Goal: Browse casually: Explore the website without a specific task or goal

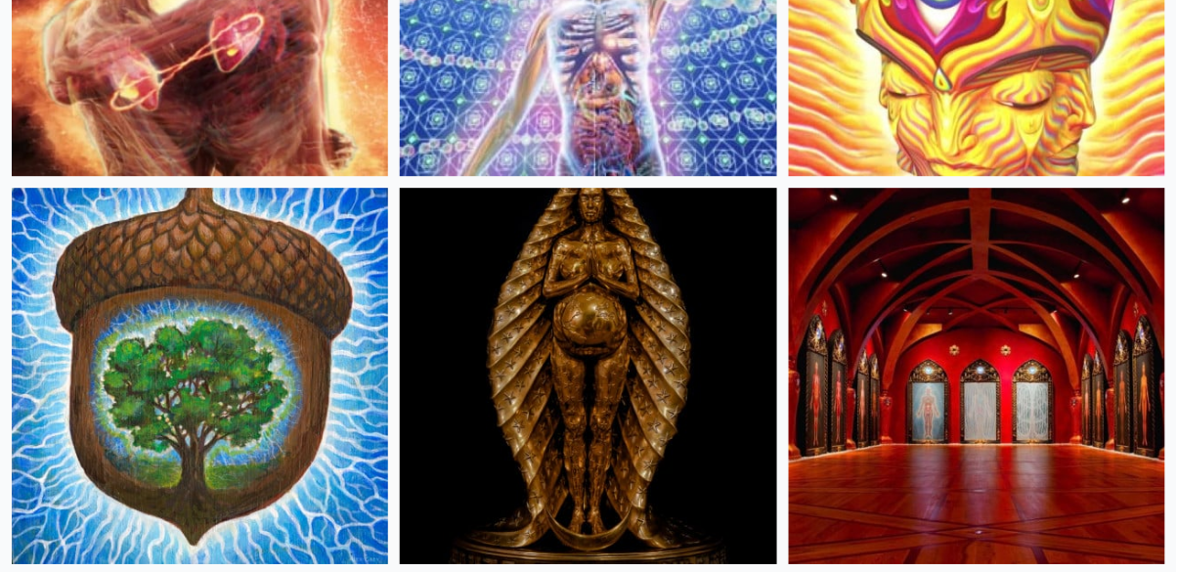
scroll to position [1197, 0]
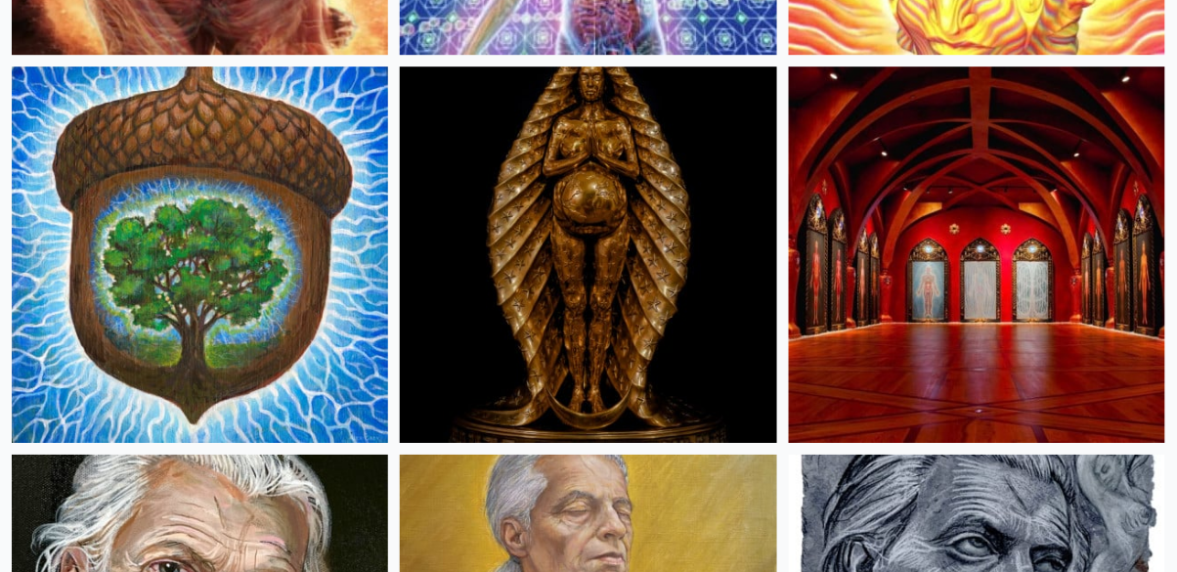
click at [501, 284] on img at bounding box center [588, 254] width 376 height 376
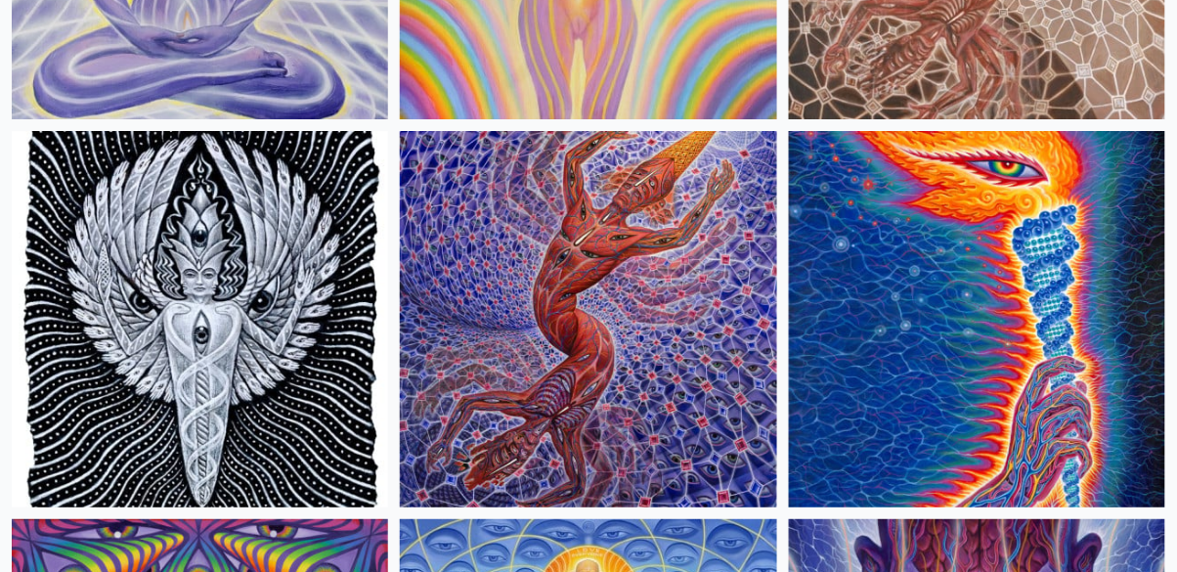
scroll to position [3200, 0]
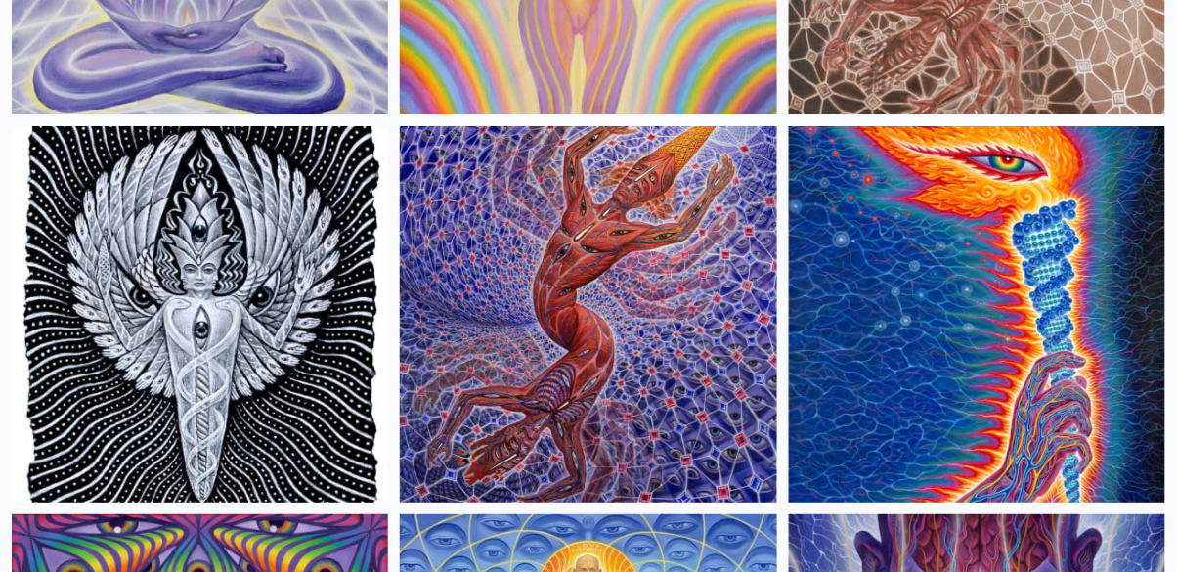
click at [461, 282] on img at bounding box center [588, 314] width 376 height 376
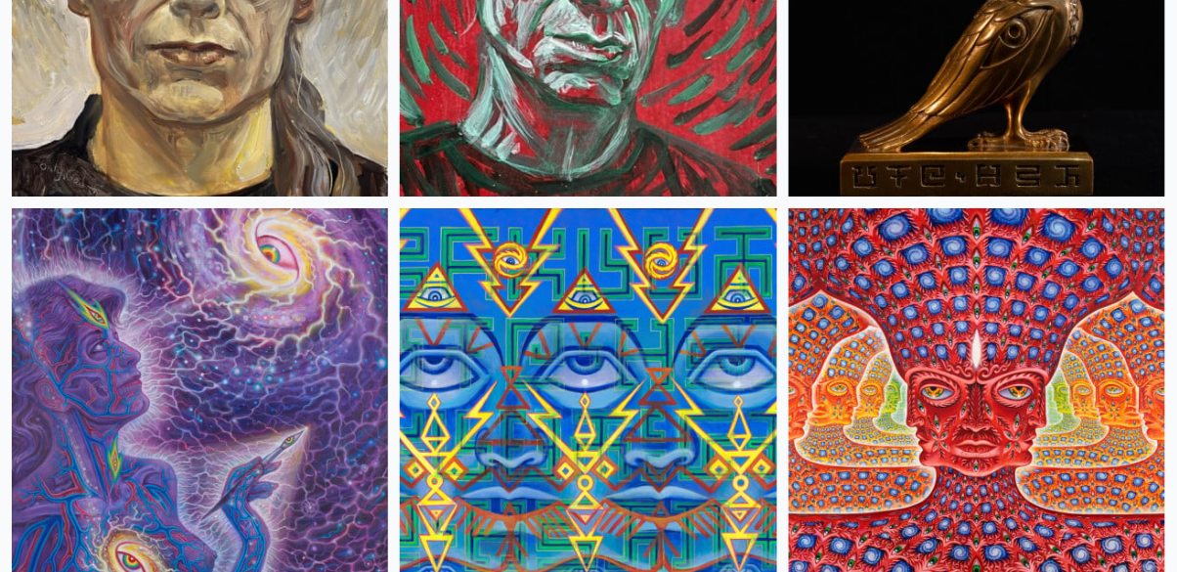
scroll to position [8169, 0]
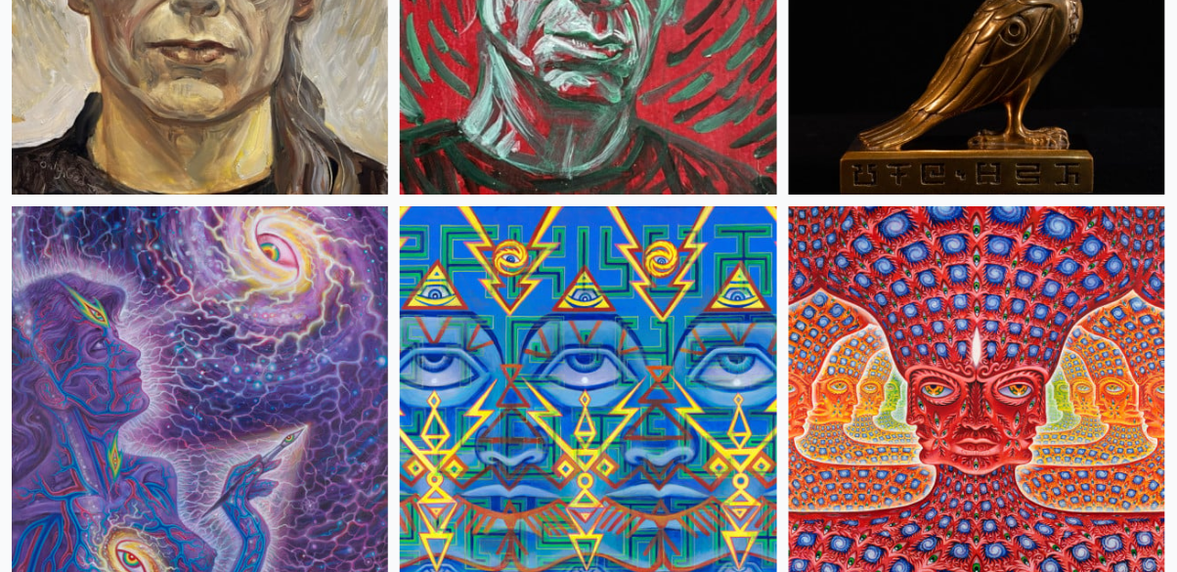
click at [1080, 297] on img at bounding box center [977, 394] width 376 height 376
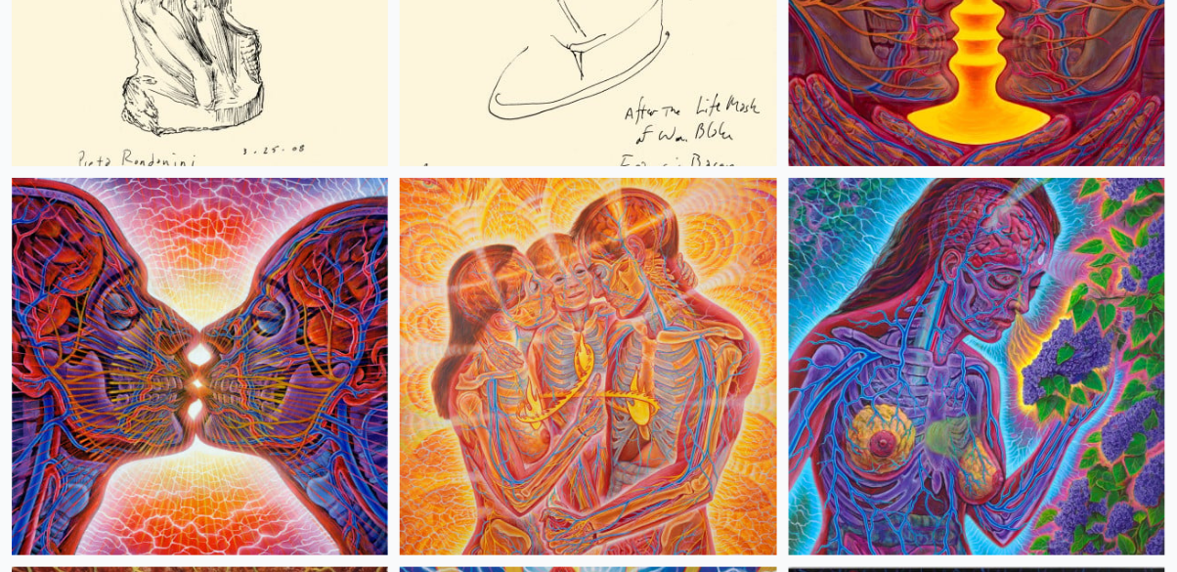
scroll to position [11696, 0]
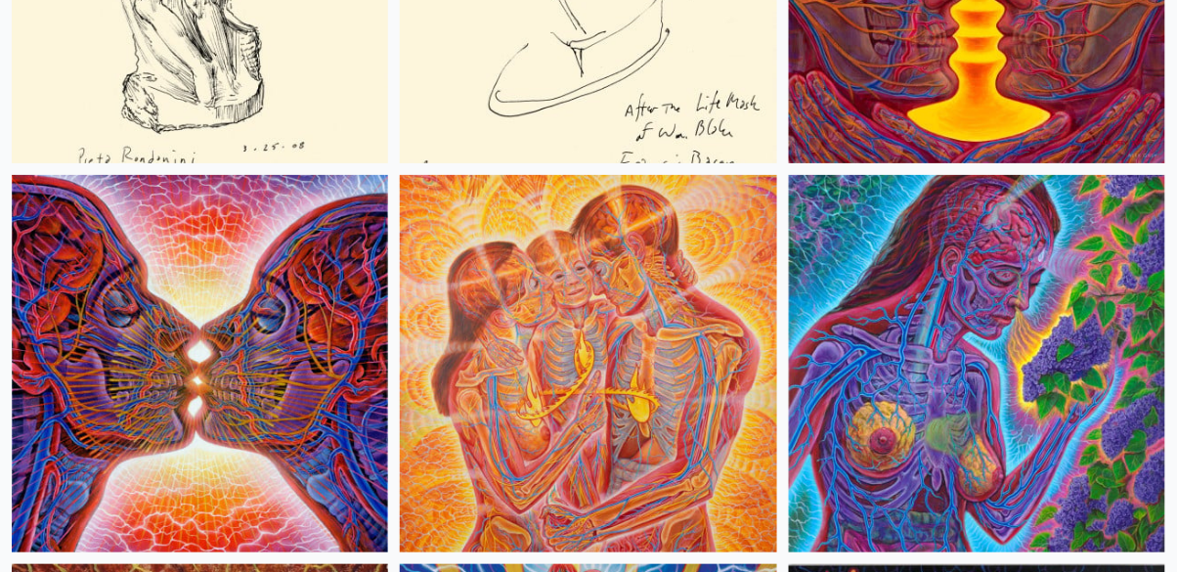
click at [547, 391] on img at bounding box center [588, 363] width 376 height 376
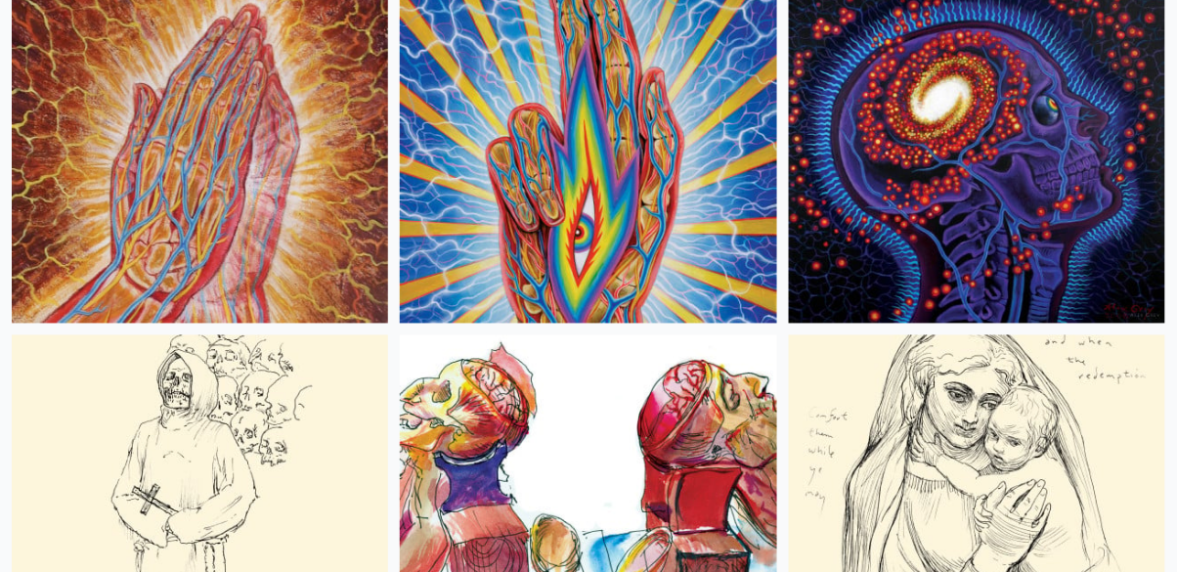
scroll to position [12316, 0]
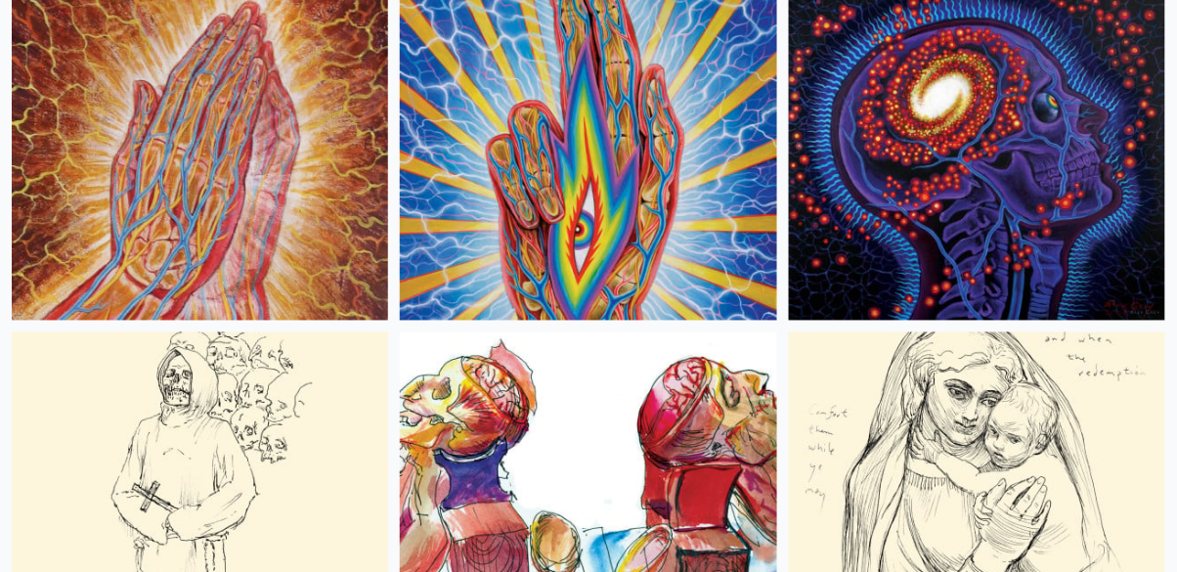
click at [95, 164] on img at bounding box center [200, 132] width 376 height 376
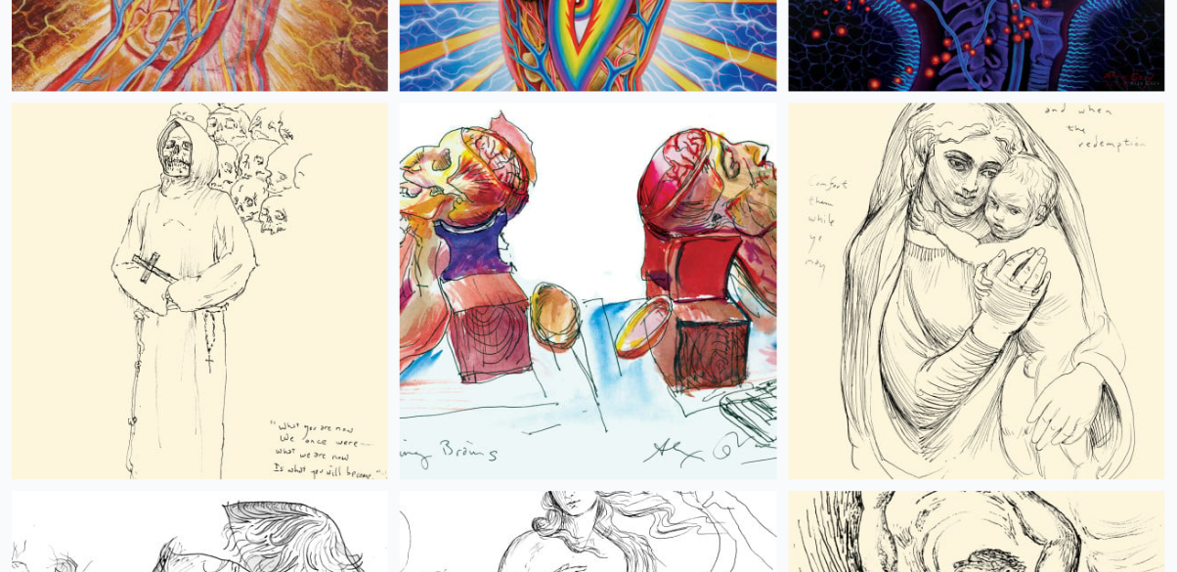
scroll to position [12546, 0]
click at [1071, 211] on img at bounding box center [977, 291] width 376 height 376
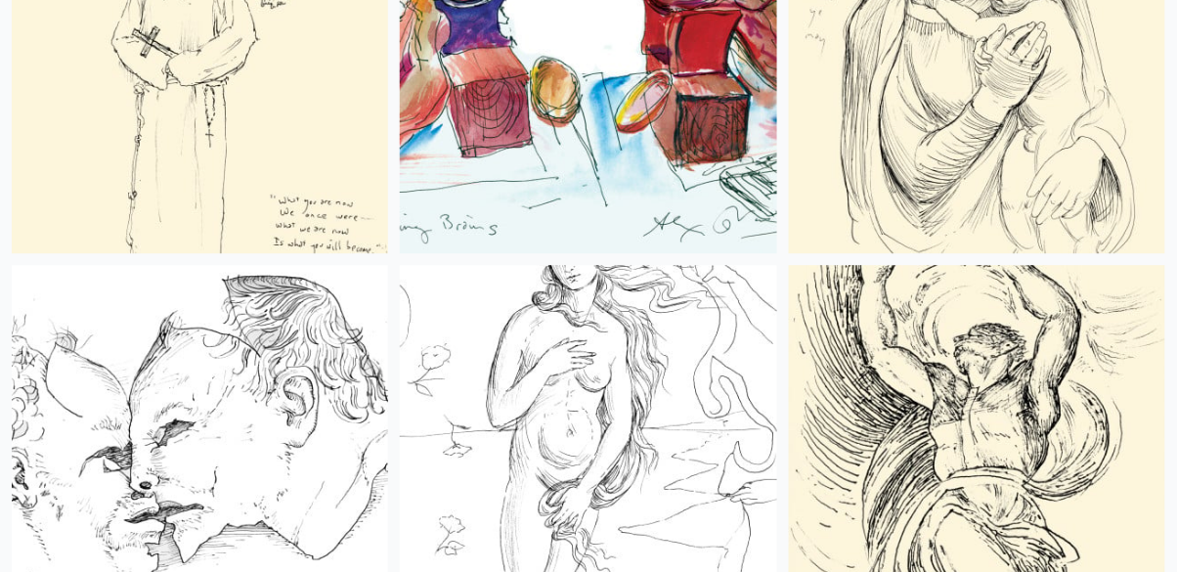
scroll to position [12773, 0]
click at [78, 148] on img at bounding box center [200, 64] width 376 height 376
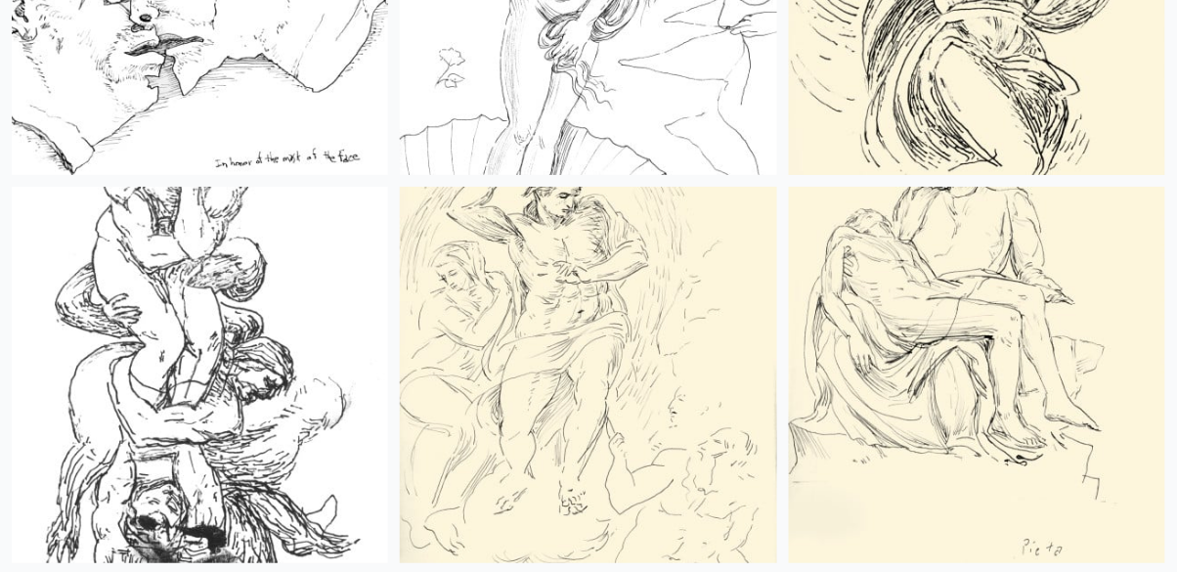
scroll to position [13247, 0]
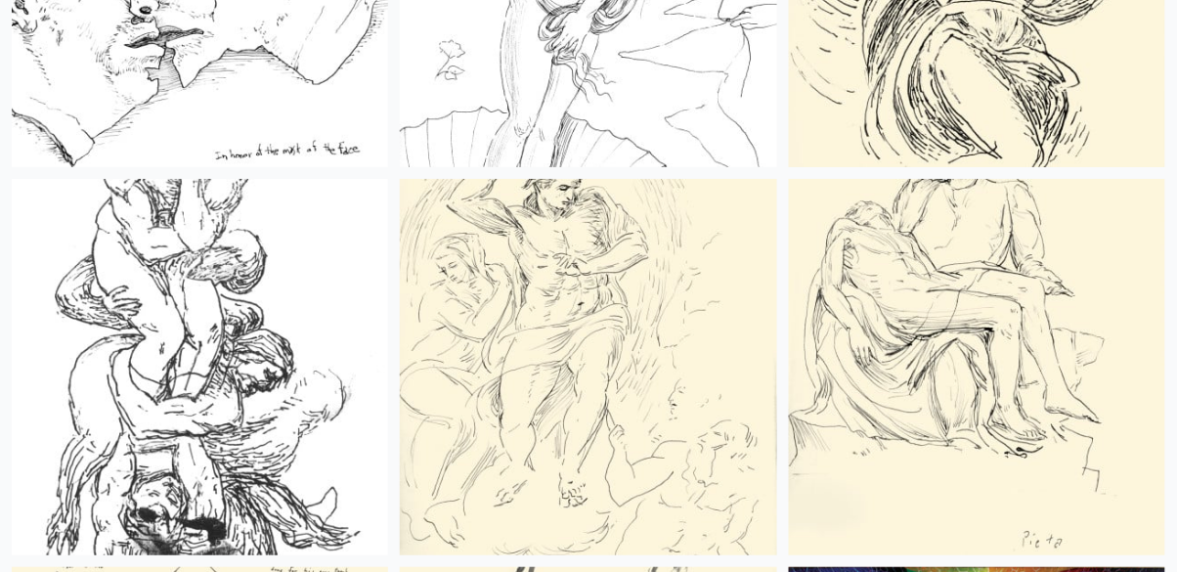
click at [944, 399] on img at bounding box center [977, 367] width 376 height 376
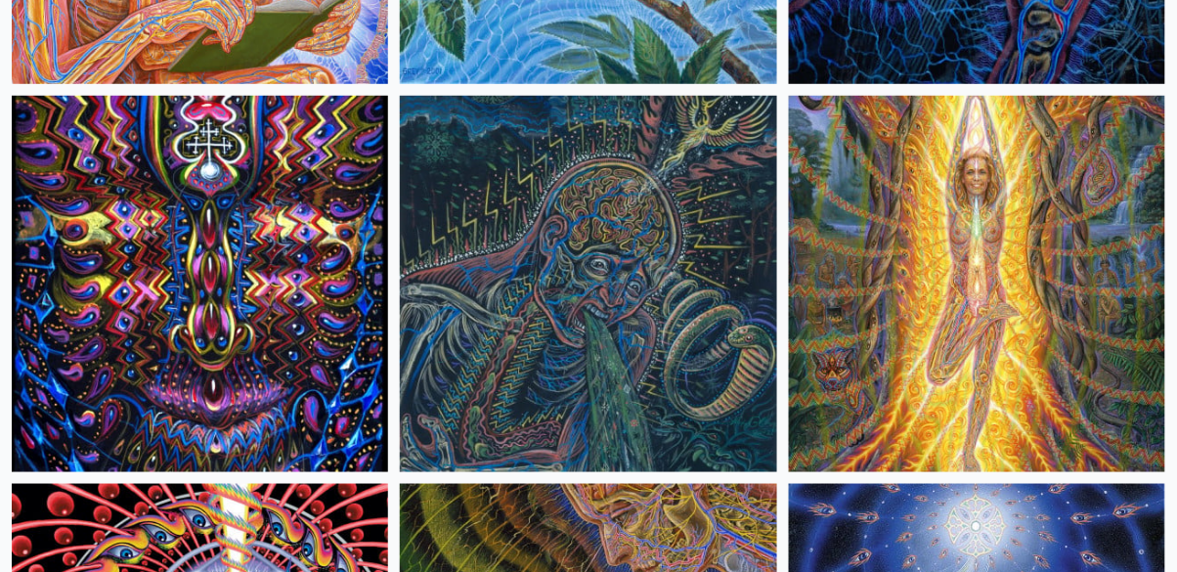
scroll to position [20326, 0]
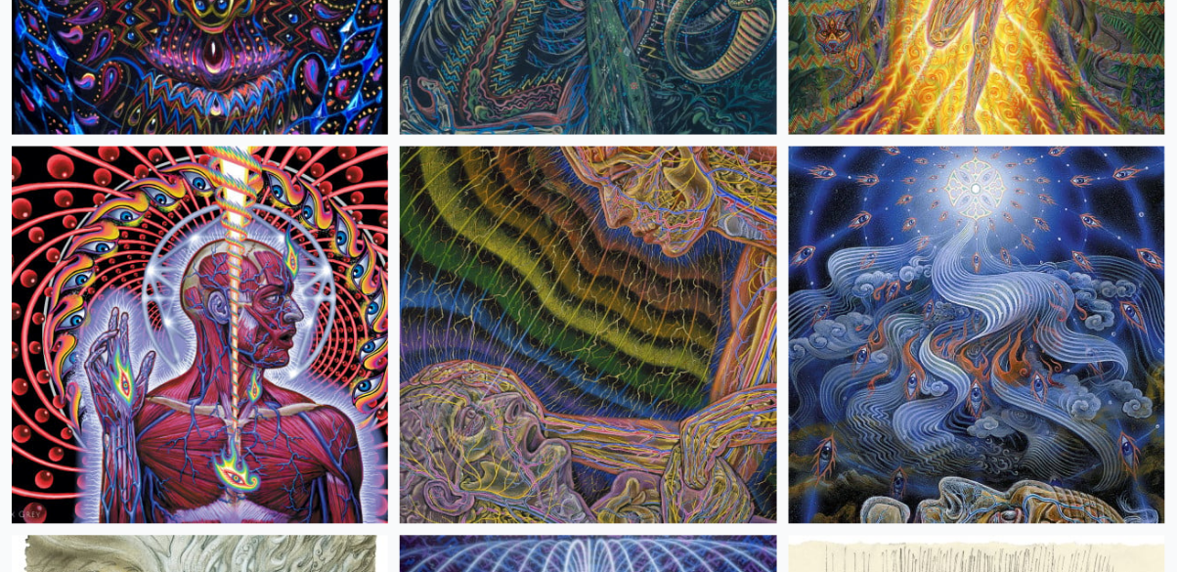
click at [72, 352] on img at bounding box center [200, 335] width 376 height 376
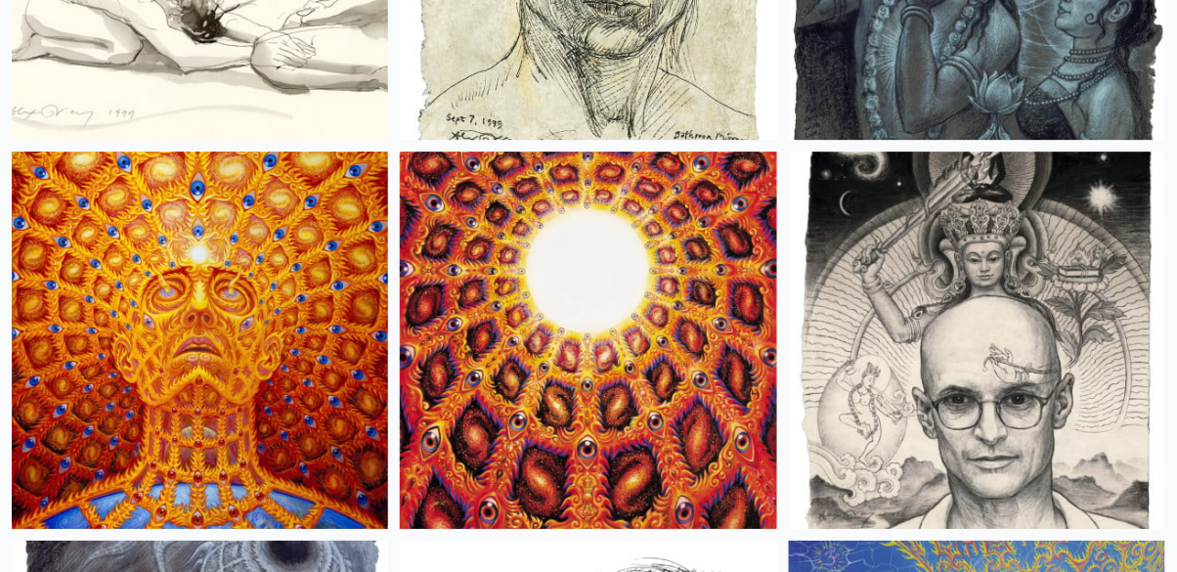
scroll to position [22986, 0]
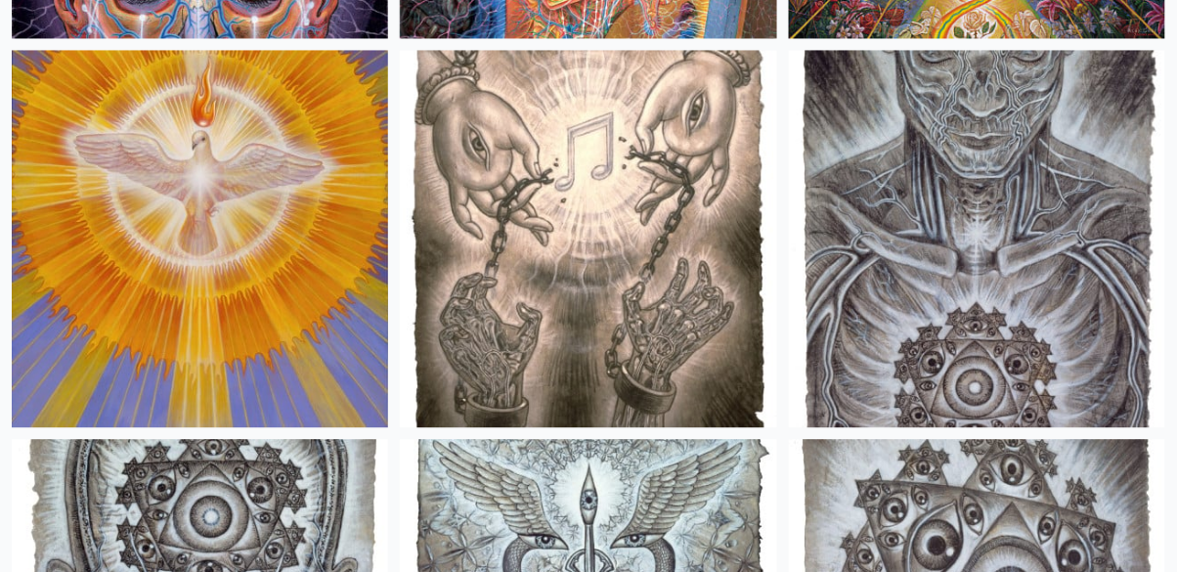
click at [91, 246] on img at bounding box center [200, 238] width 376 height 376
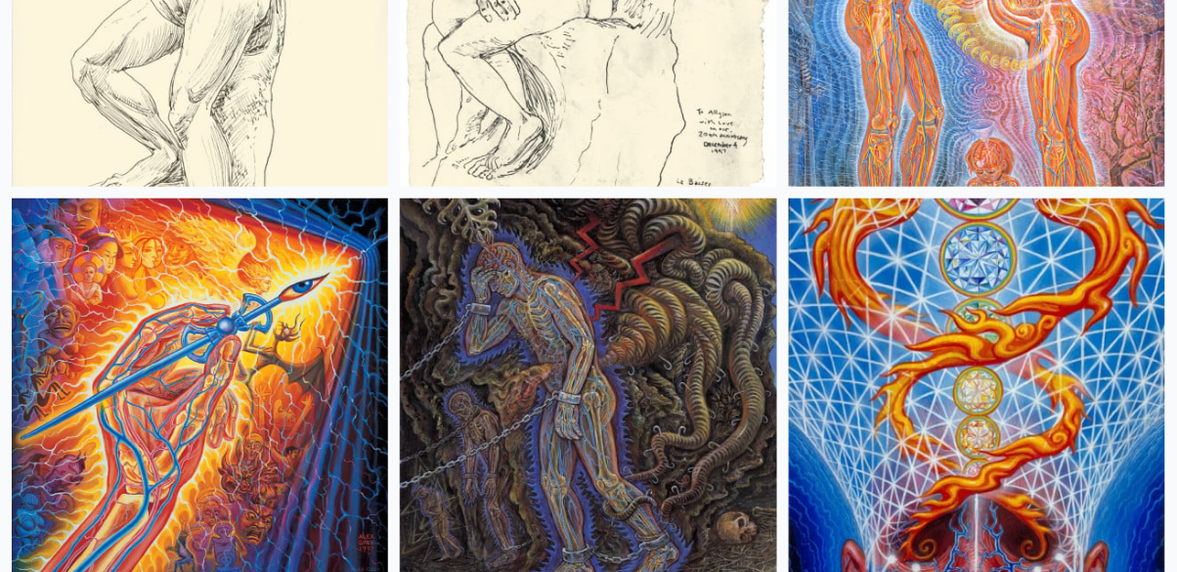
scroll to position [25270, 0]
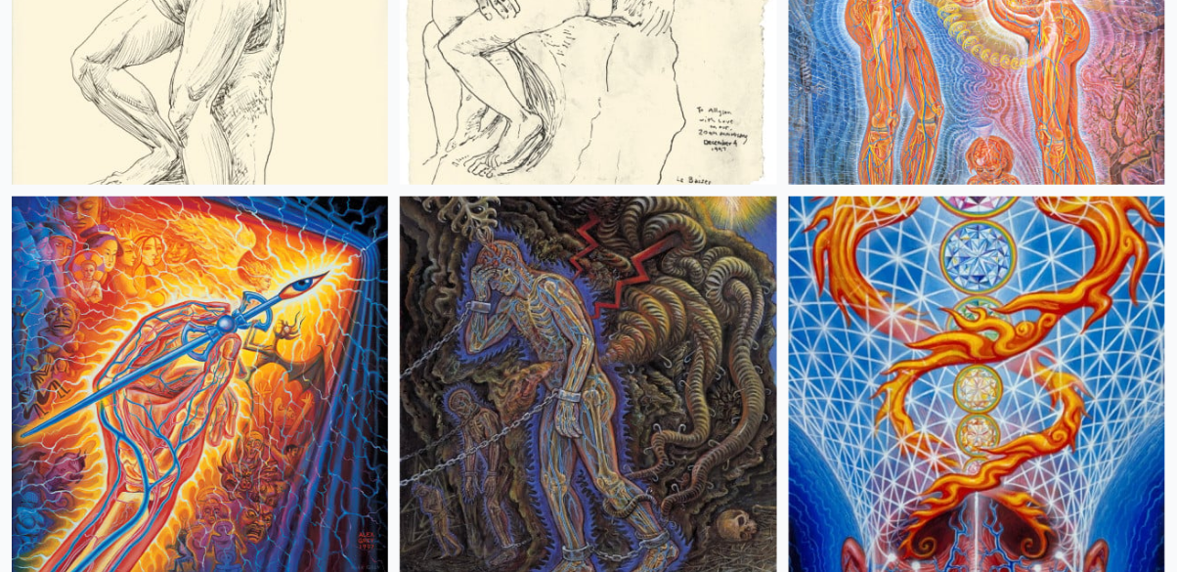
click at [79, 293] on img at bounding box center [200, 385] width 376 height 376
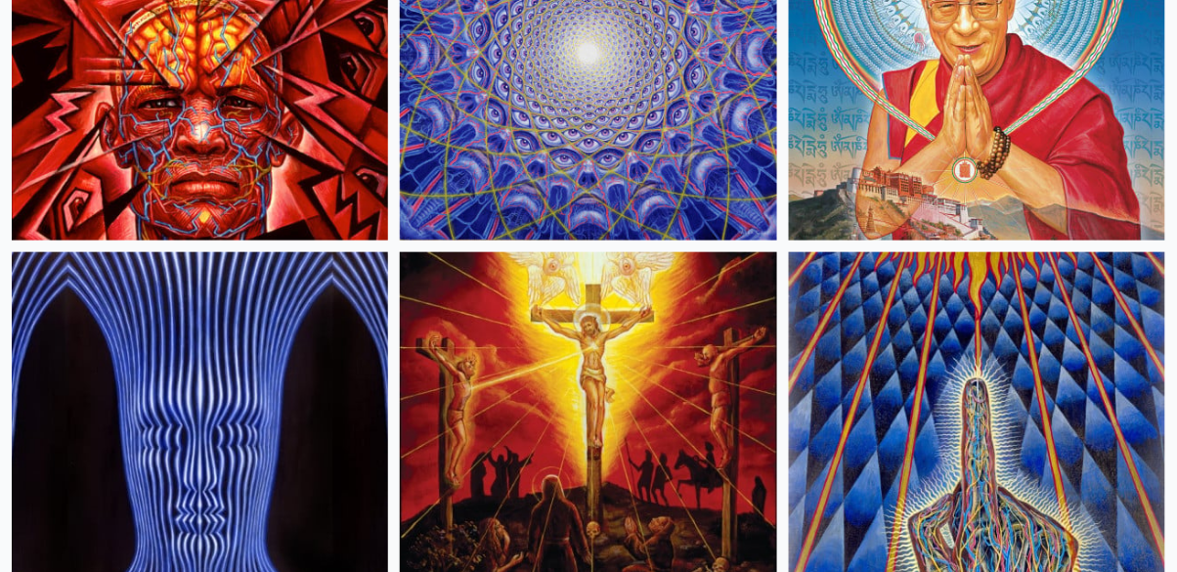
scroll to position [28712, 0]
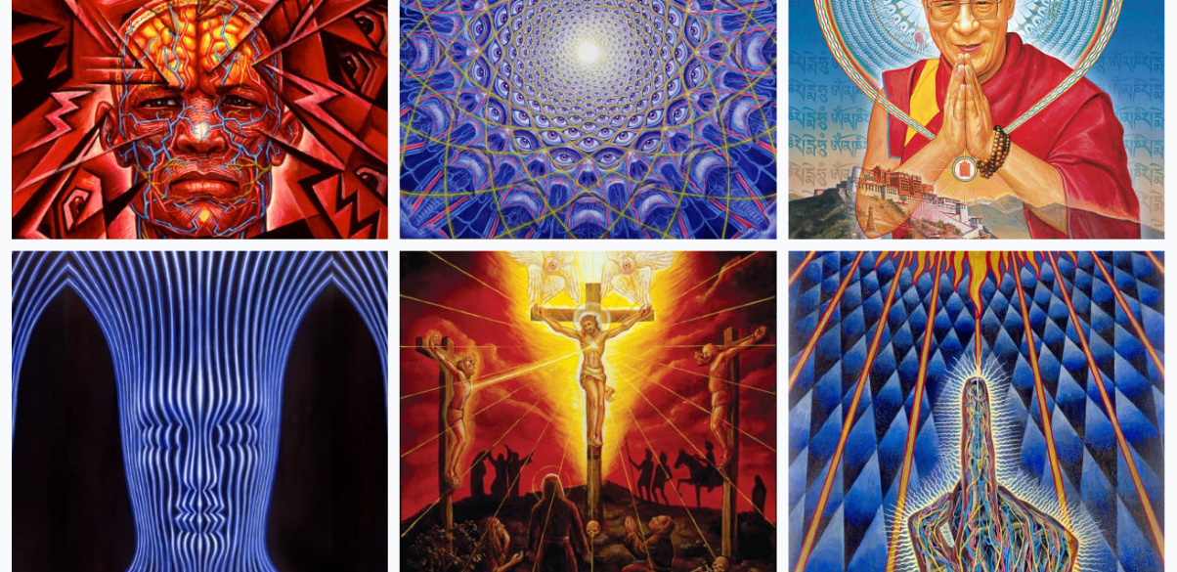
click at [542, 448] on img at bounding box center [588, 439] width 376 height 376
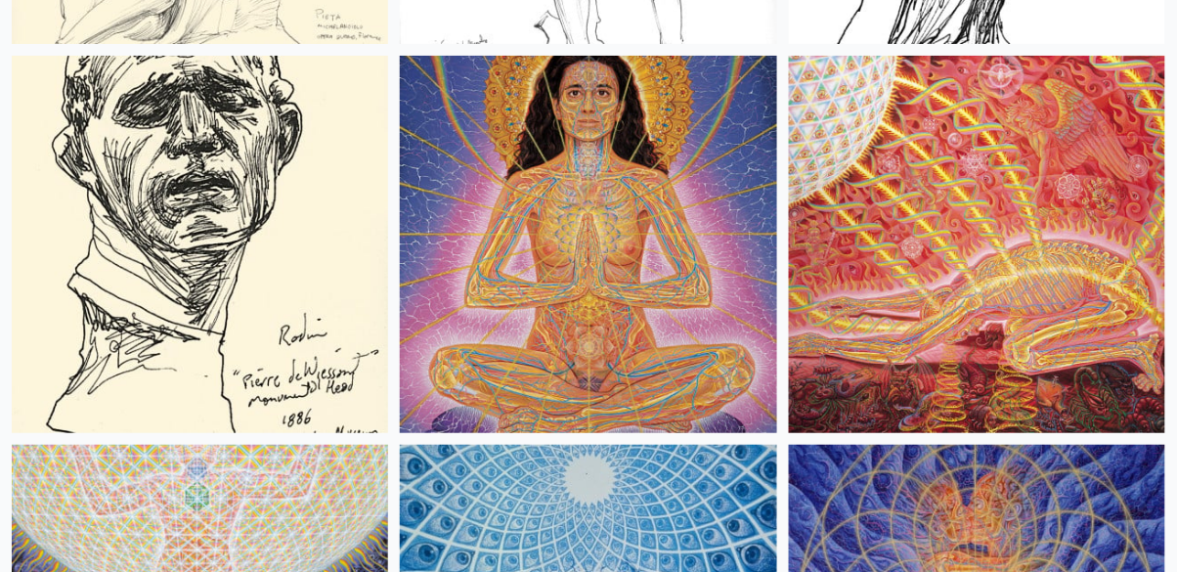
click at [861, 289] on img at bounding box center [977, 244] width 376 height 376
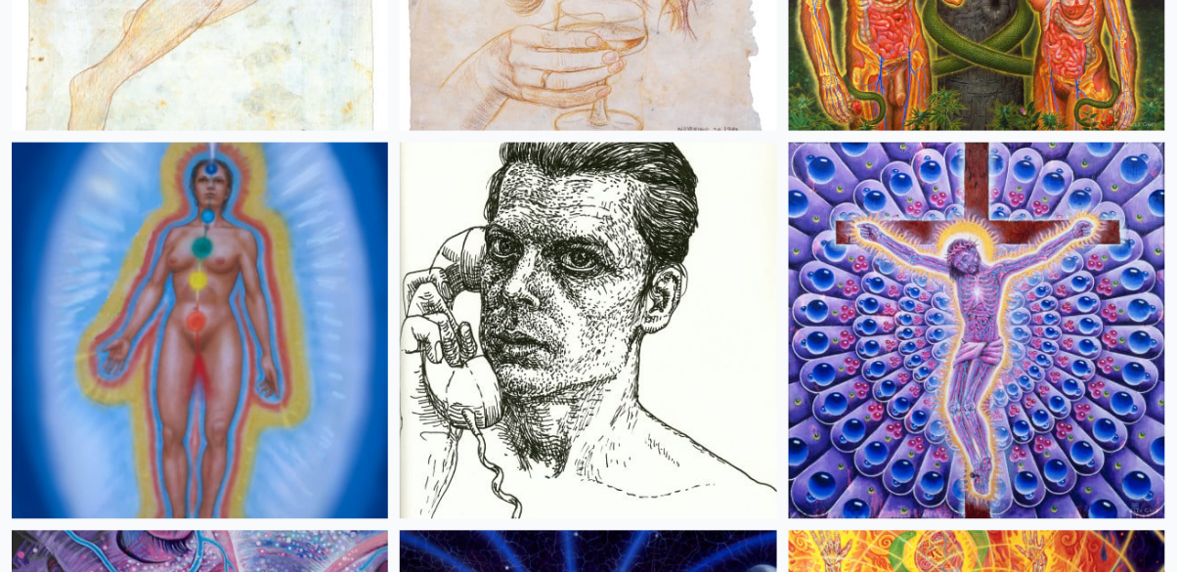
scroll to position [32323, 0]
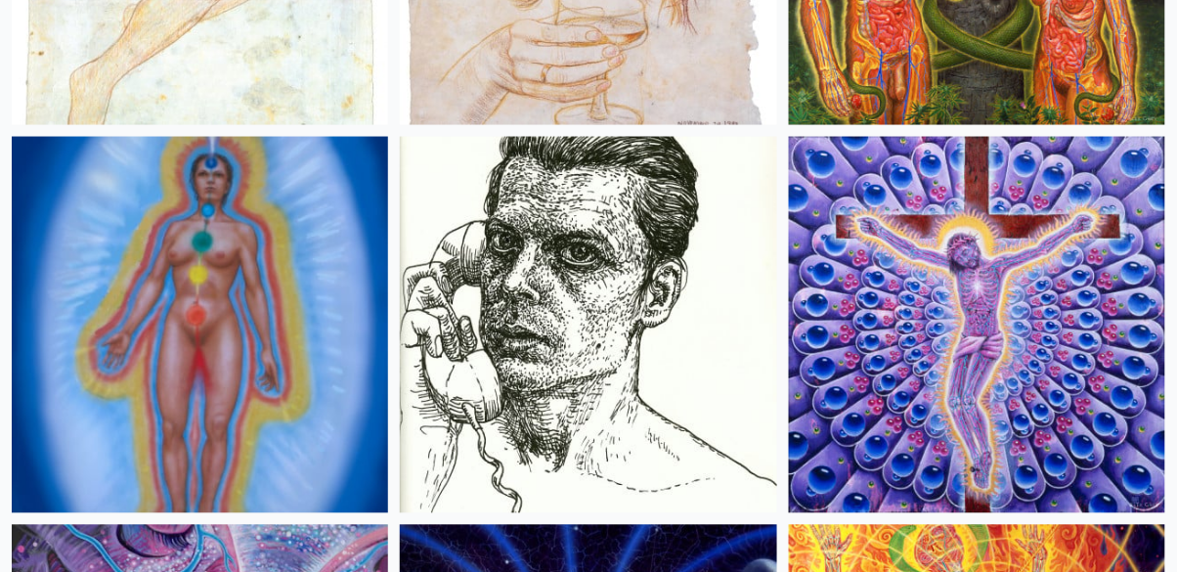
click at [928, 328] on img at bounding box center [977, 325] width 376 height 376
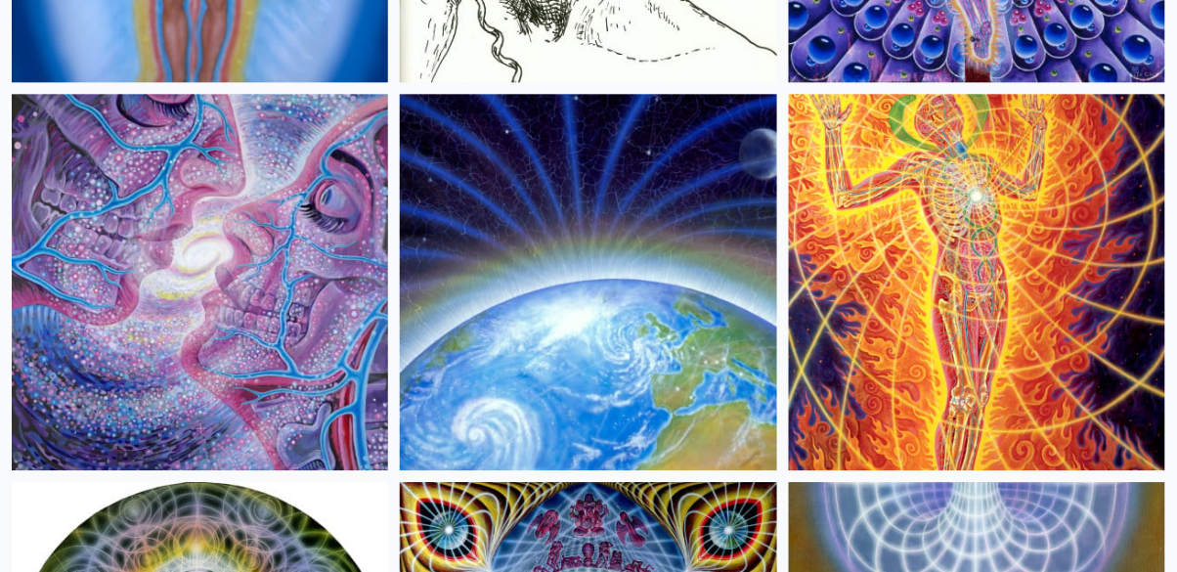
scroll to position [32790, 0]
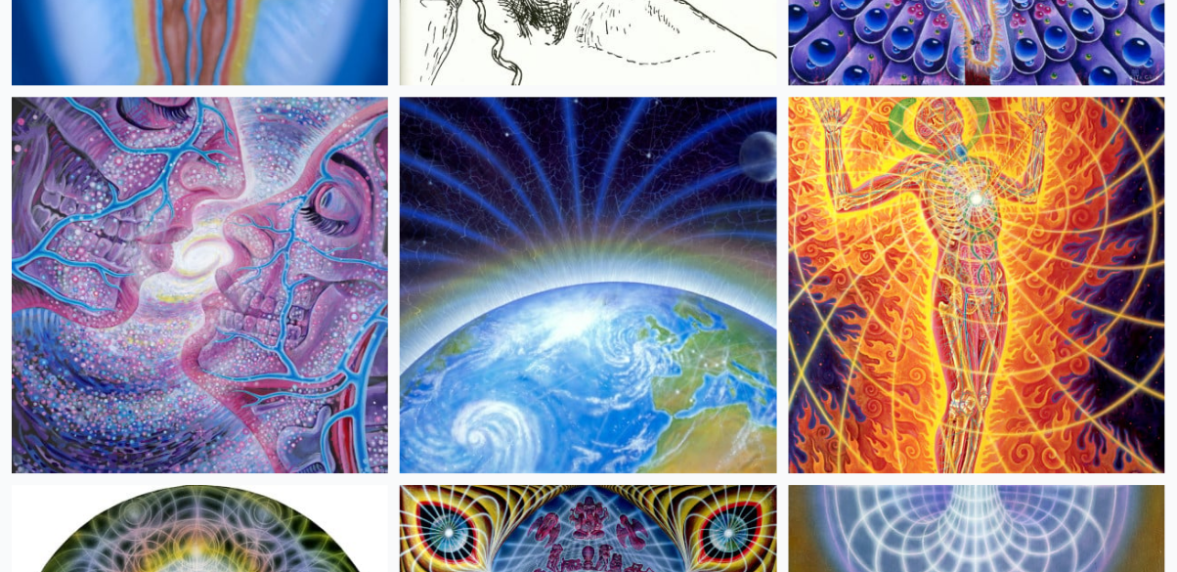
click at [860, 274] on img at bounding box center [977, 285] width 376 height 376
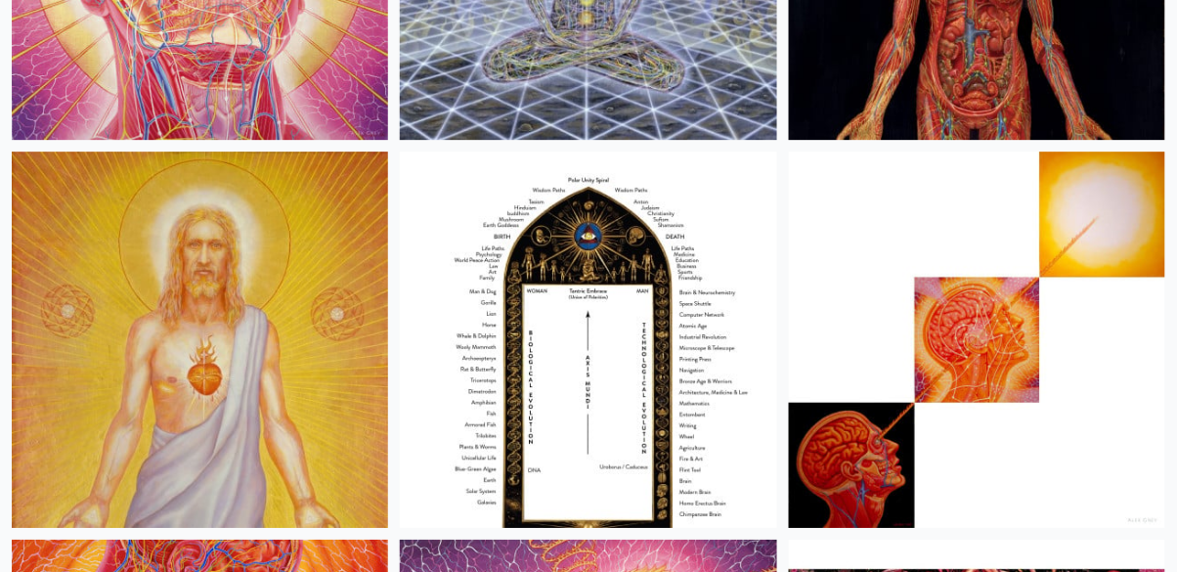
scroll to position [34647, 0]
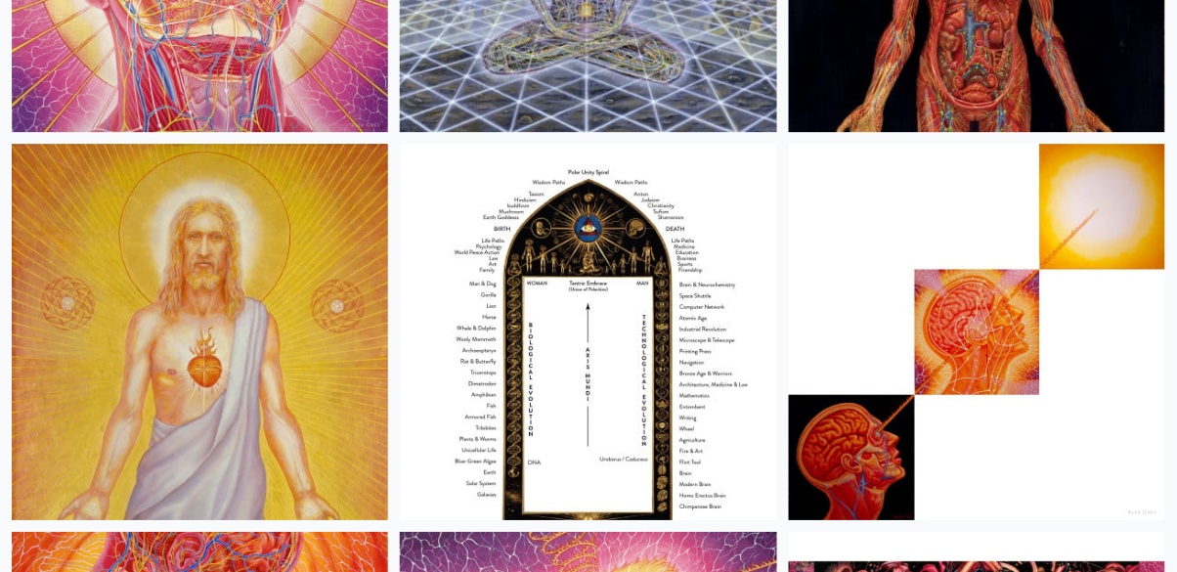
click at [82, 286] on img at bounding box center [200, 332] width 376 height 376
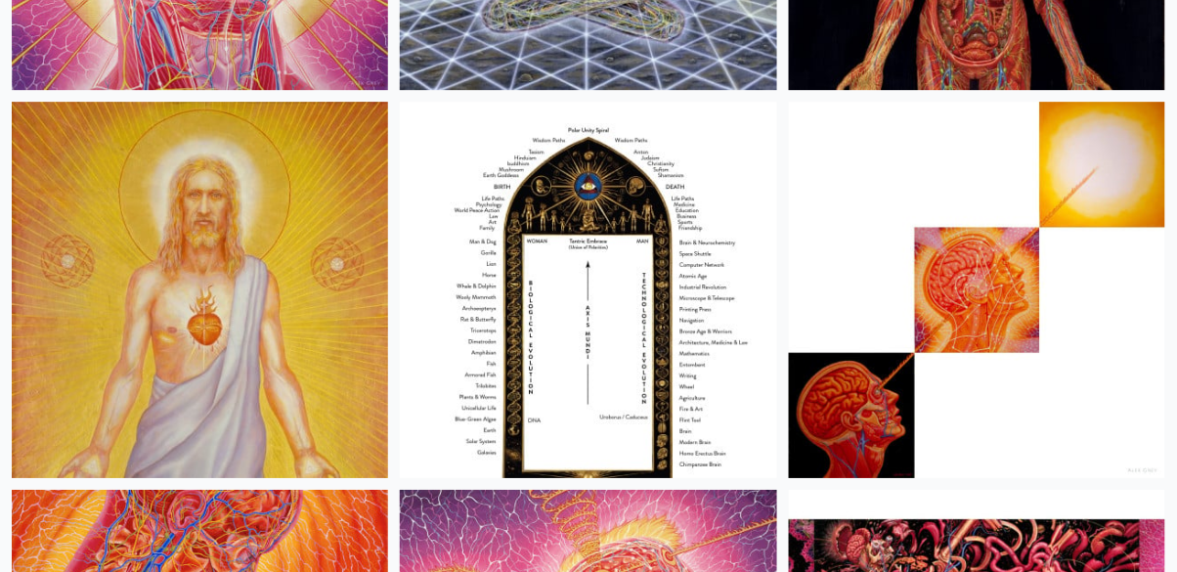
scroll to position [34740, 0]
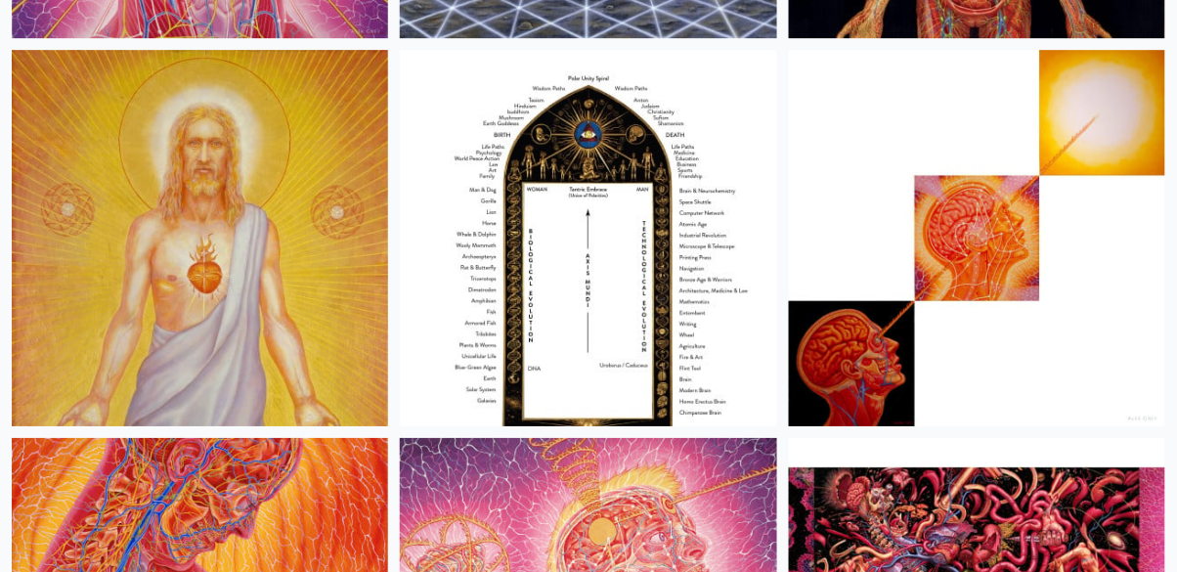
click at [546, 289] on img at bounding box center [588, 238] width 376 height 376
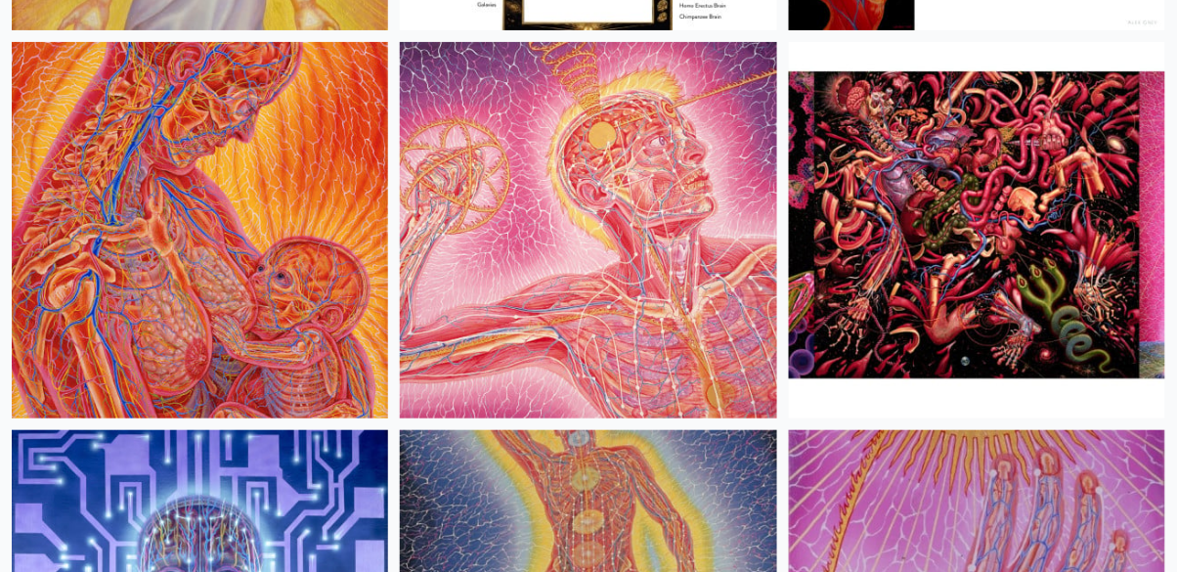
scroll to position [35148, 0]
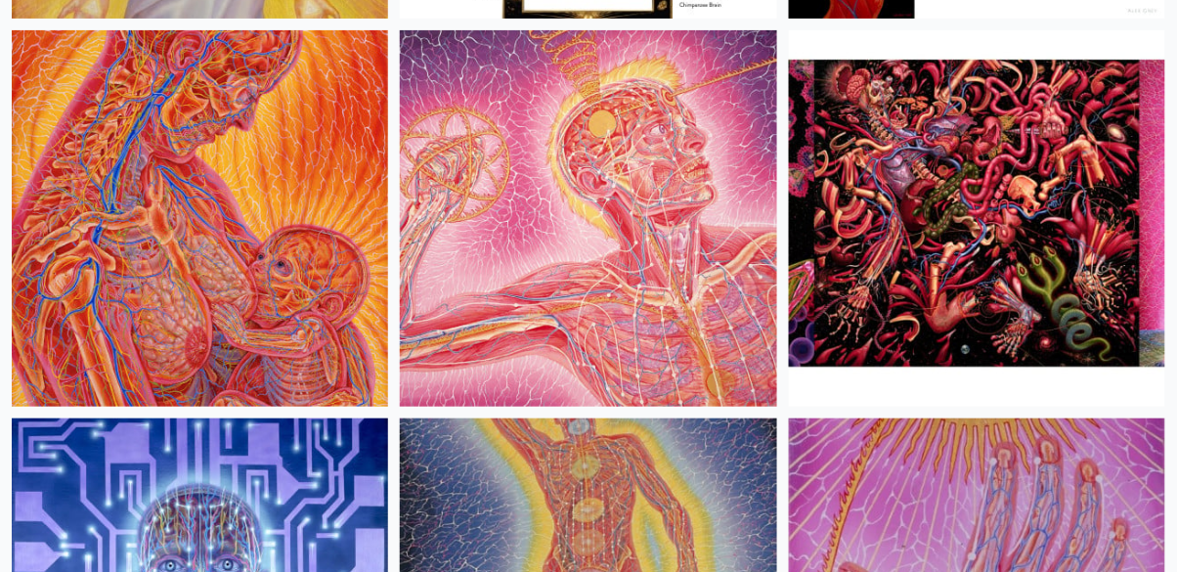
click at [460, 299] on img at bounding box center [588, 218] width 376 height 376
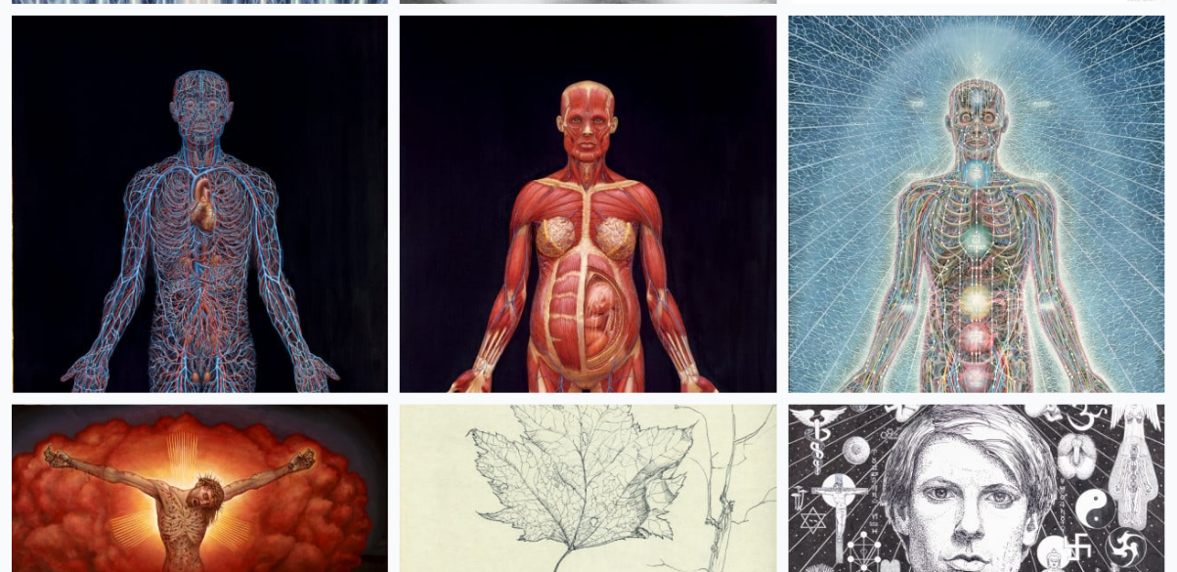
scroll to position [40211, 0]
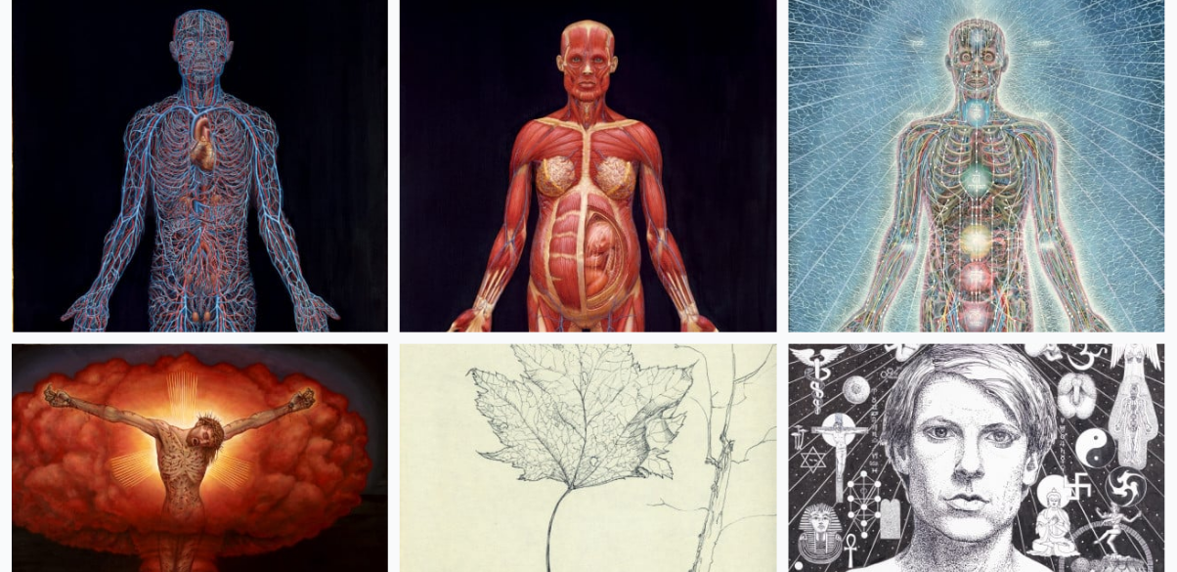
click at [141, 475] on img at bounding box center [200, 532] width 376 height 376
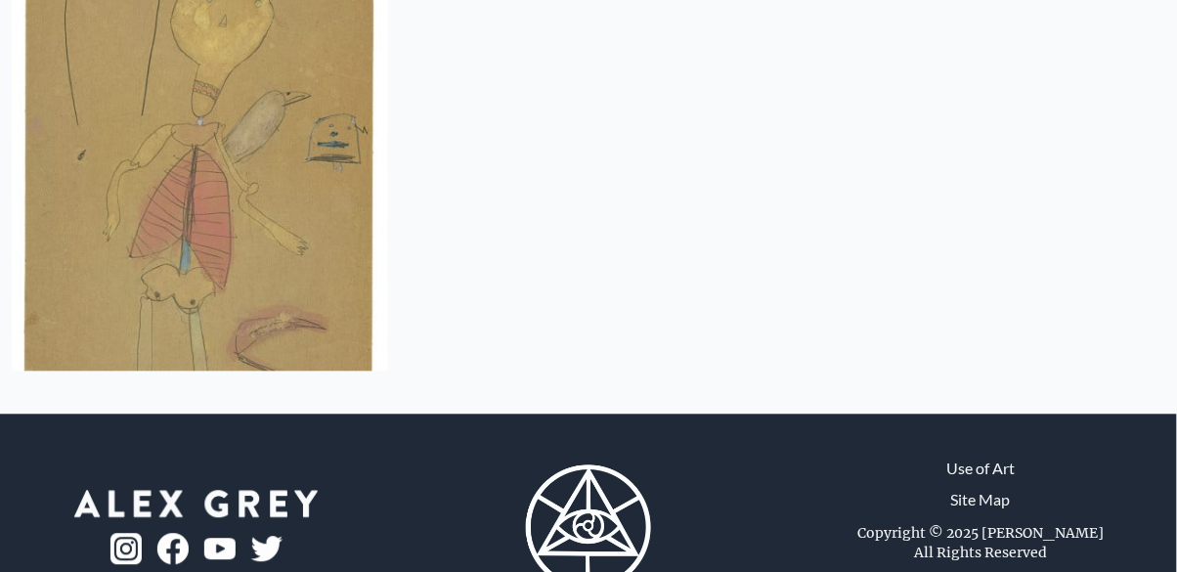
scroll to position [44120, 0]
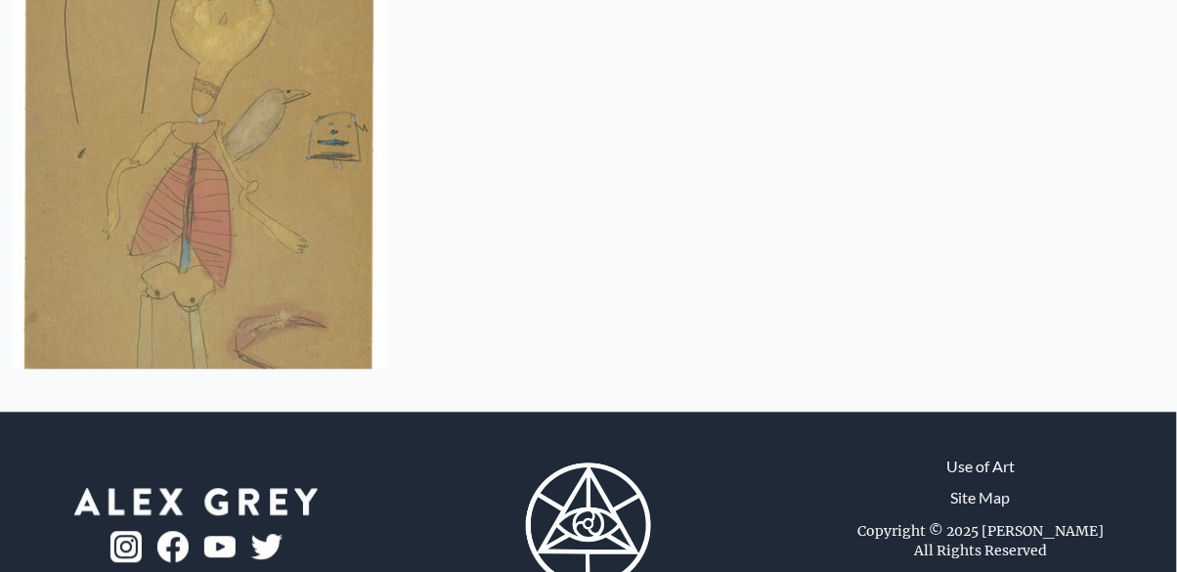
click at [108, 219] on img at bounding box center [200, 181] width 376 height 376
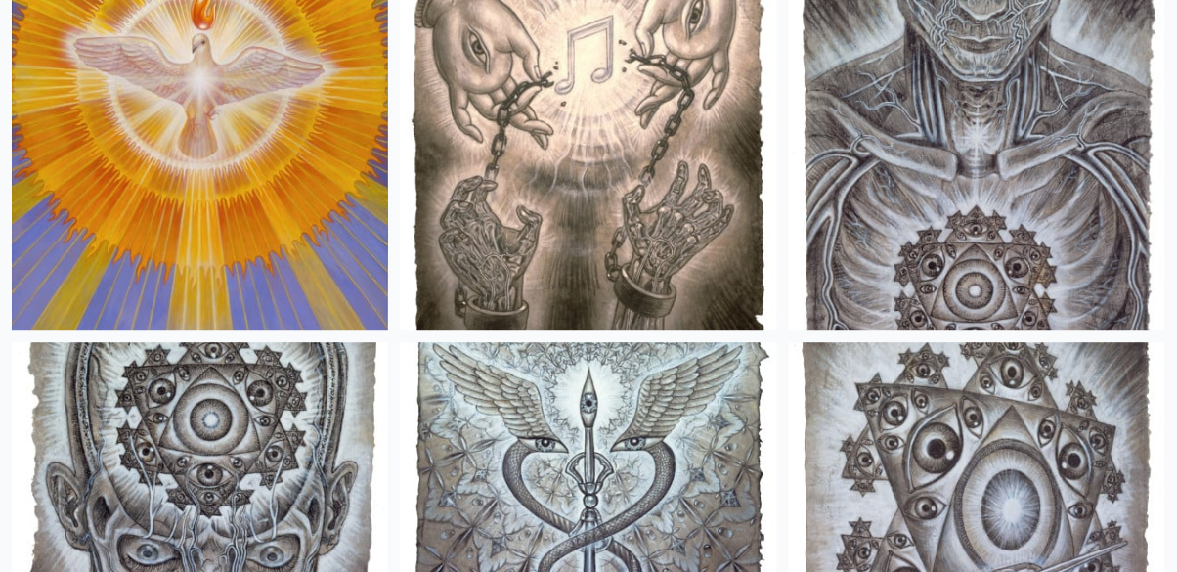
scroll to position [24352, 0]
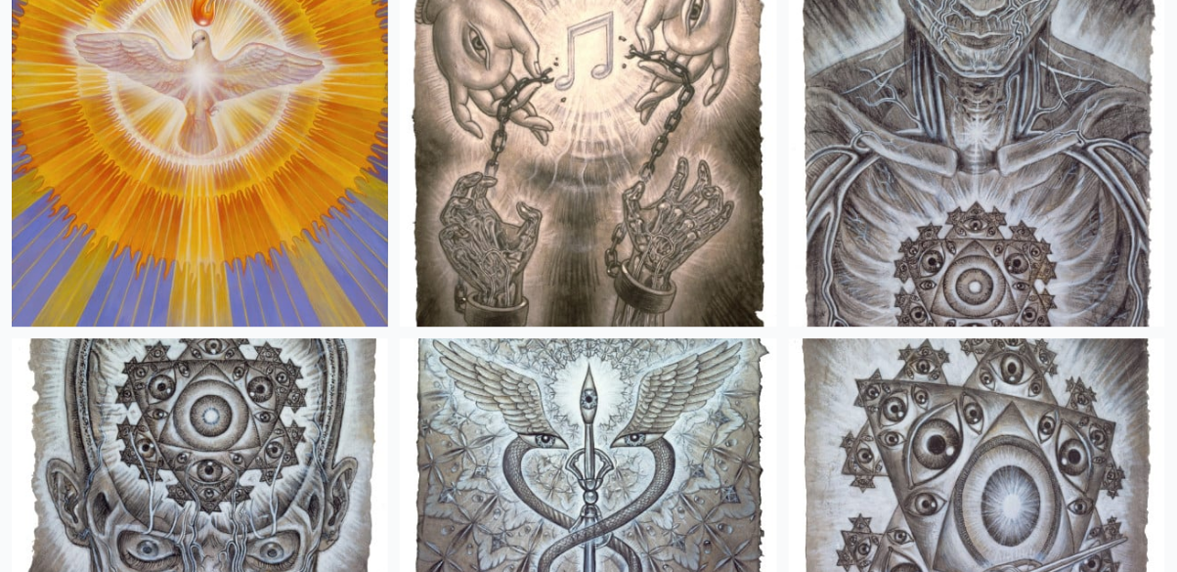
click at [101, 141] on img at bounding box center [200, 137] width 376 height 376
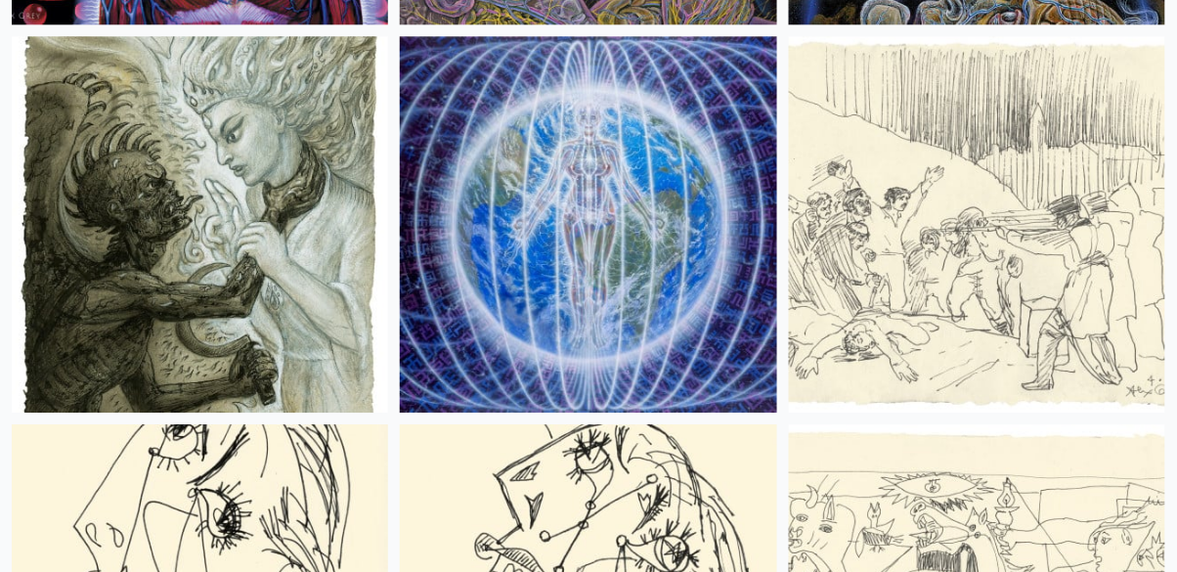
scroll to position [21159, 0]
click at [89, 232] on img at bounding box center [200, 224] width 376 height 376
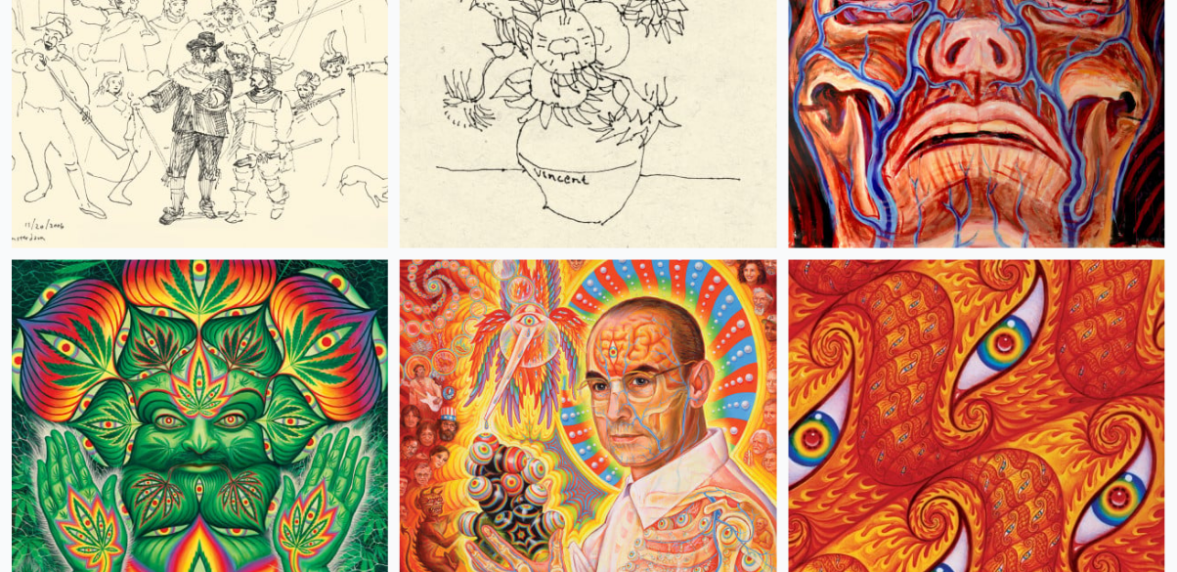
scroll to position [15496, 0]
click at [712, 453] on img at bounding box center [588, 448] width 376 height 376
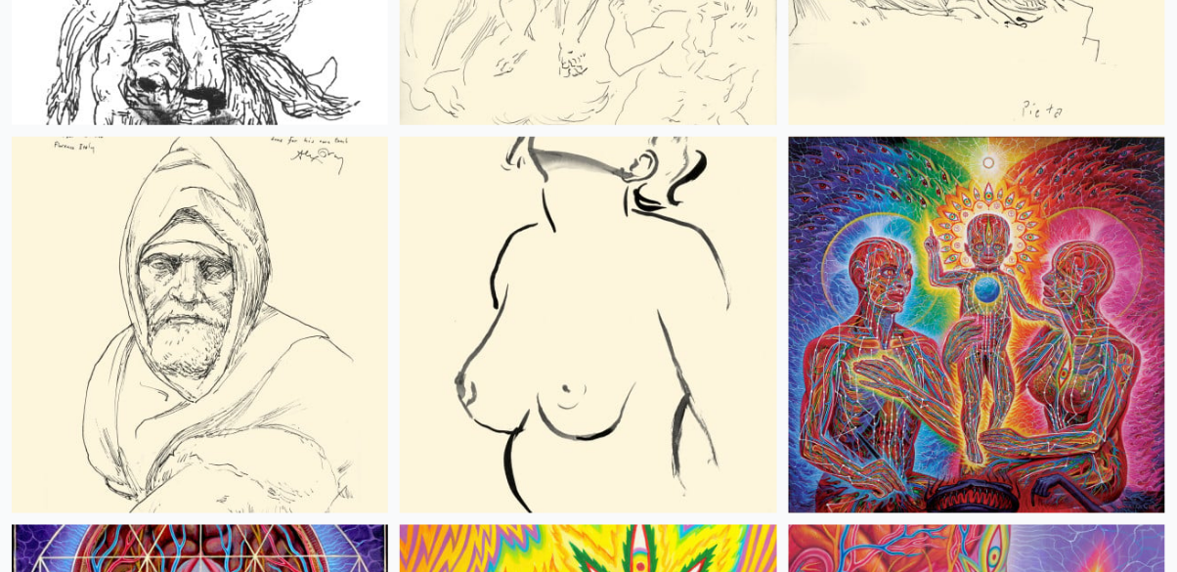
click at [1084, 295] on img at bounding box center [977, 325] width 376 height 376
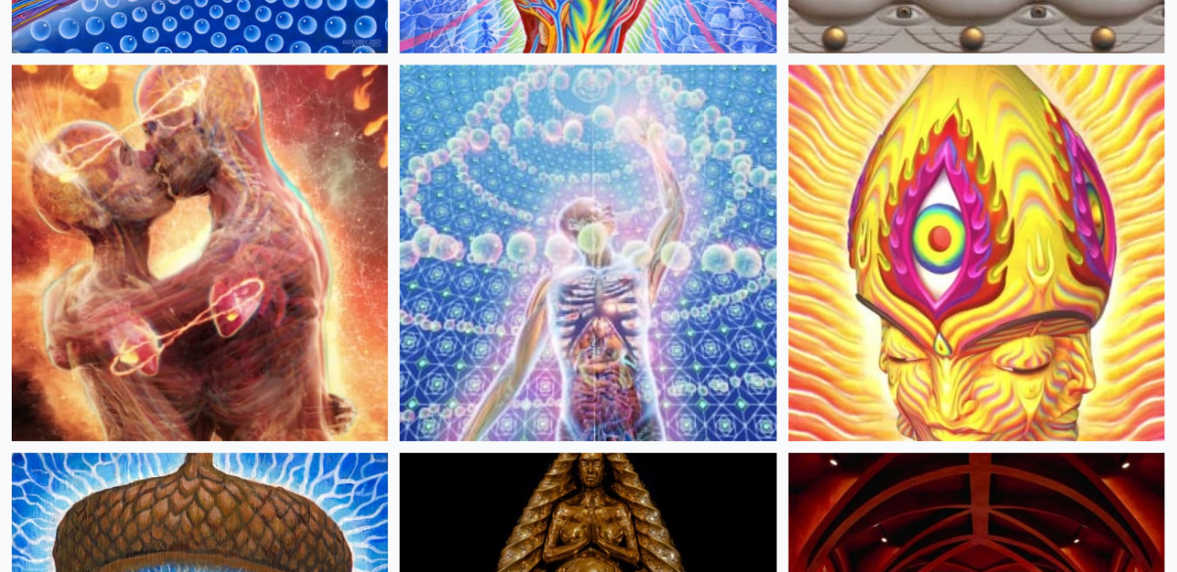
scroll to position [0, 0]
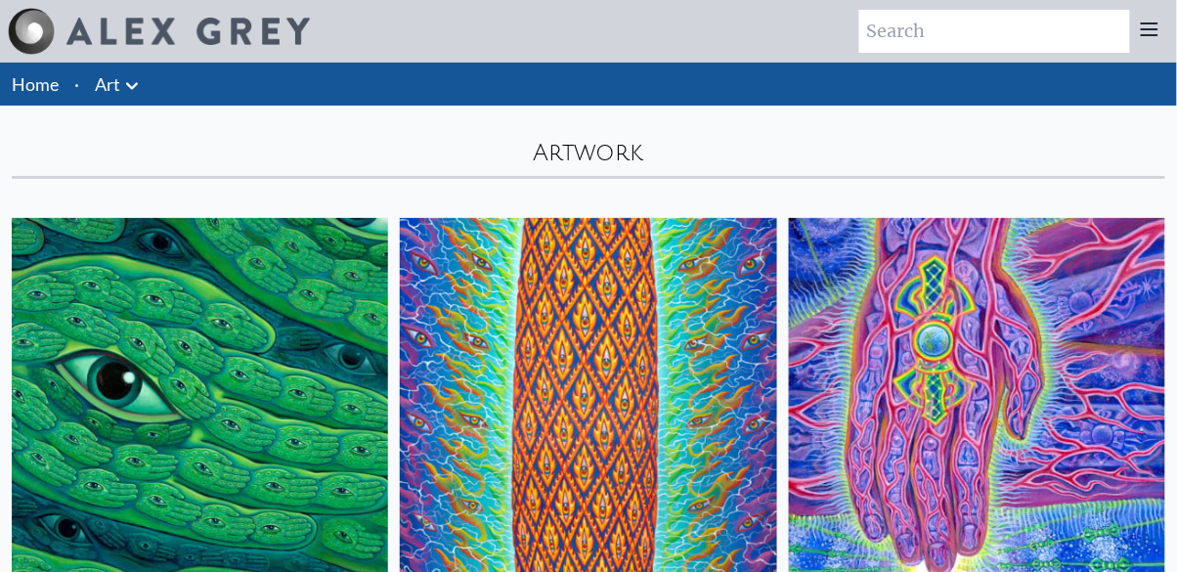
click at [108, 373] on img at bounding box center [200, 406] width 376 height 376
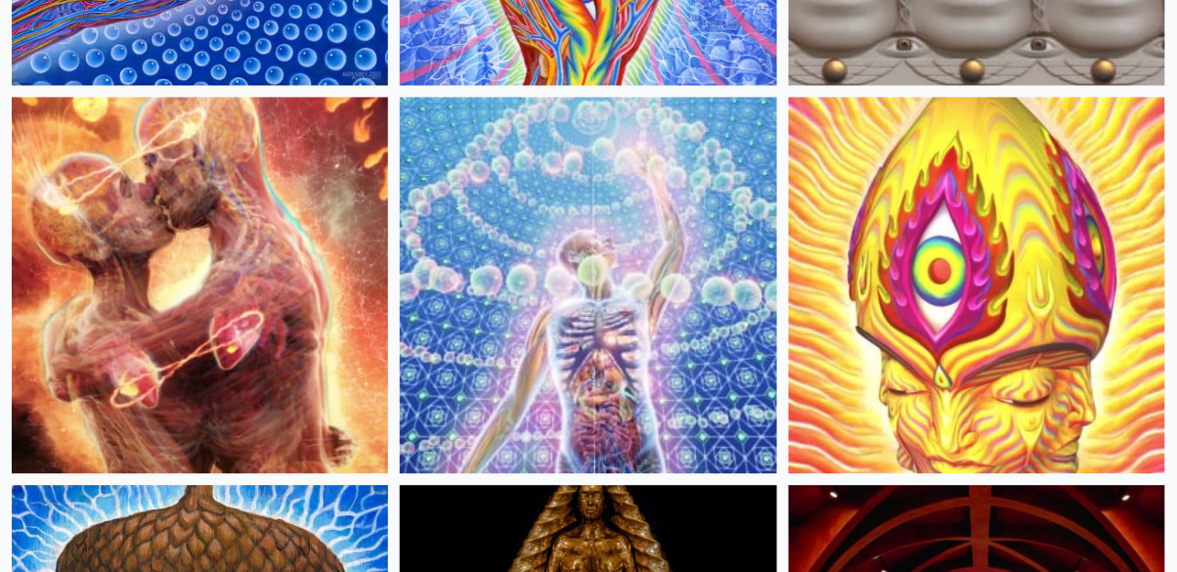
click at [78, 371] on img at bounding box center [200, 285] width 376 height 376
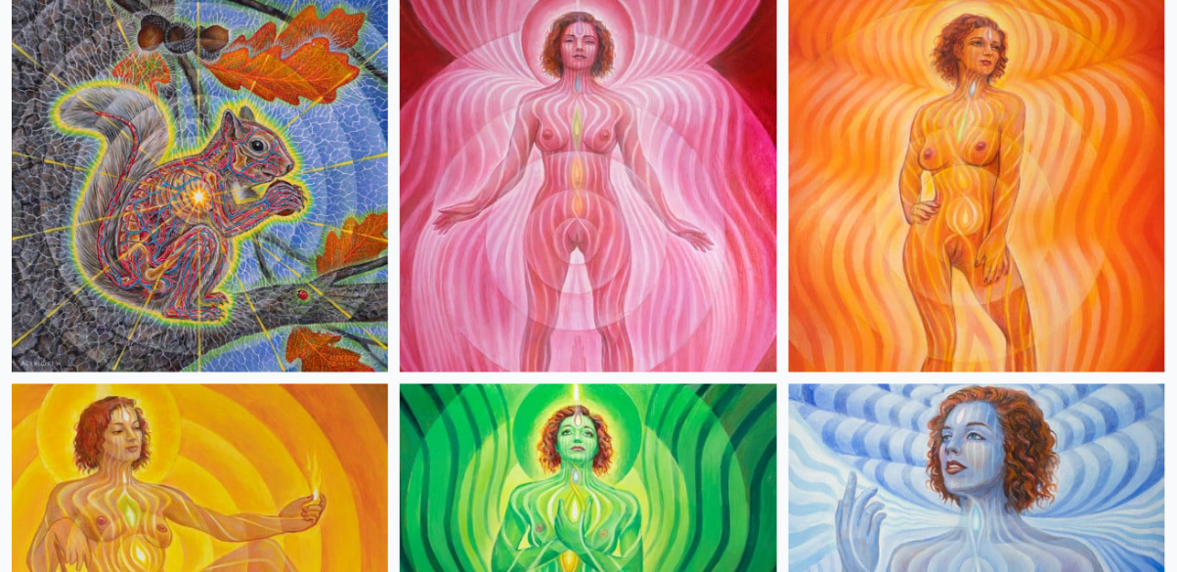
scroll to position [2161, 0]
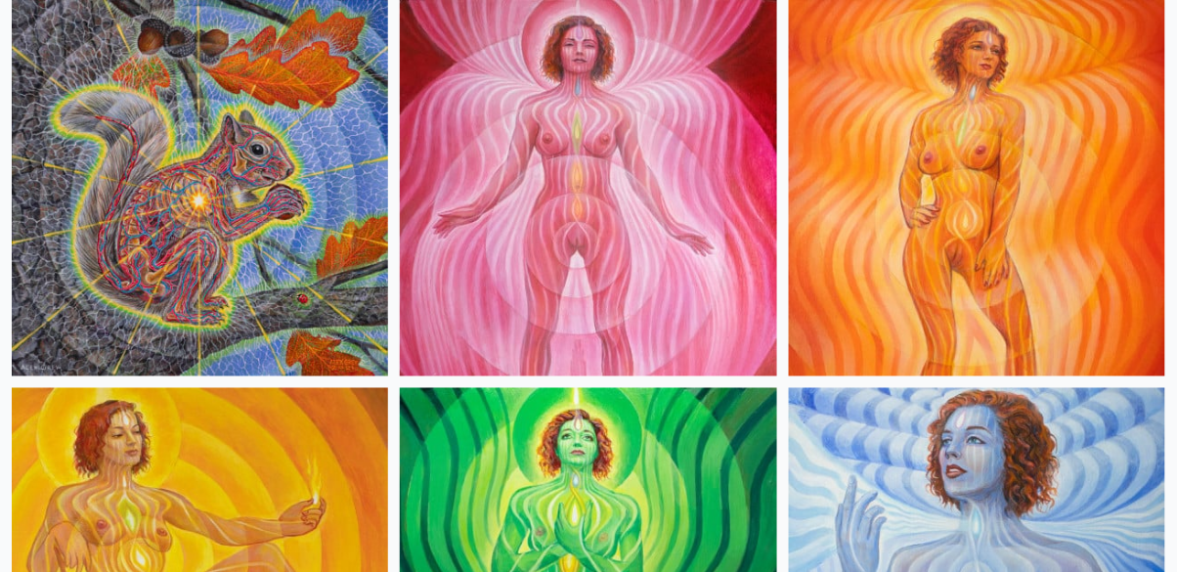
click at [123, 296] on img at bounding box center [200, 188] width 376 height 376
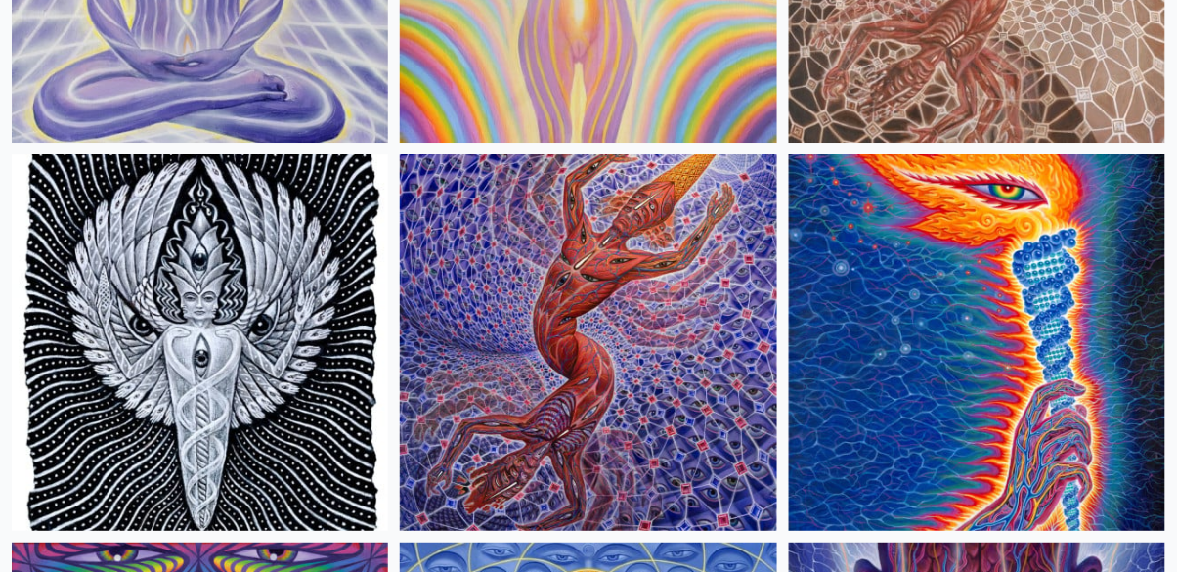
scroll to position [3174, 0]
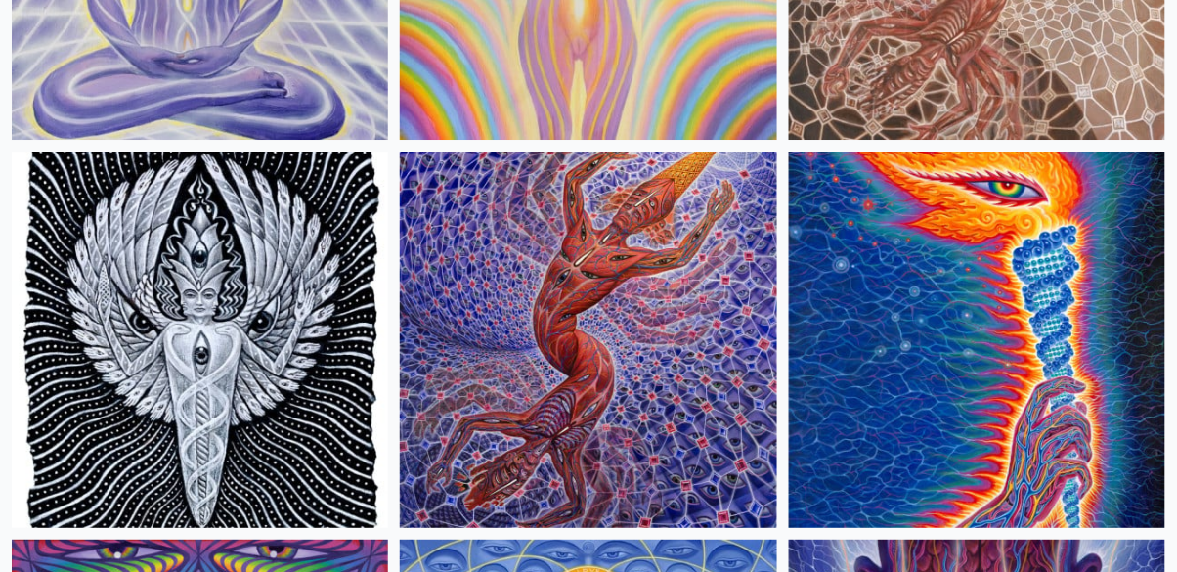
click at [501, 433] on img at bounding box center [588, 340] width 376 height 376
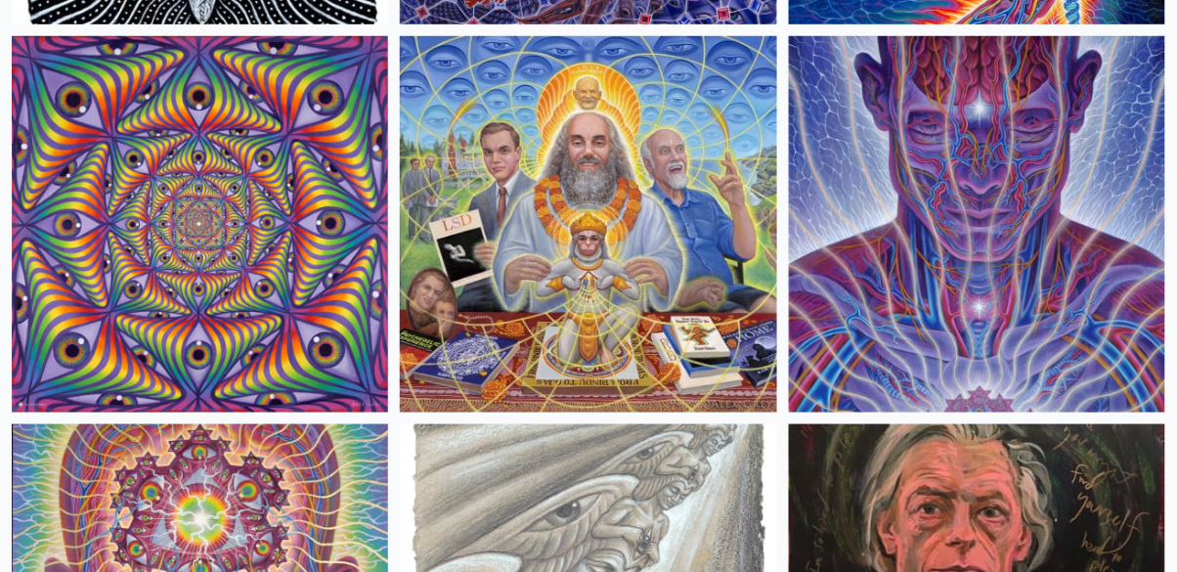
click at [490, 294] on img at bounding box center [588, 224] width 376 height 376
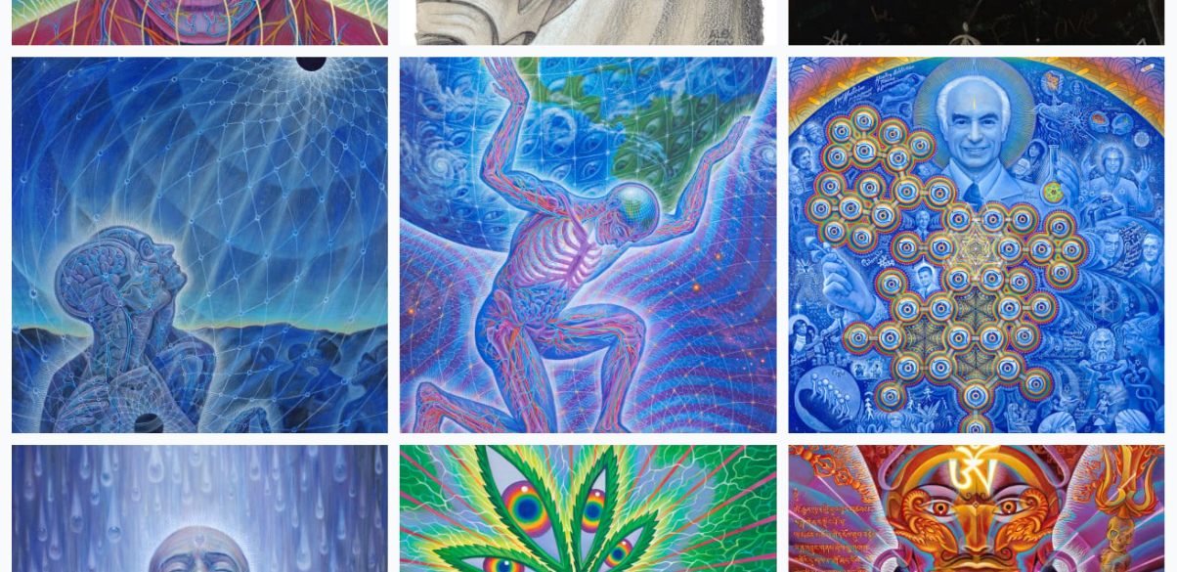
scroll to position [4436, 0]
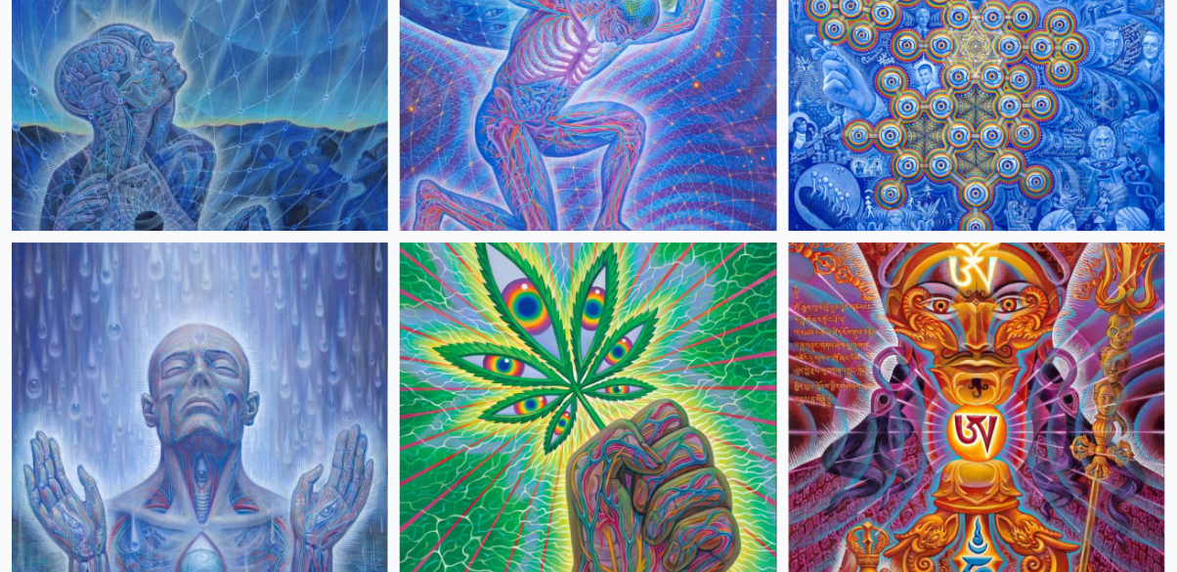
click at [936, 452] on img at bounding box center [977, 430] width 376 height 376
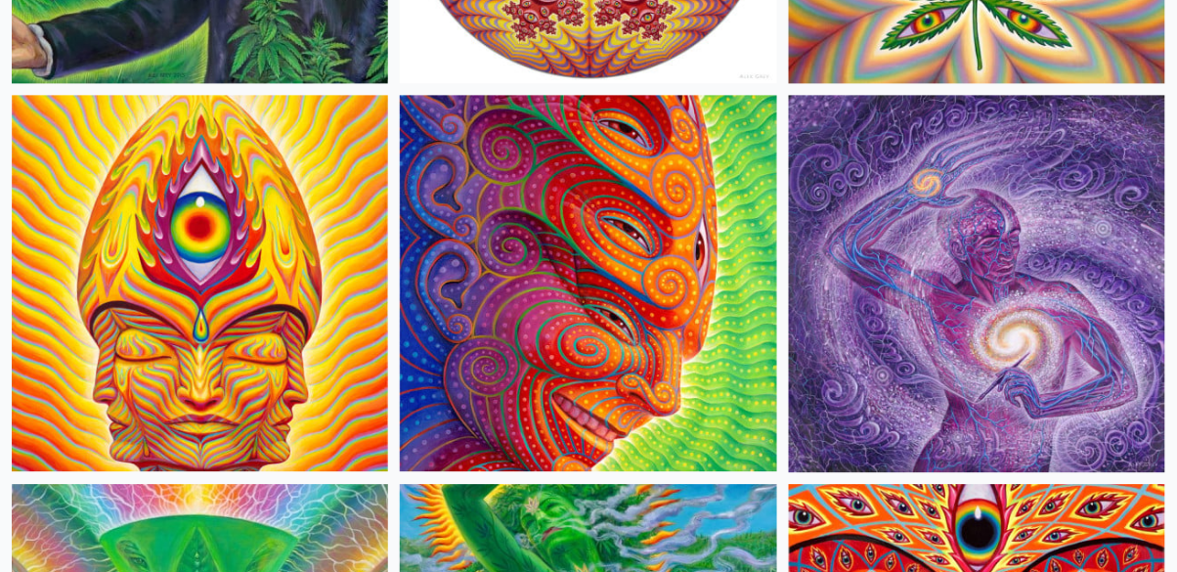
scroll to position [5957, 0]
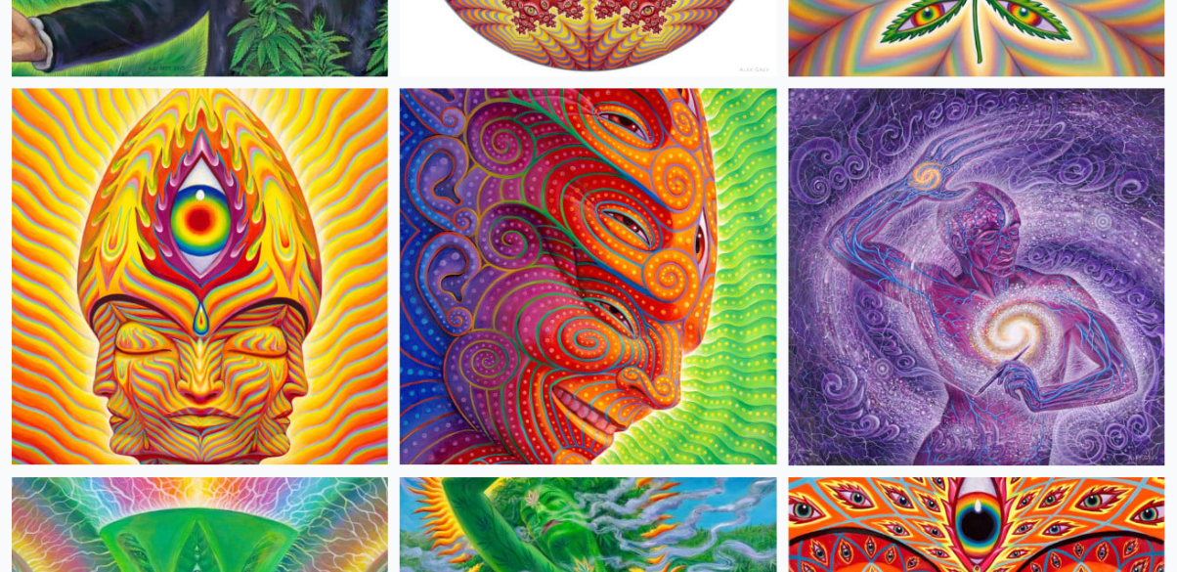
click at [903, 271] on img at bounding box center [977, 276] width 376 height 376
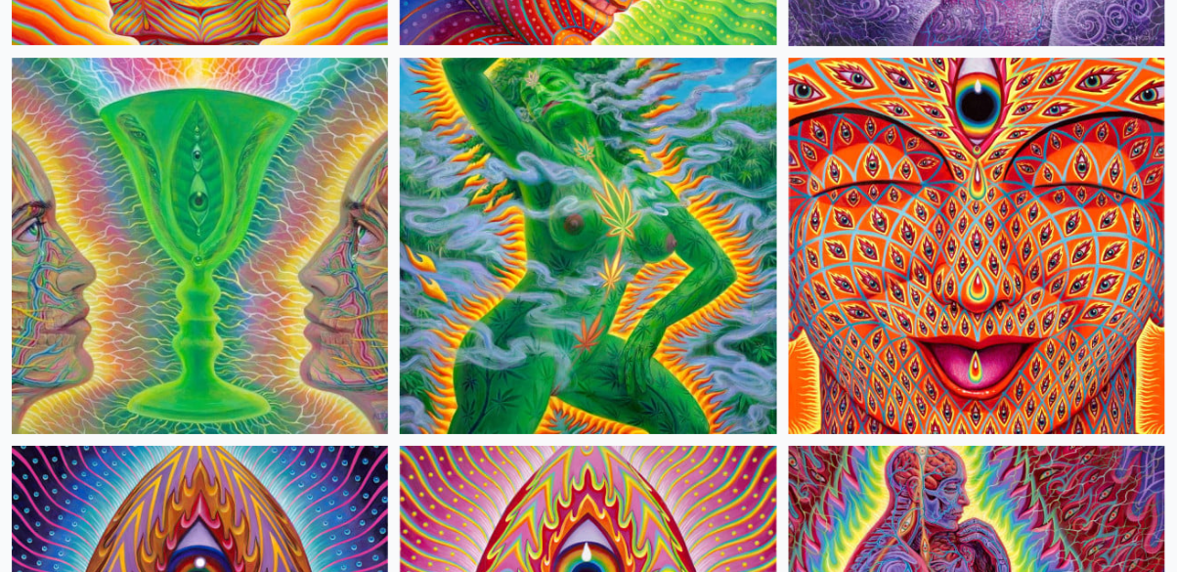
scroll to position [6376, 0]
click at [147, 157] on img at bounding box center [200, 246] width 376 height 376
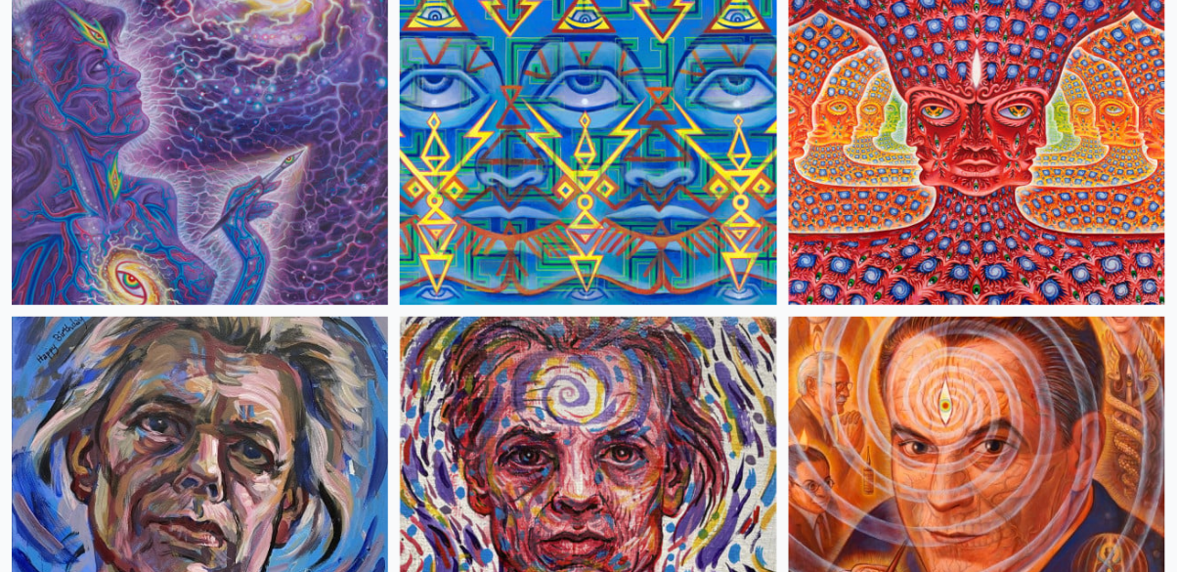
scroll to position [8452, 0]
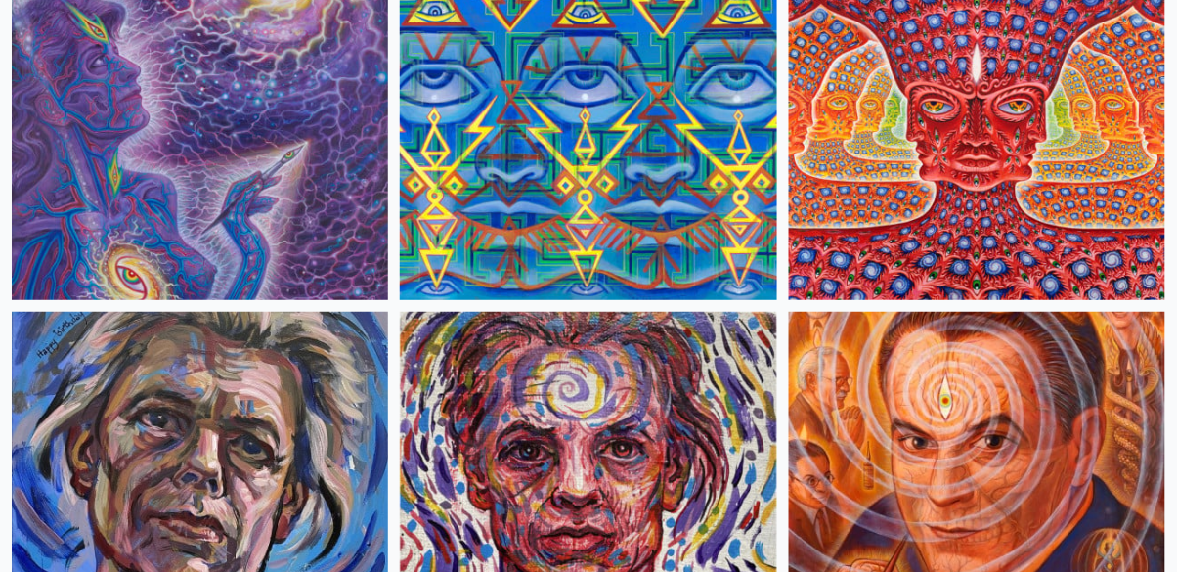
click at [978, 196] on img at bounding box center [977, 111] width 376 height 376
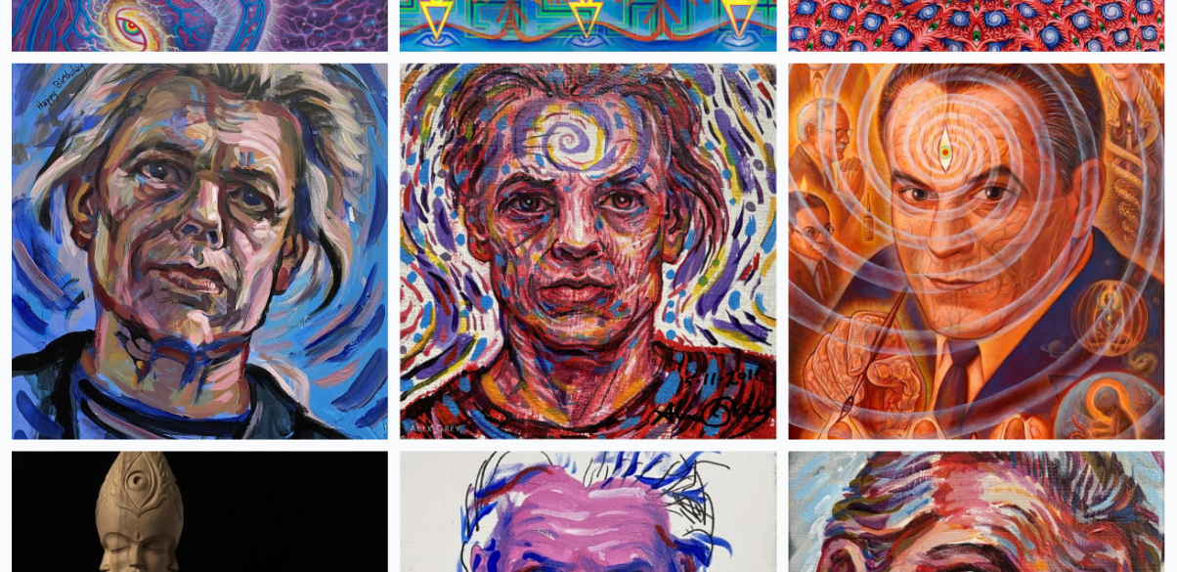
scroll to position [8709, 0]
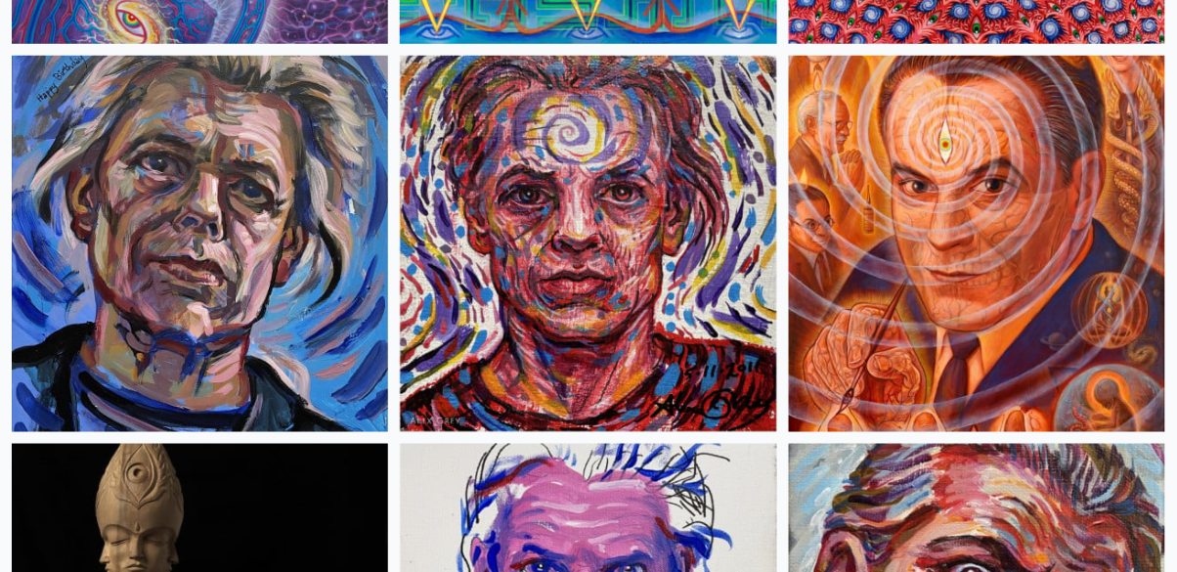
click at [972, 251] on img at bounding box center [977, 244] width 376 height 376
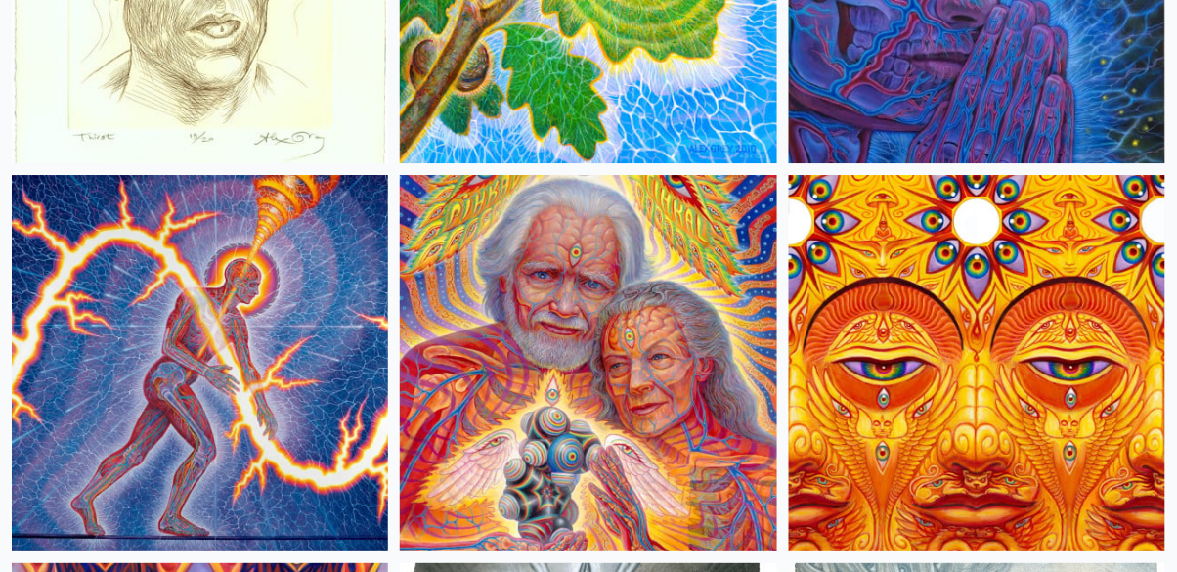
click at [182, 275] on img at bounding box center [200, 363] width 376 height 376
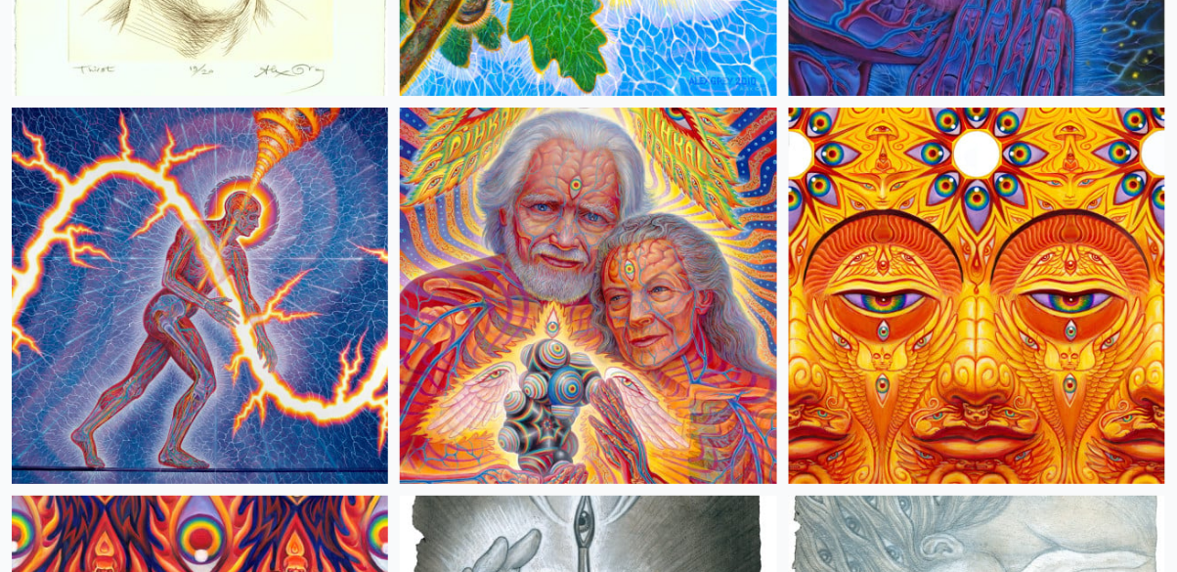
scroll to position [9848, 0]
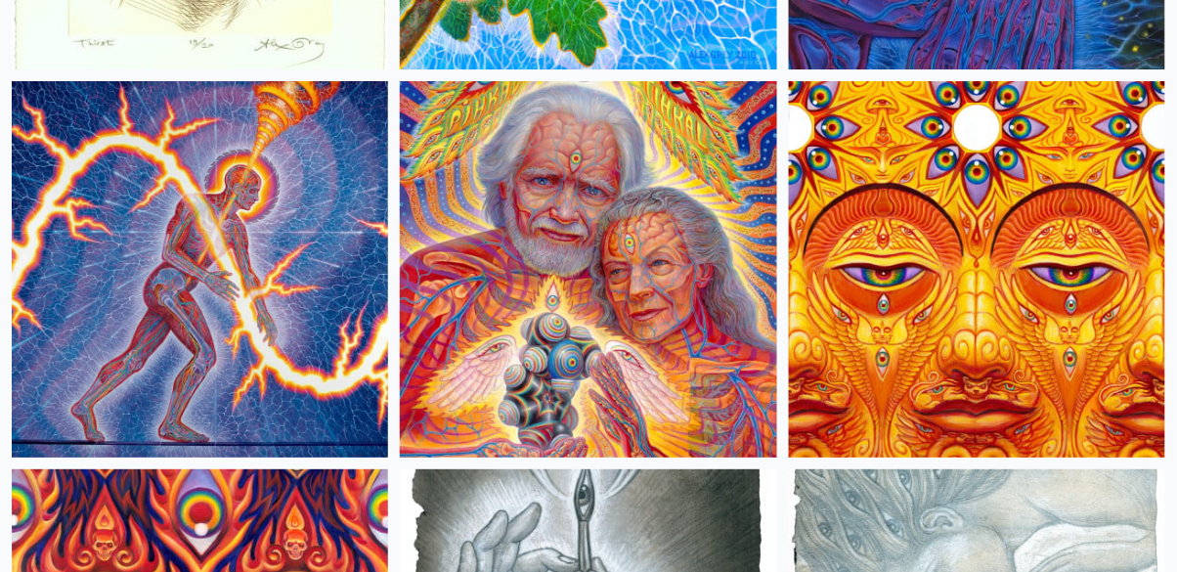
click at [467, 207] on img at bounding box center [588, 269] width 376 height 376
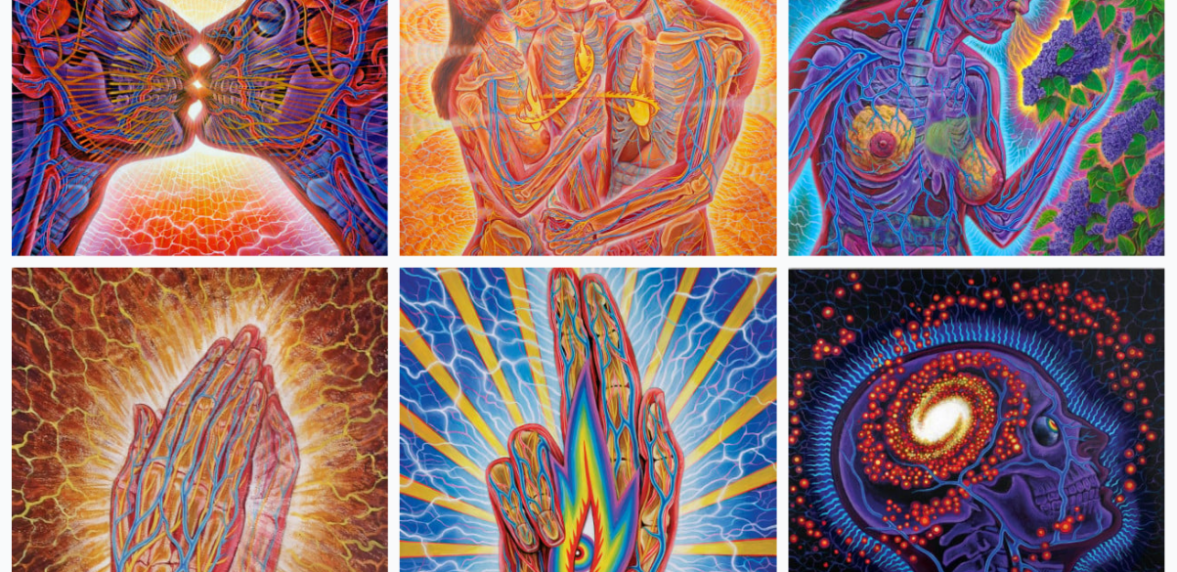
scroll to position [11985, 0]
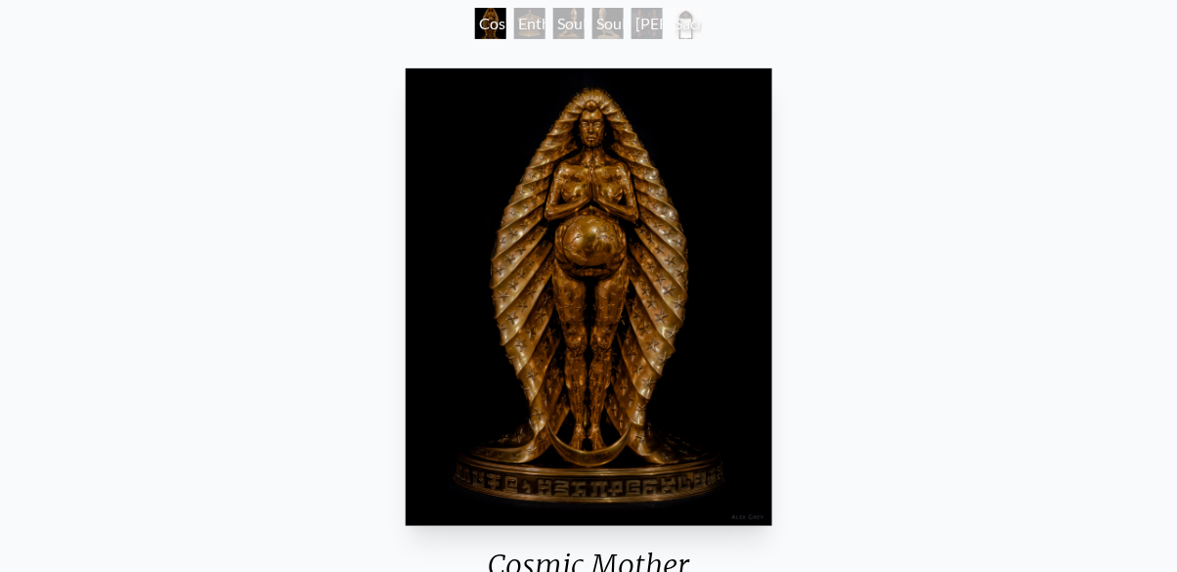
scroll to position [365, 0]
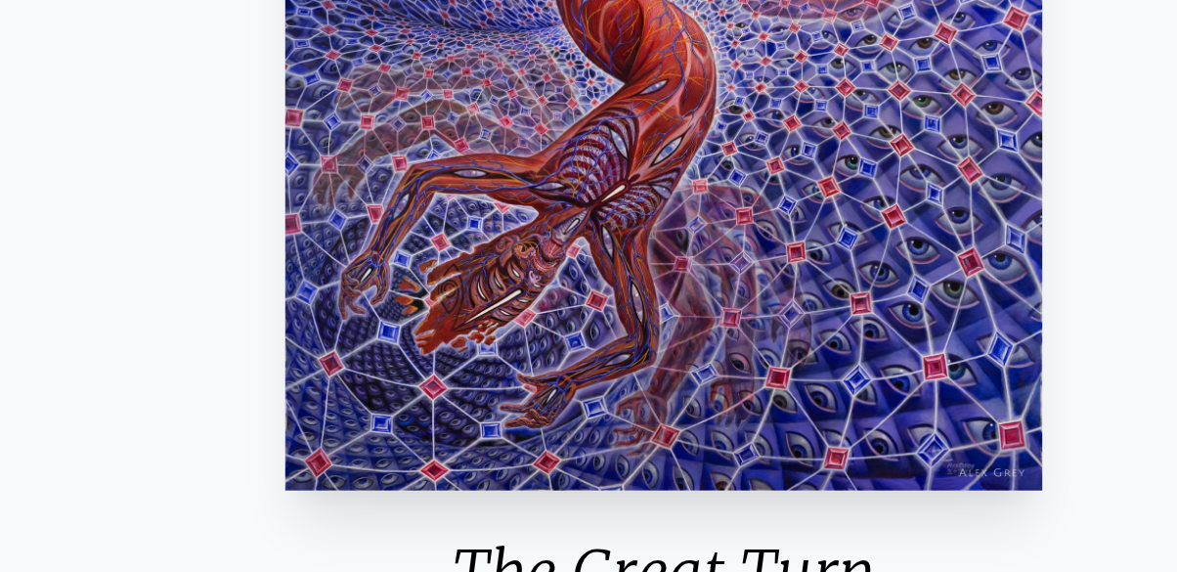
scroll to position [207, 0]
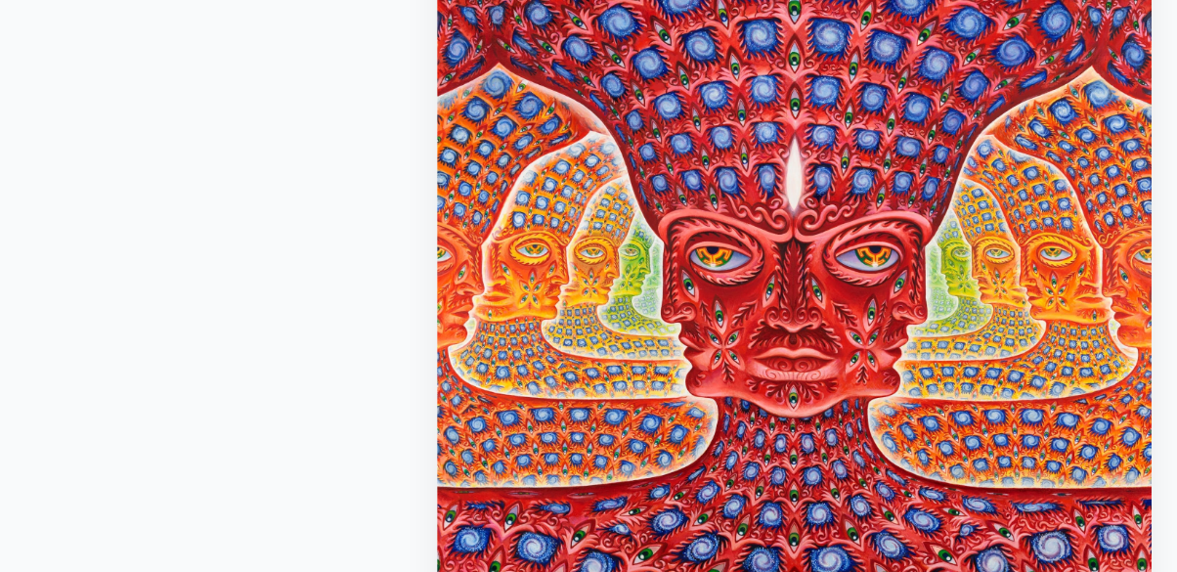
scroll to position [192, 0]
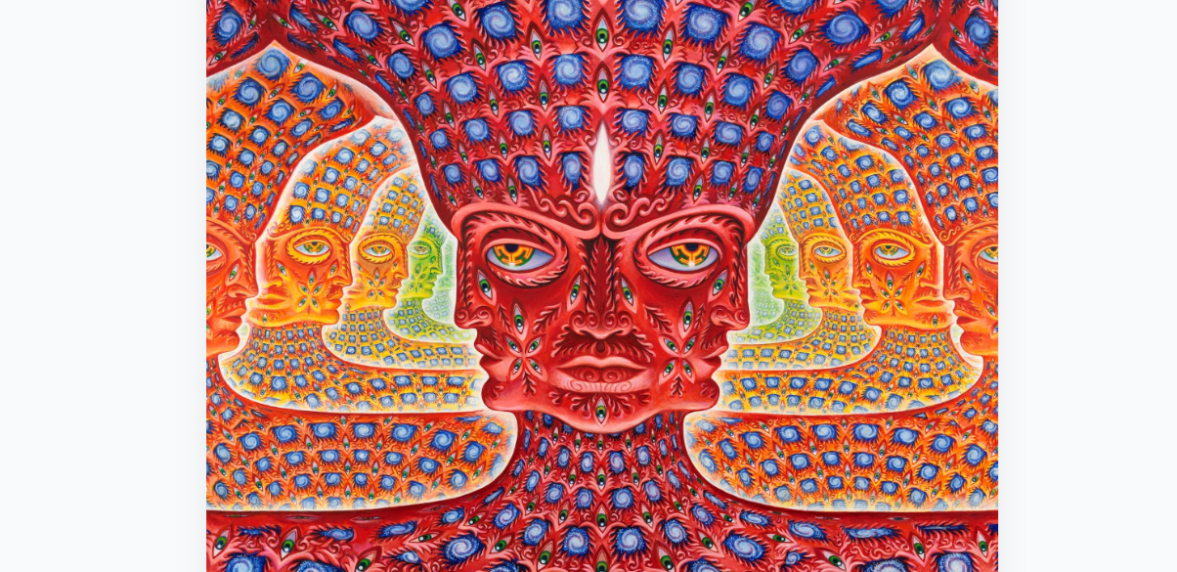
scroll to position [192, 0]
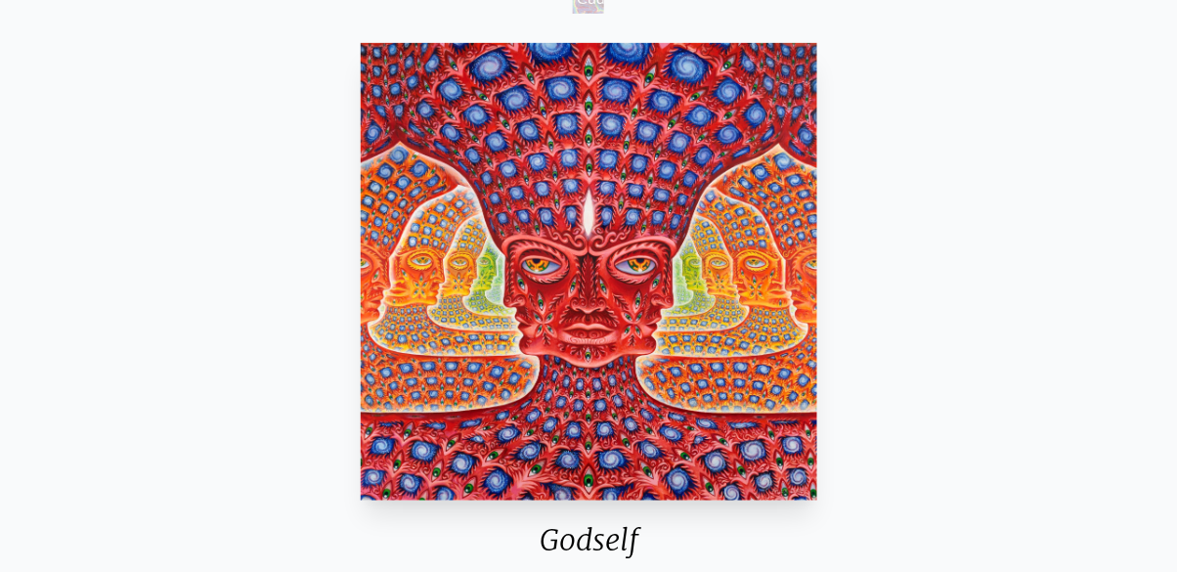
scroll to position [192, 0]
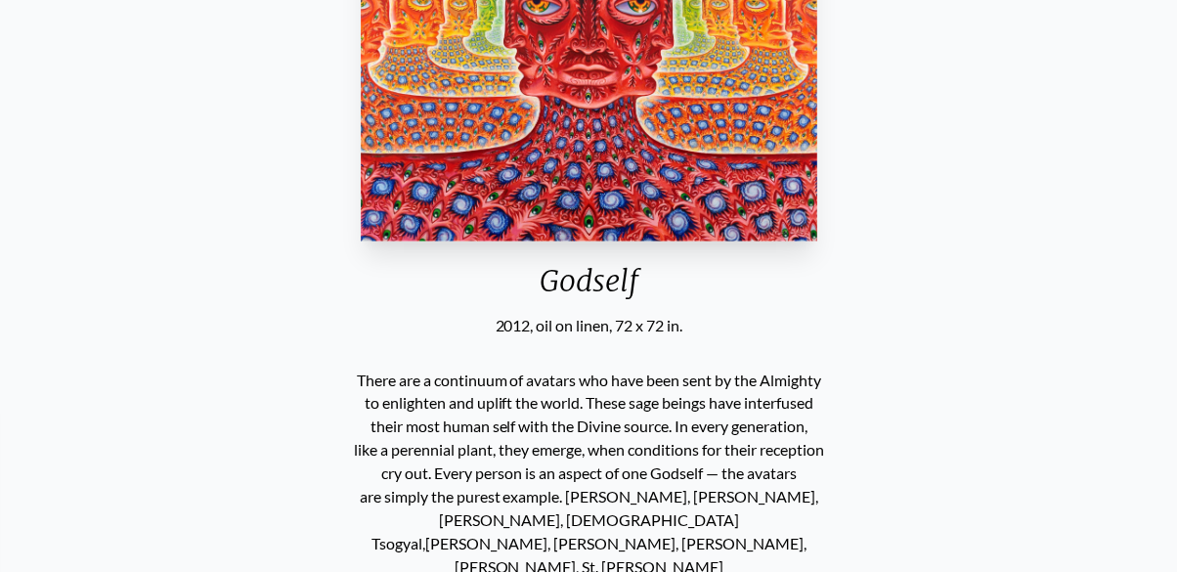
scroll to position [439, 0]
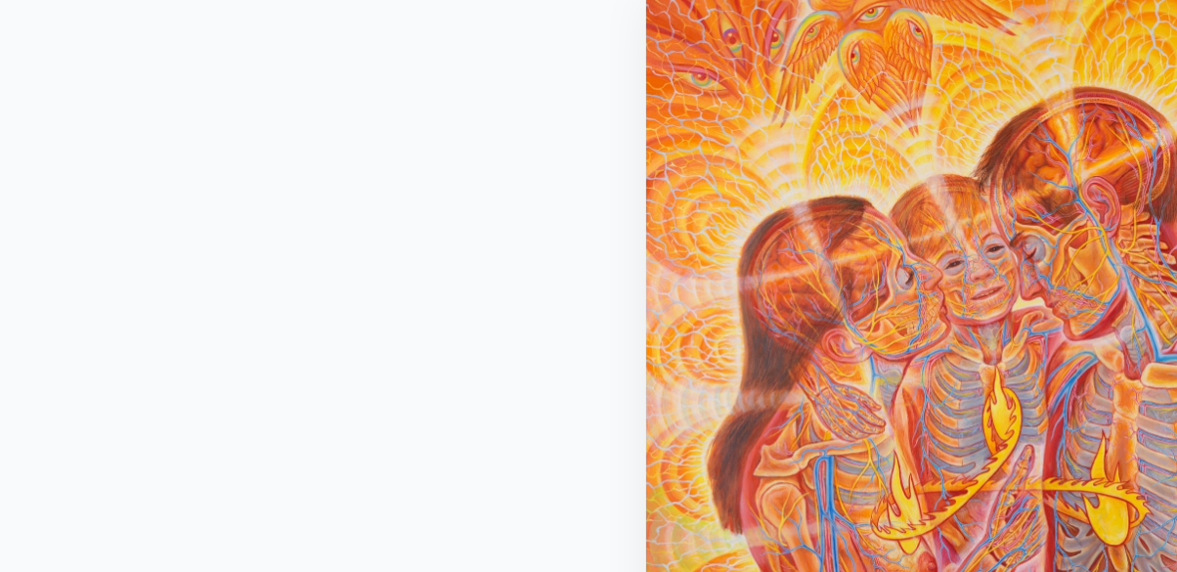
scroll to position [127, 0]
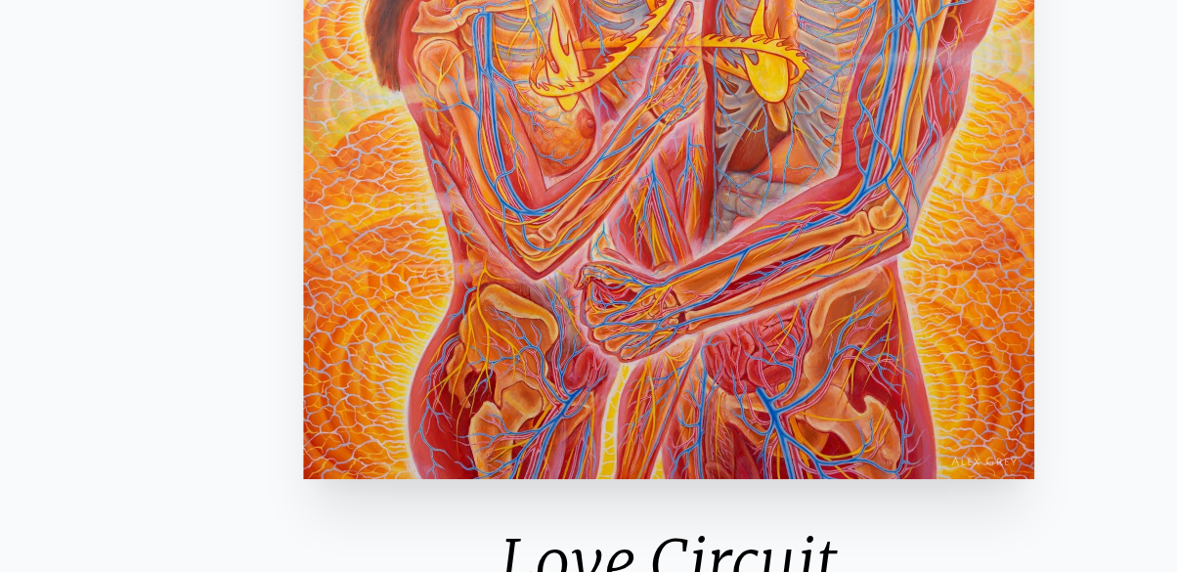
scroll to position [209, 0]
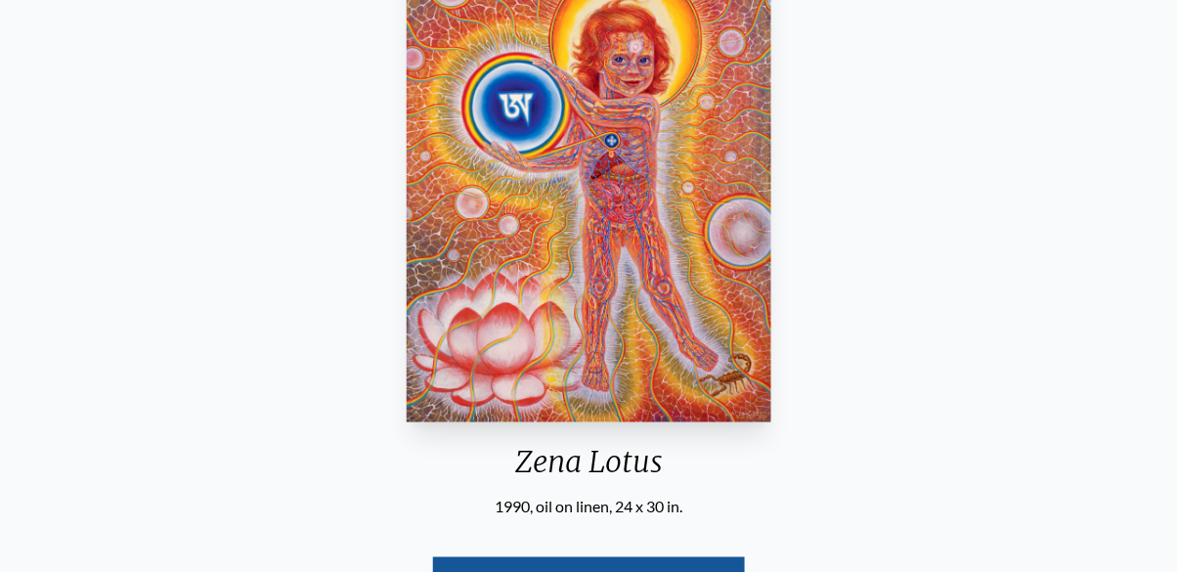
scroll to position [259, 0]
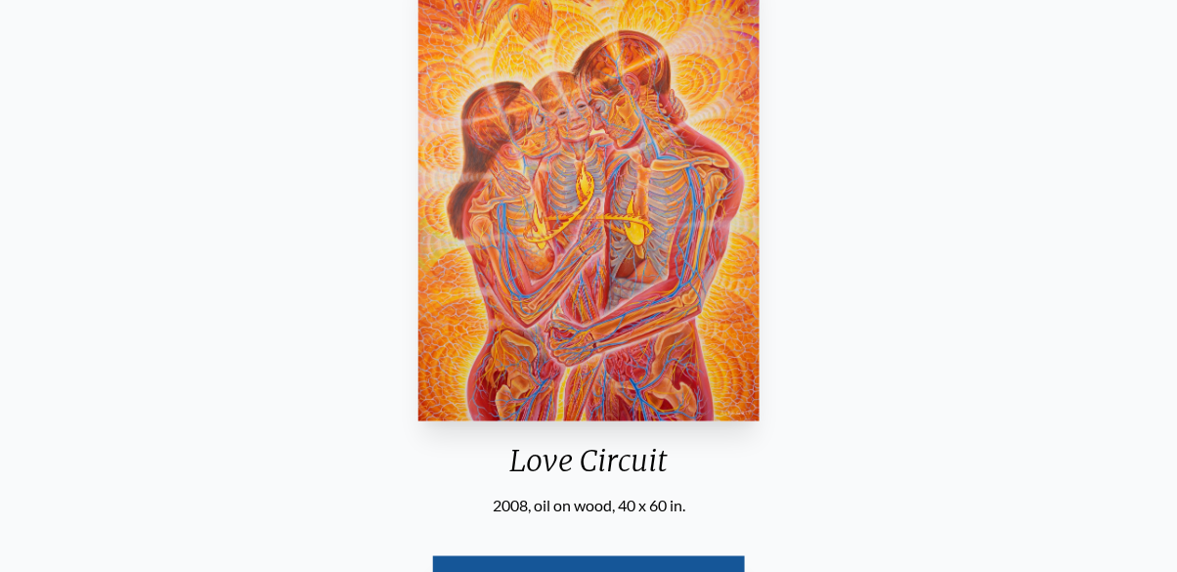
scroll to position [127, 0]
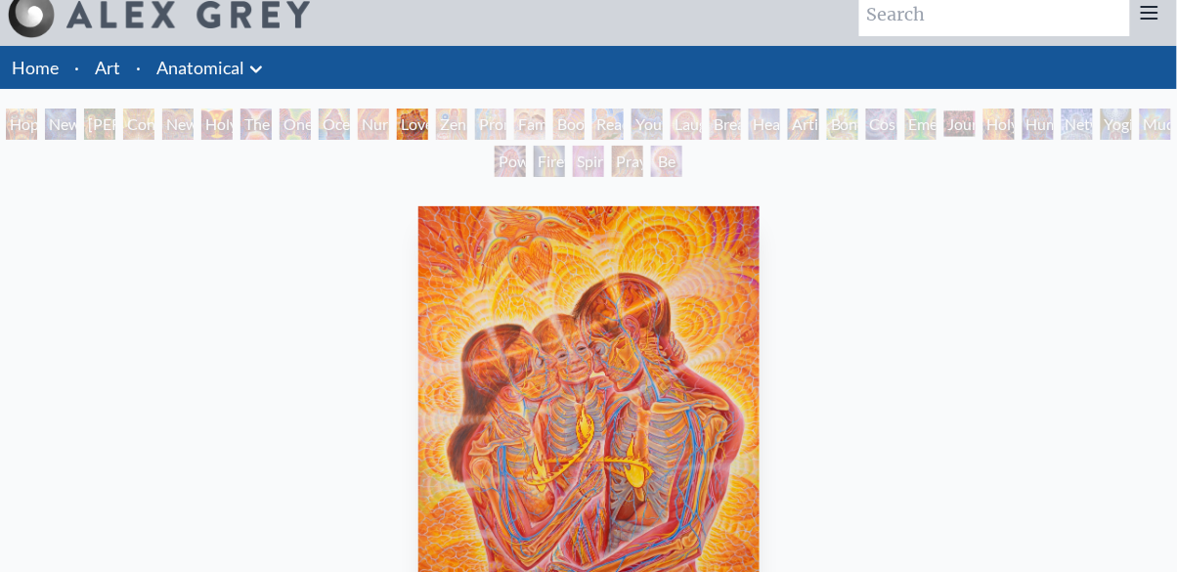
scroll to position [20, 0]
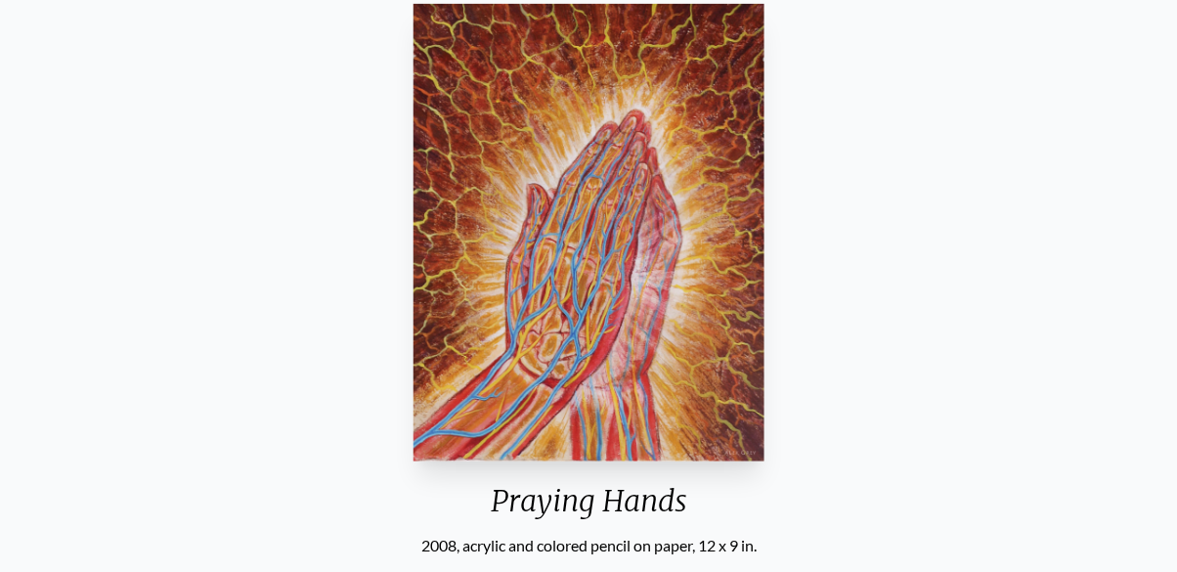
scroll to position [219, 0]
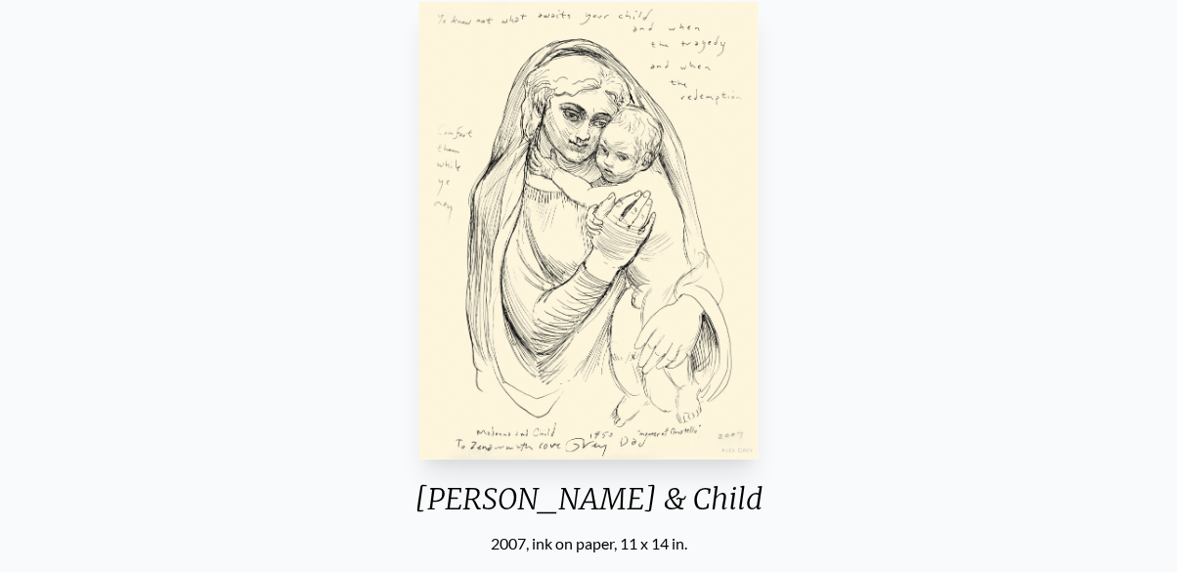
scroll to position [262, 0]
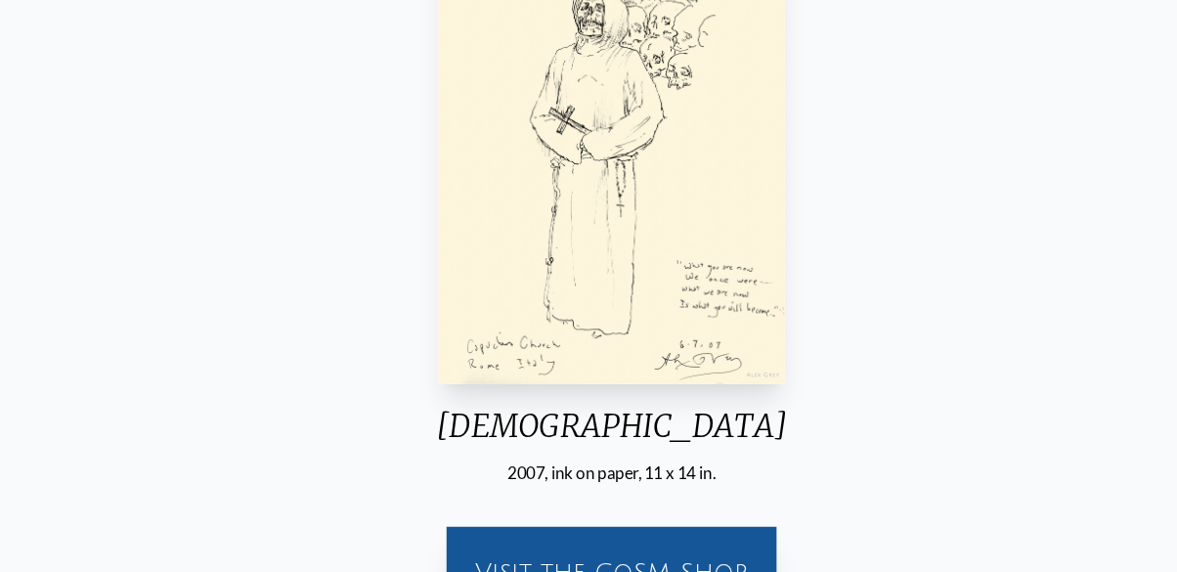
scroll to position [343, 0]
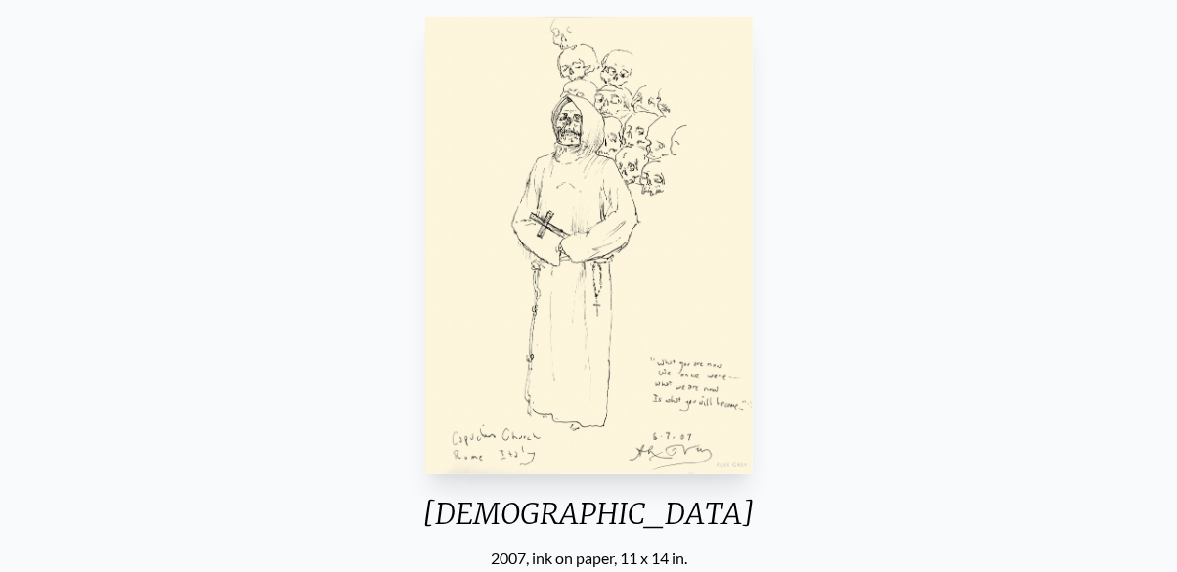
scroll to position [242, 0]
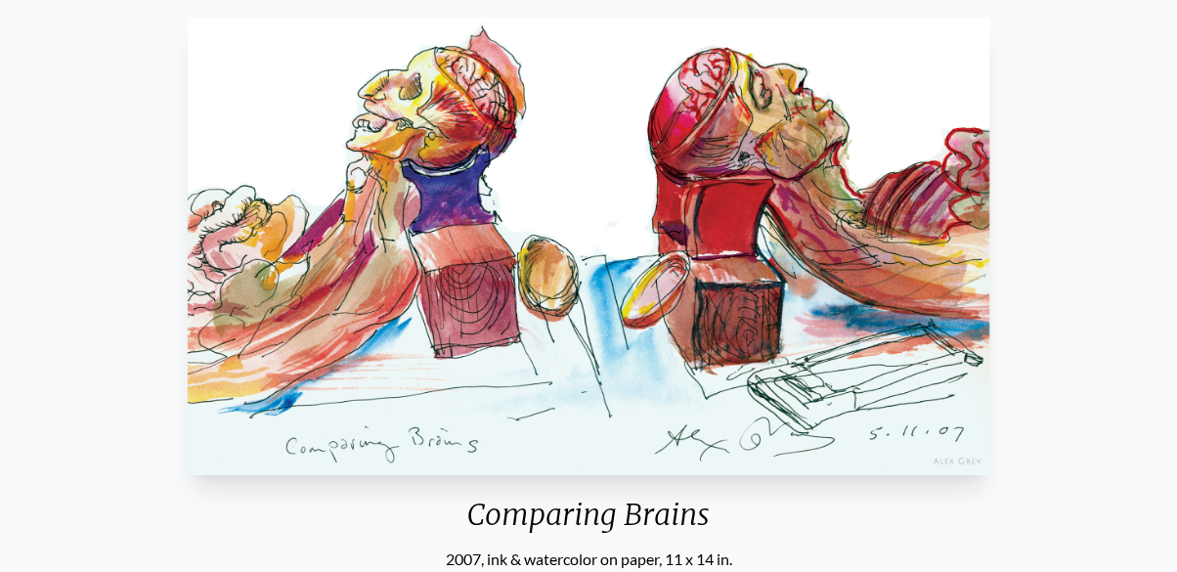
scroll to position [343, 0]
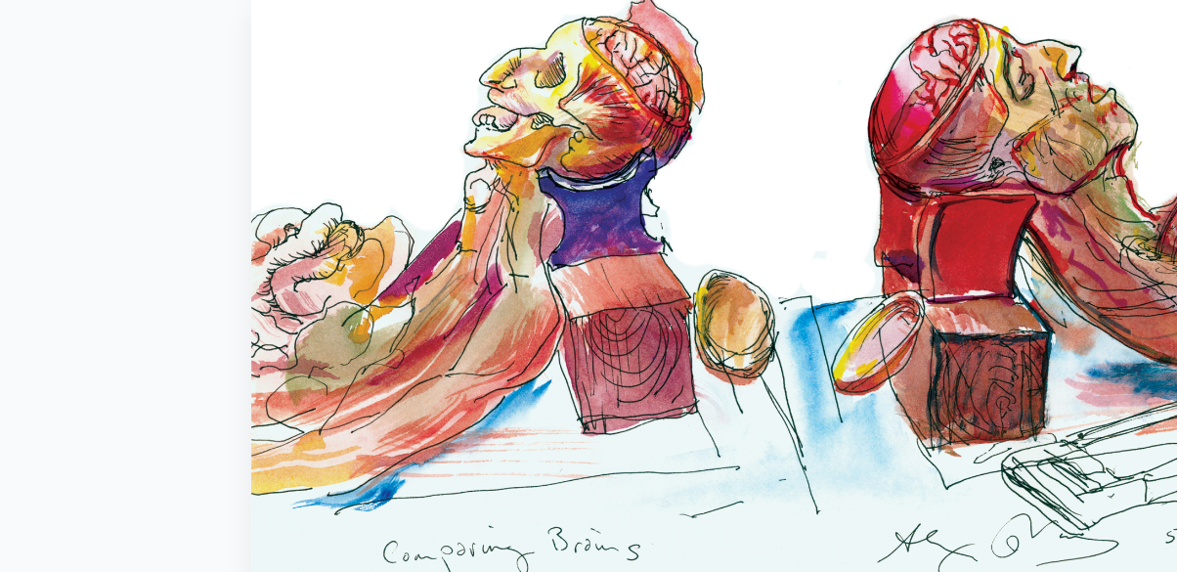
scroll to position [133, 0]
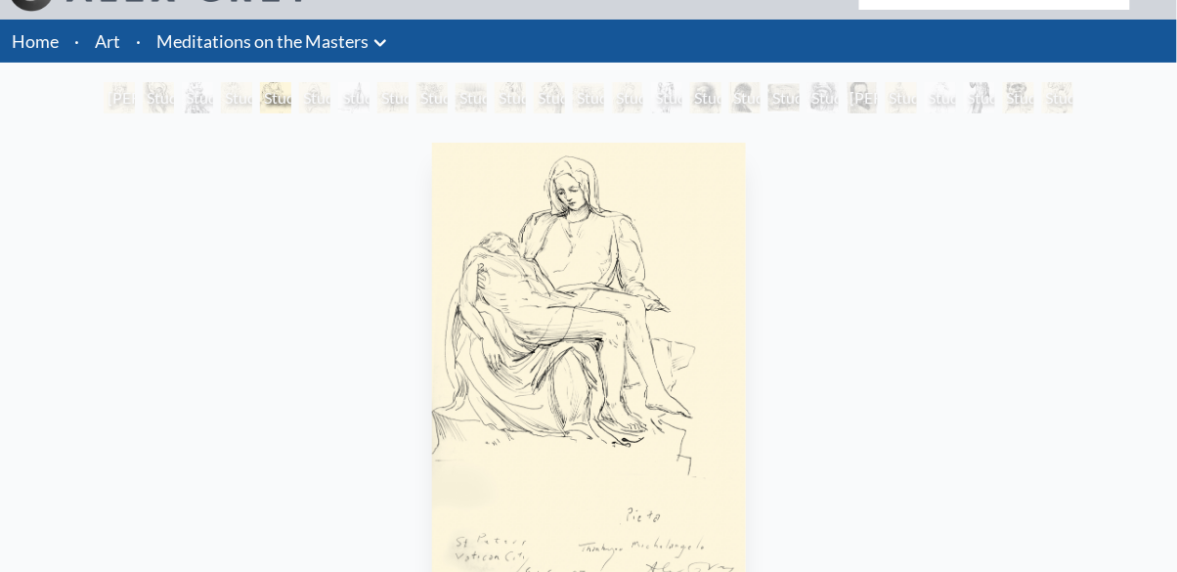
scroll to position [43, 0]
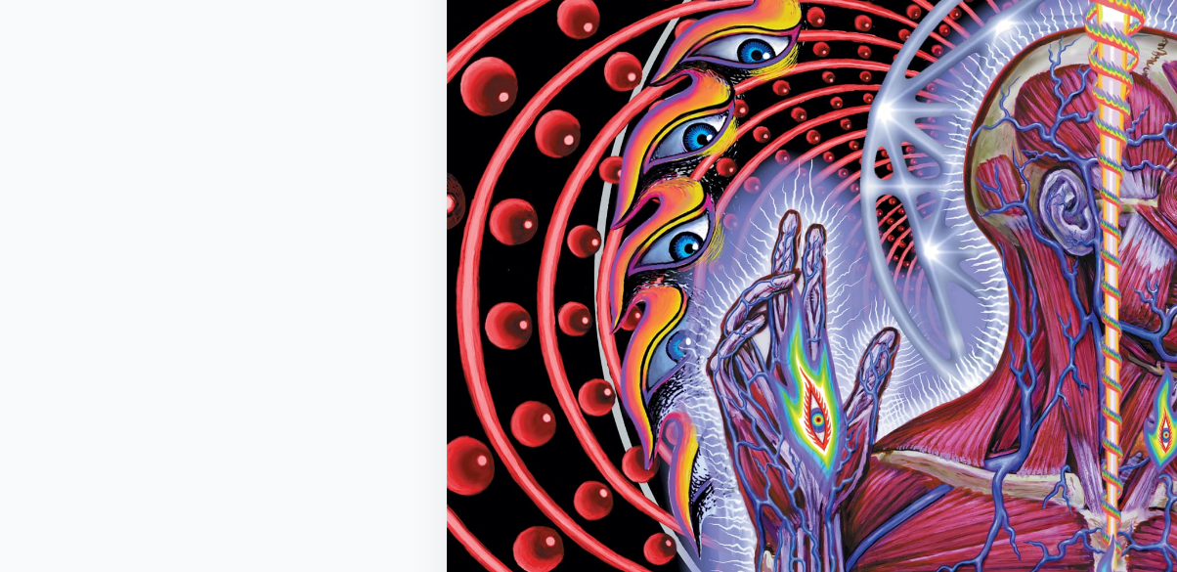
scroll to position [295, 0]
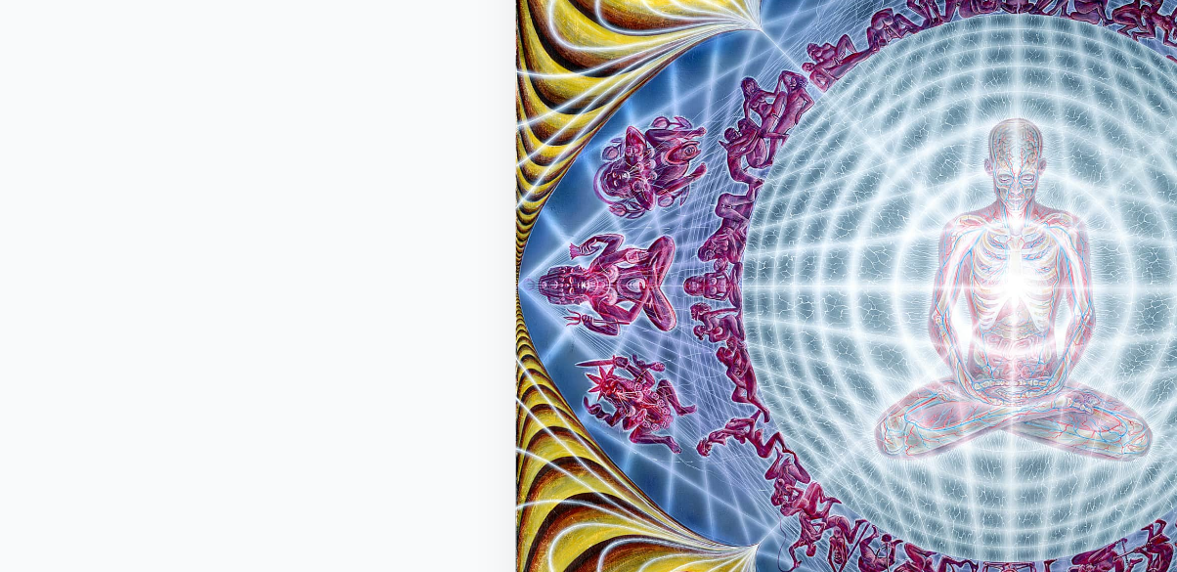
click at [193, 265] on div "Deities & Demons Drinking from the Milky Pool 1987, acrylic on linen, 60 x 60 i…" at bounding box center [589, 382] width 1147 height 702
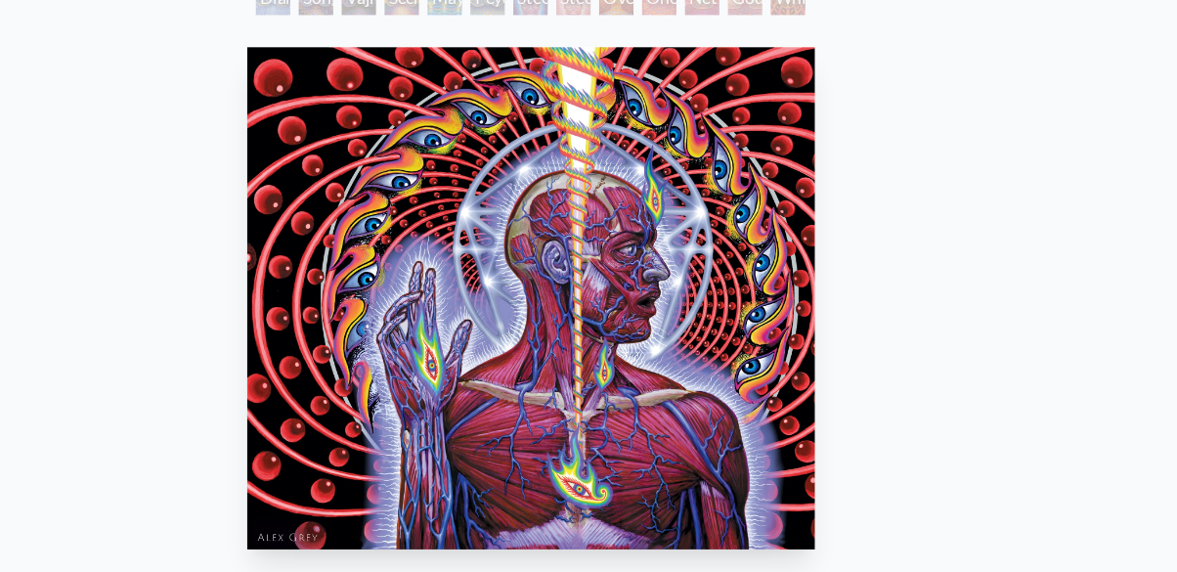
scroll to position [291, 0]
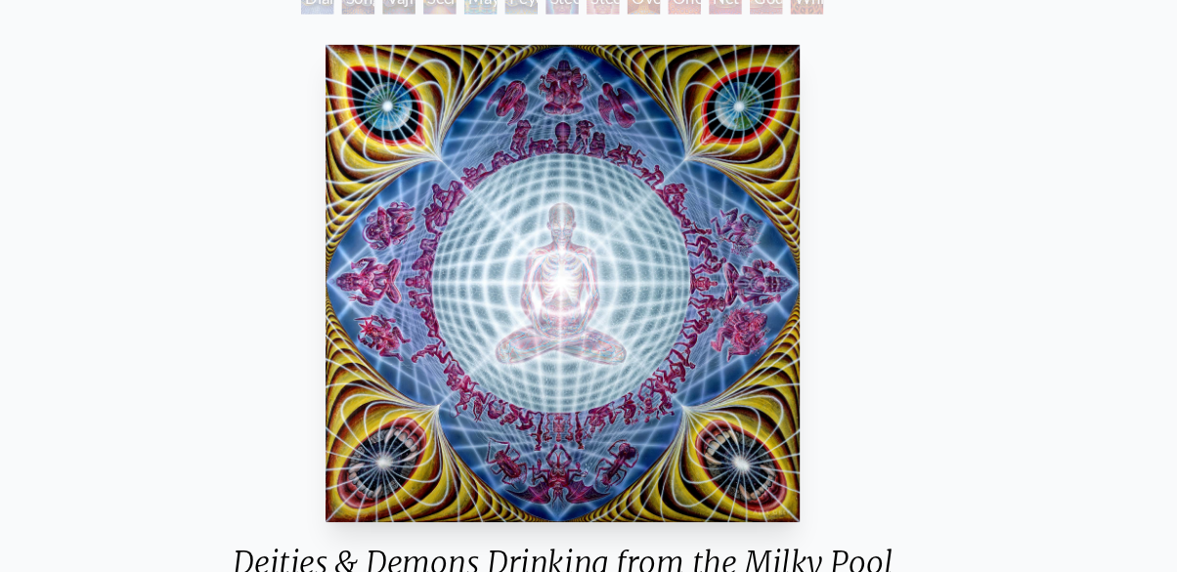
scroll to position [295, 0]
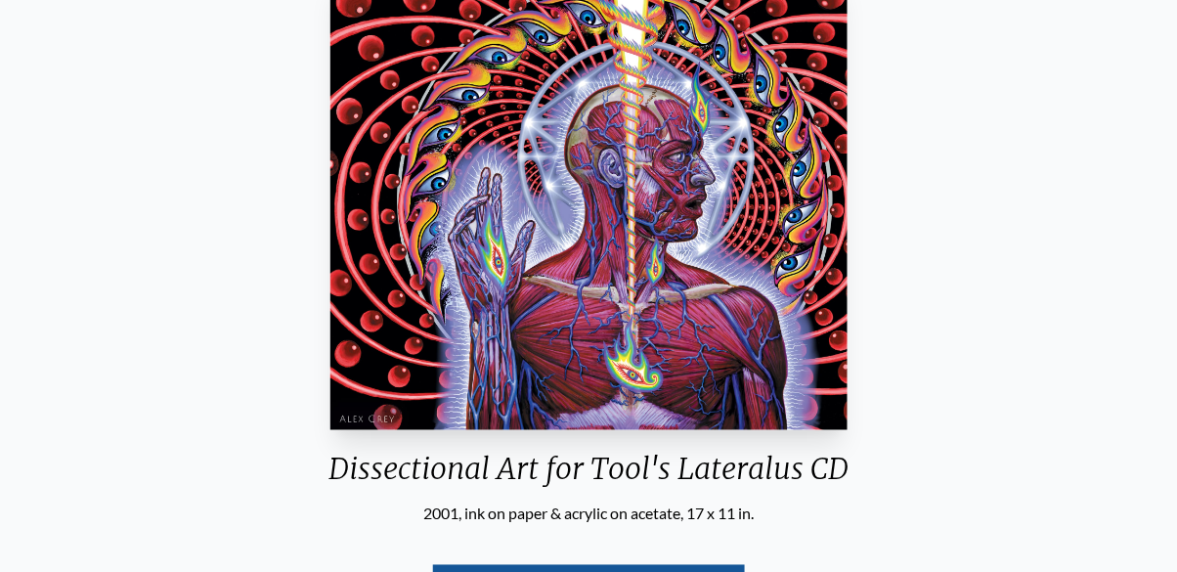
scroll to position [363, 0]
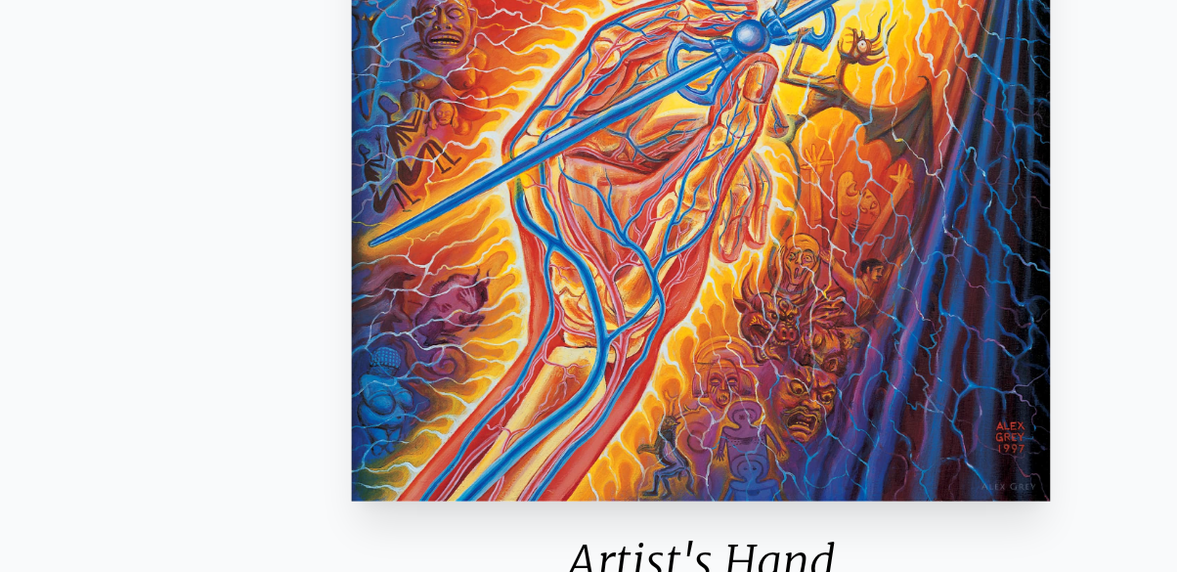
scroll to position [169, 0]
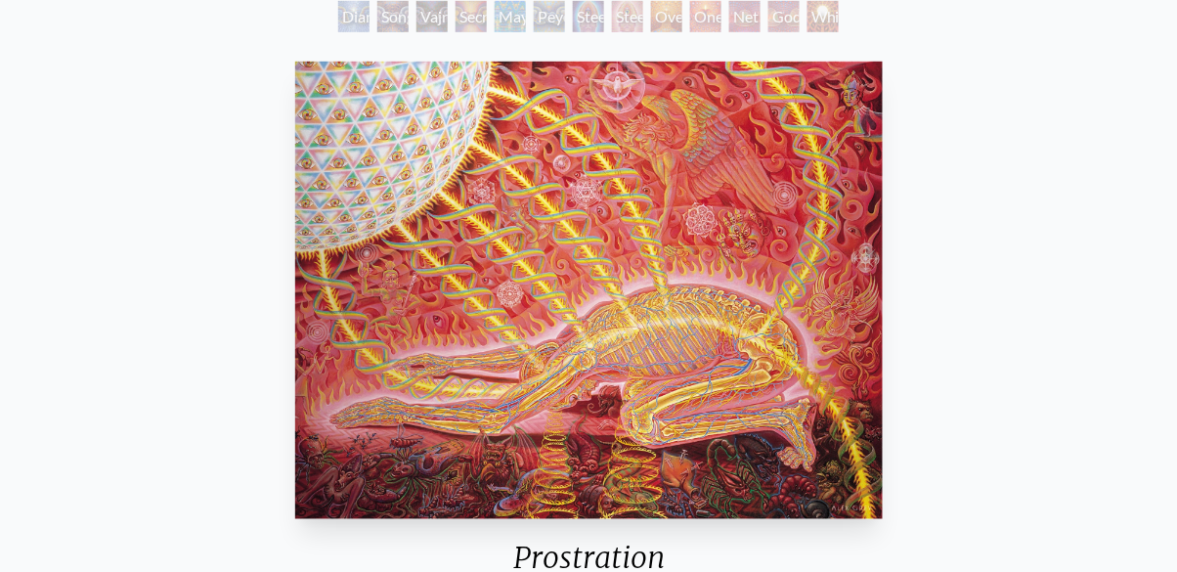
scroll to position [272, 0]
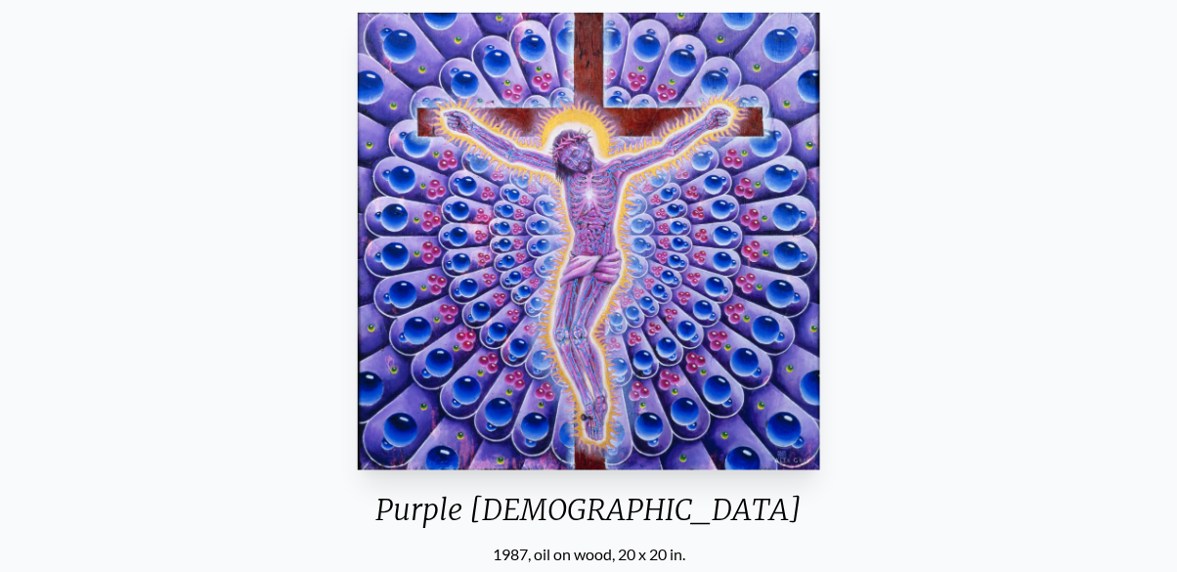
scroll to position [181, 0]
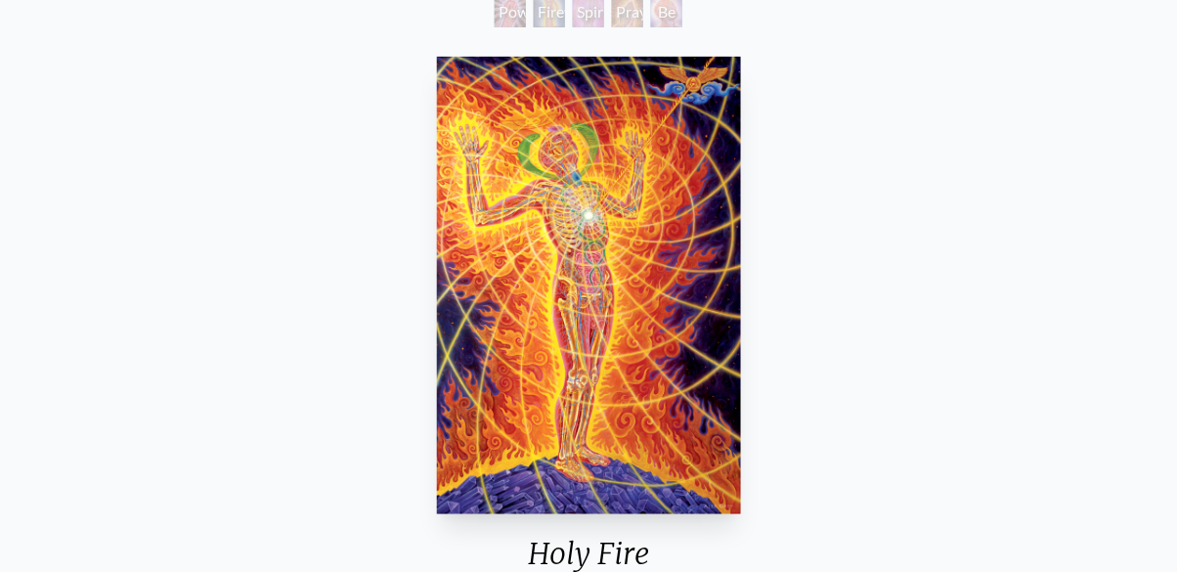
scroll to position [167, 0]
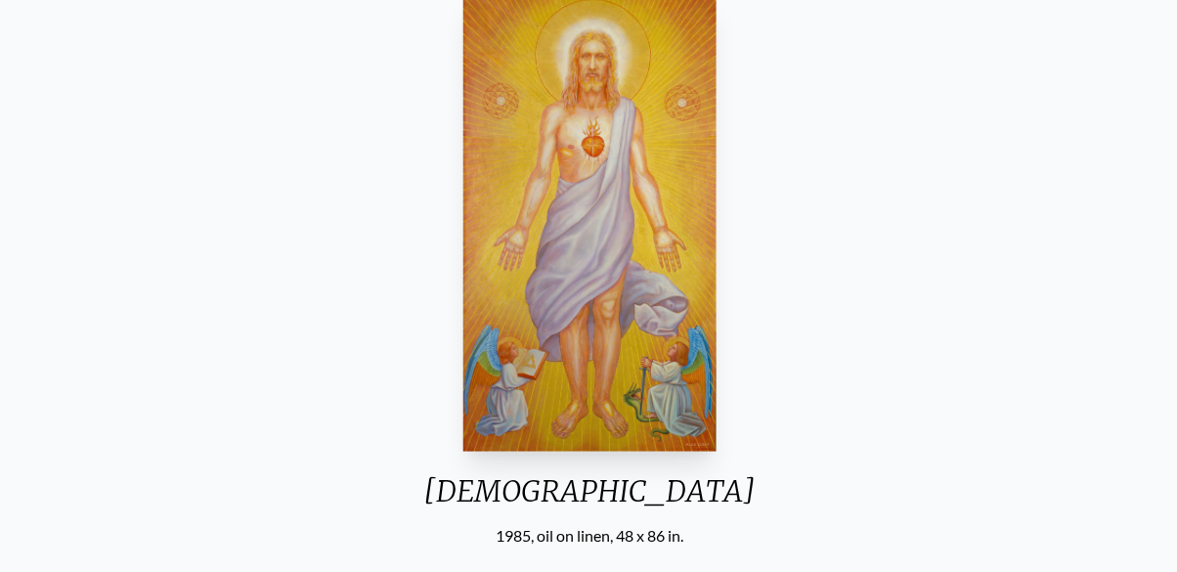
scroll to position [236, 0]
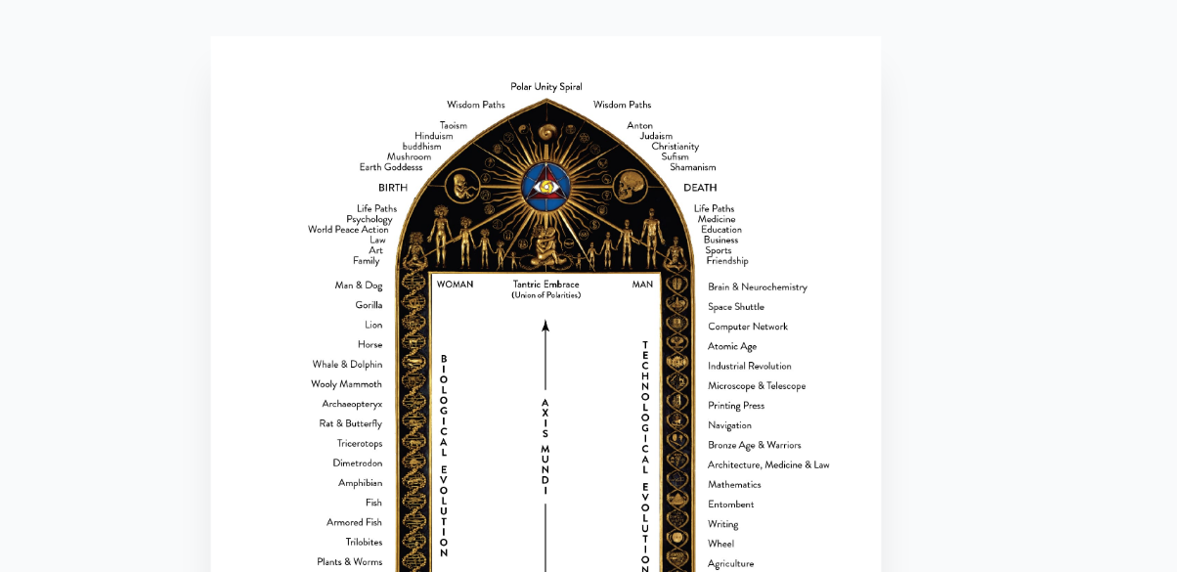
scroll to position [96, 0]
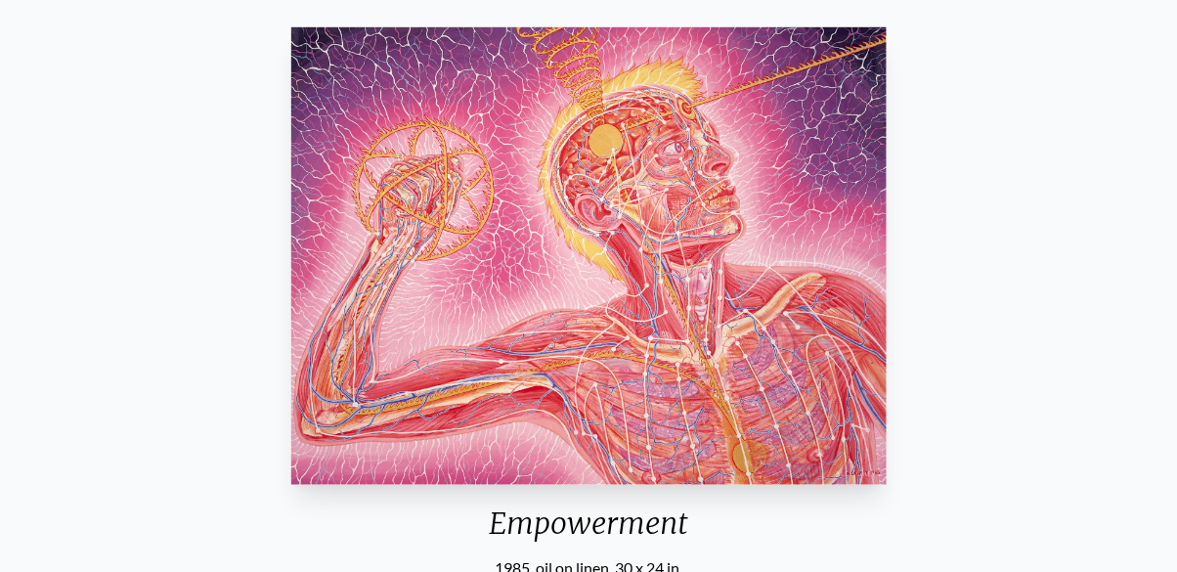
scroll to position [307, 0]
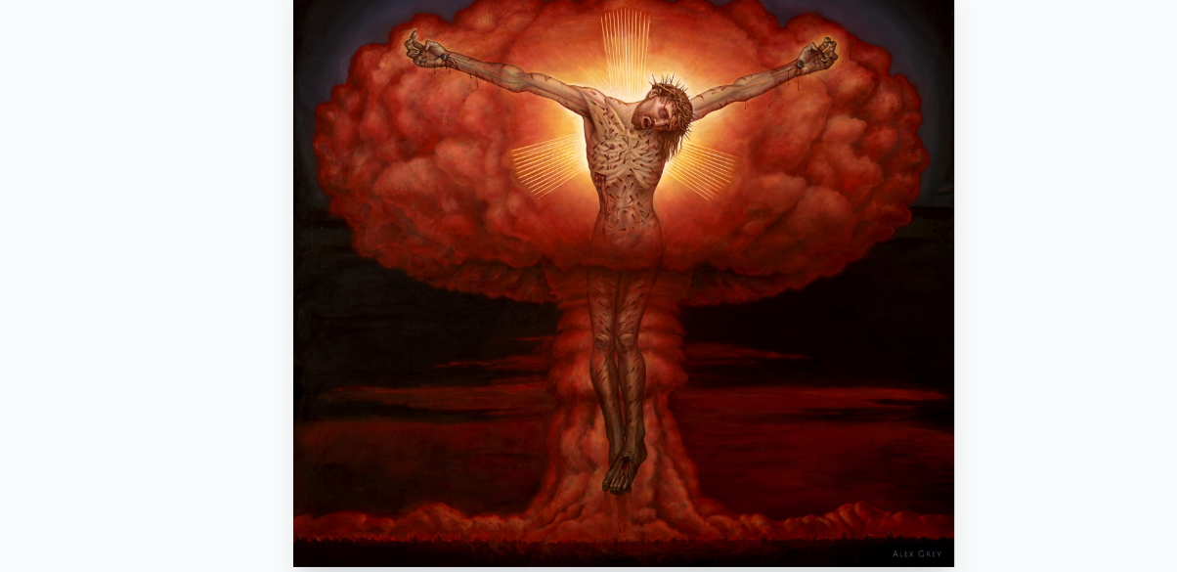
scroll to position [141, 0]
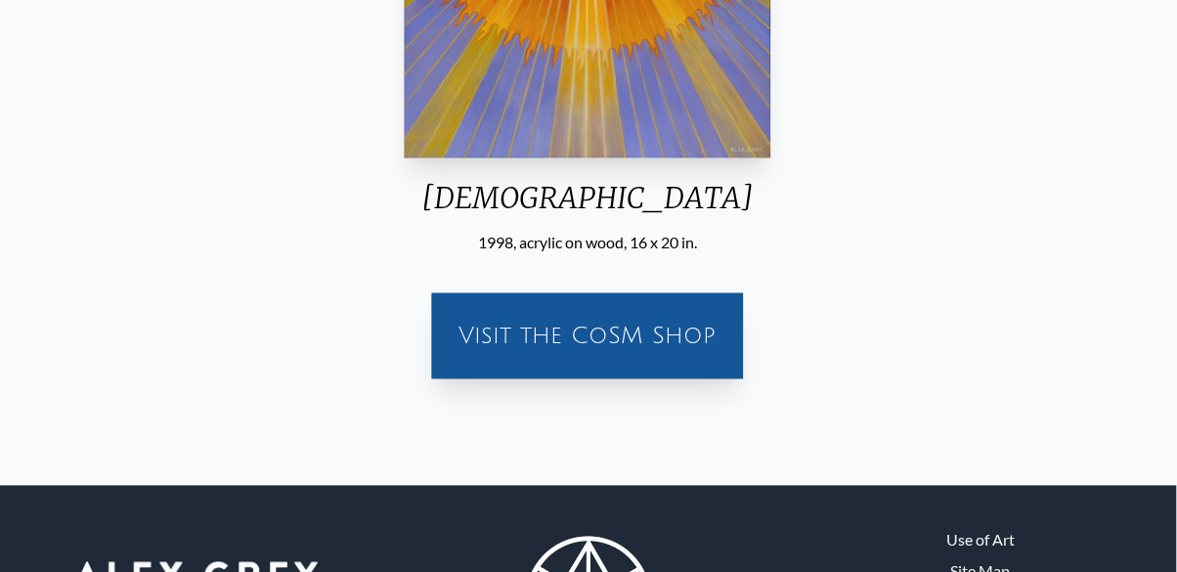
scroll to position [554, 0]
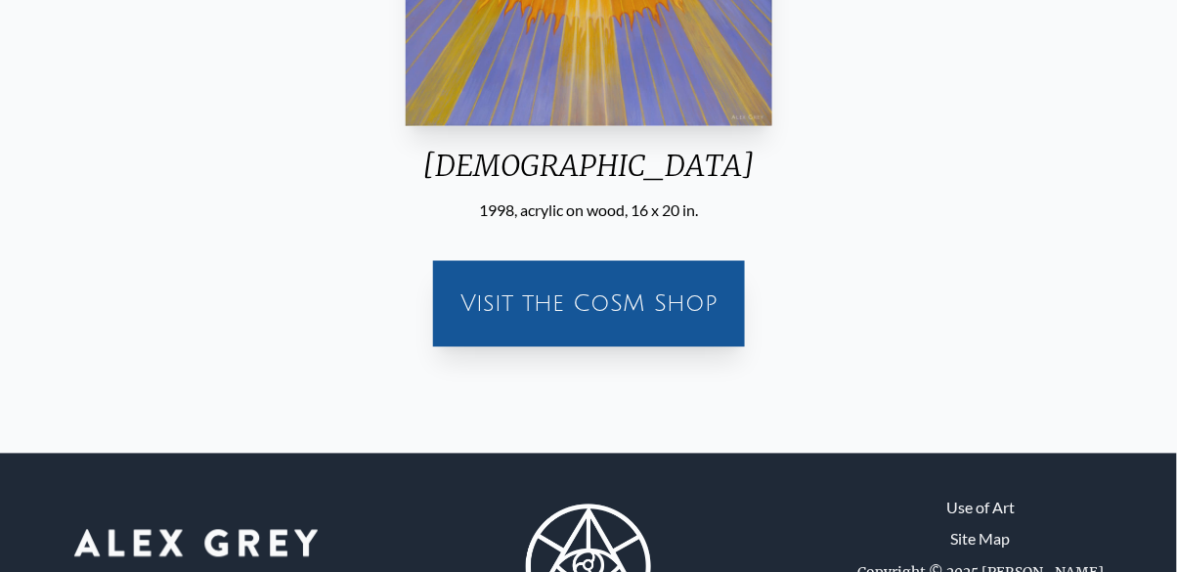
click at [435, 347] on div "Visit the CoSM Shop" at bounding box center [589, 304] width 312 height 86
click at [496, 335] on div "Visit the CoSM Shop" at bounding box center [589, 304] width 288 height 63
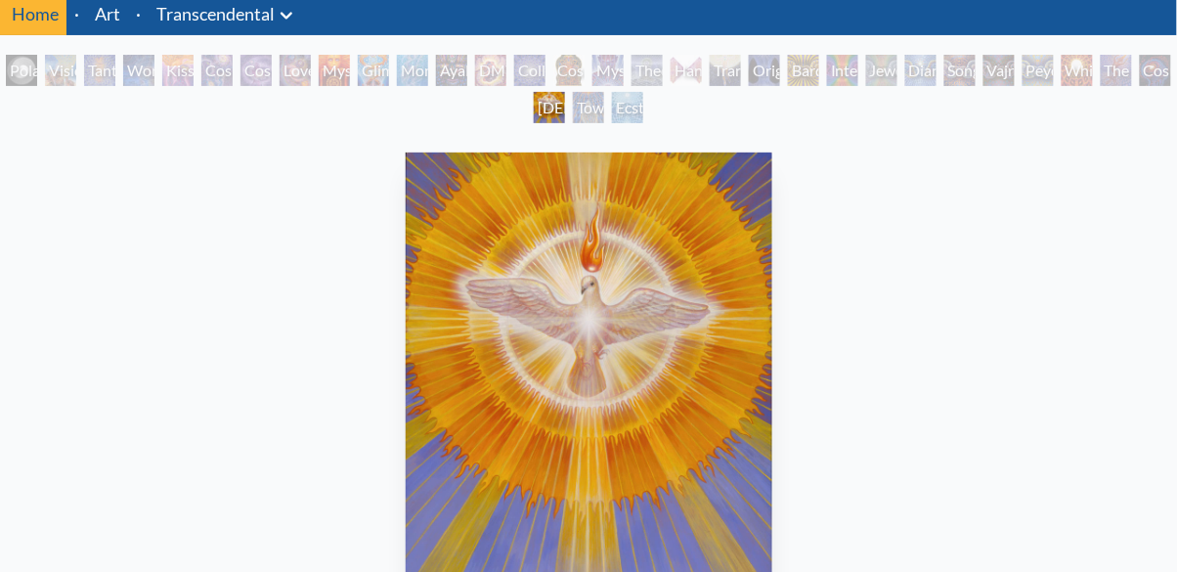
scroll to position [0, 0]
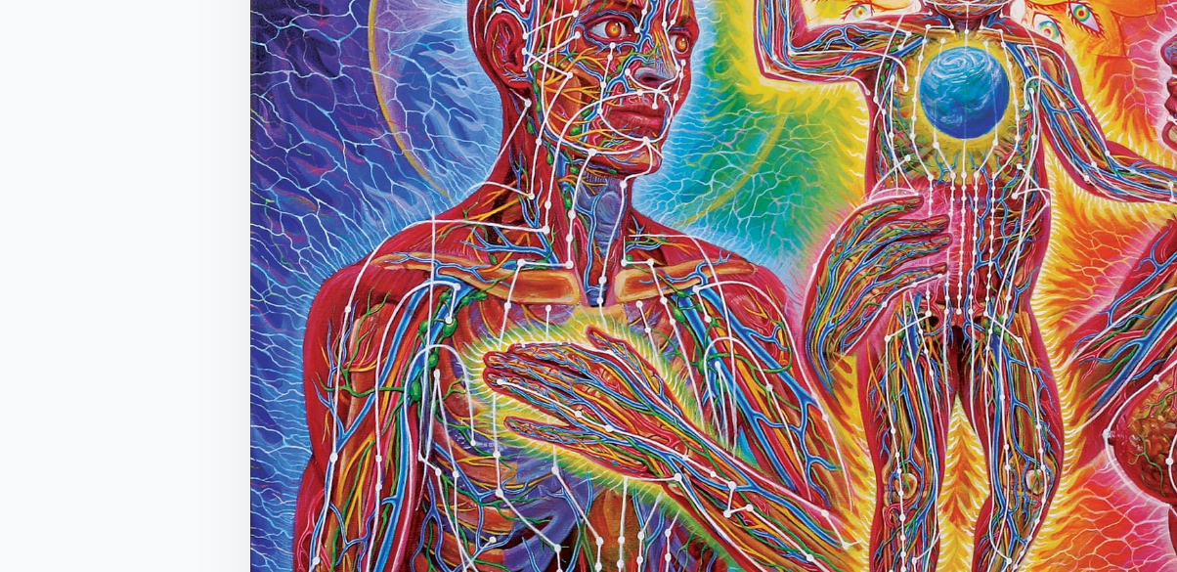
scroll to position [329, 0]
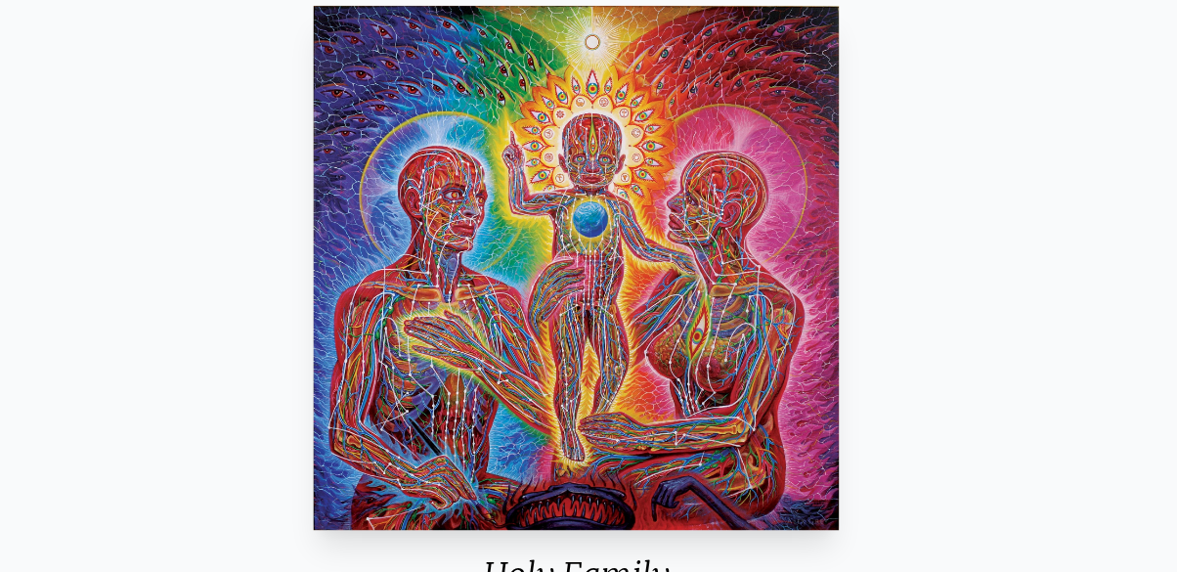
scroll to position [329, 0]
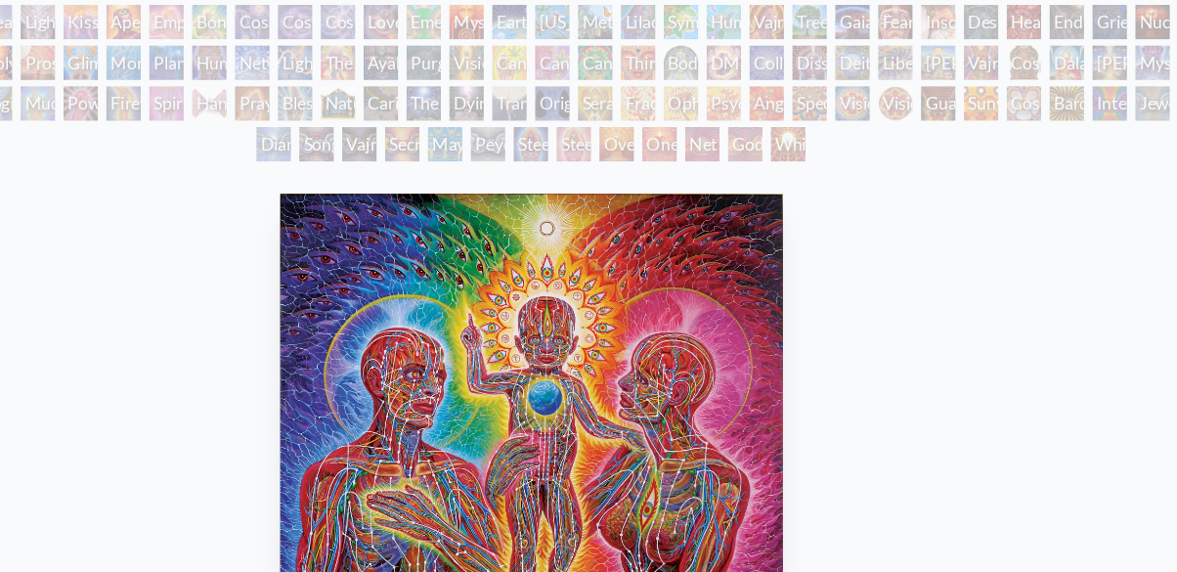
scroll to position [35, 0]
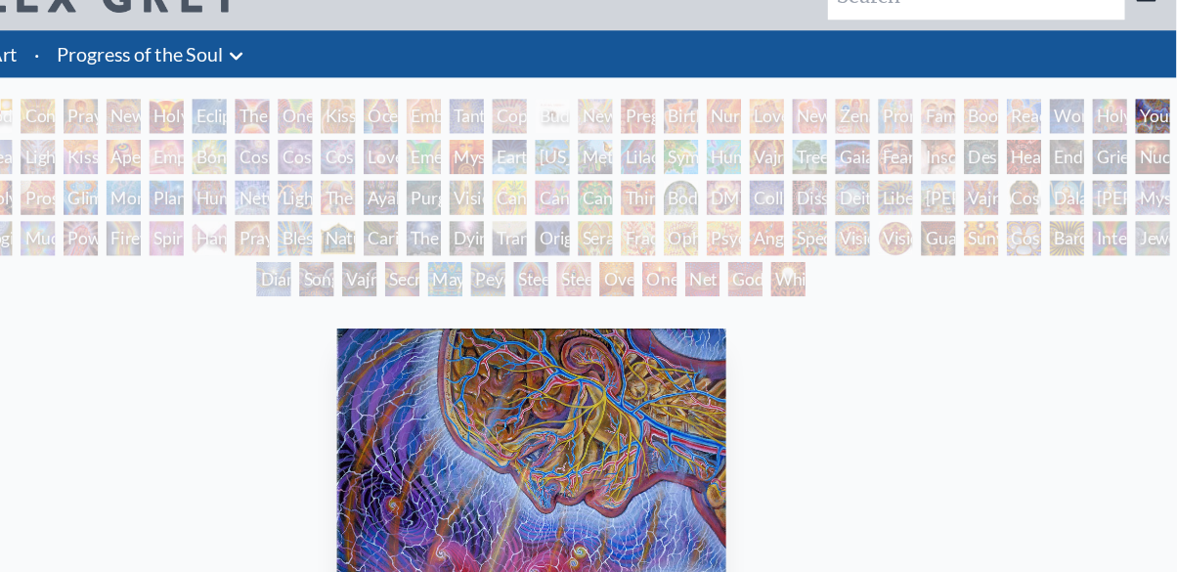
scroll to position [329, 0]
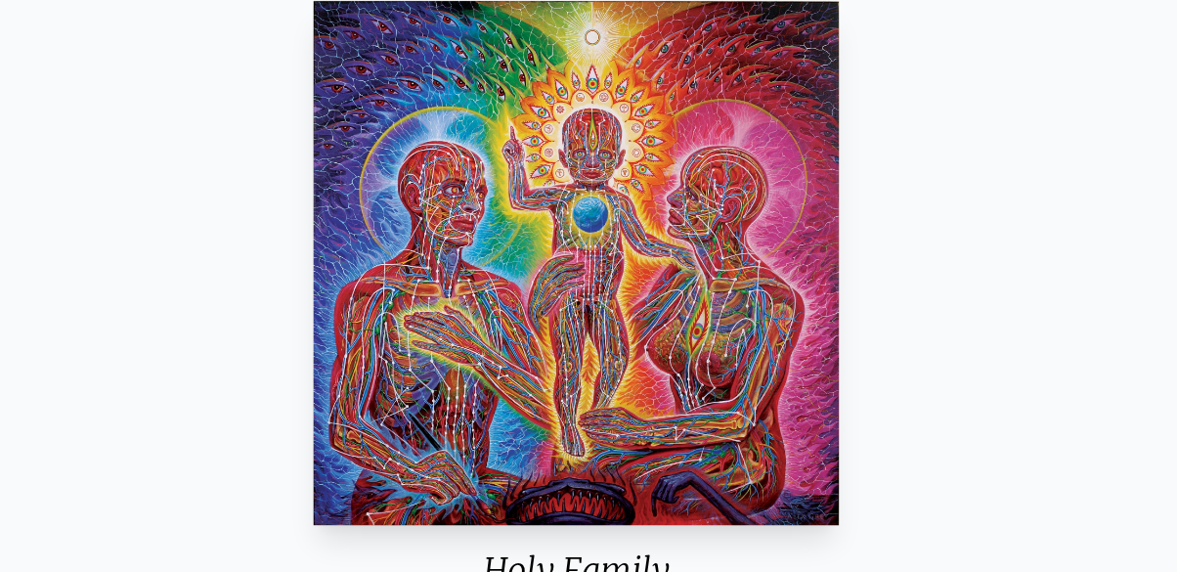
scroll to position [329, 0]
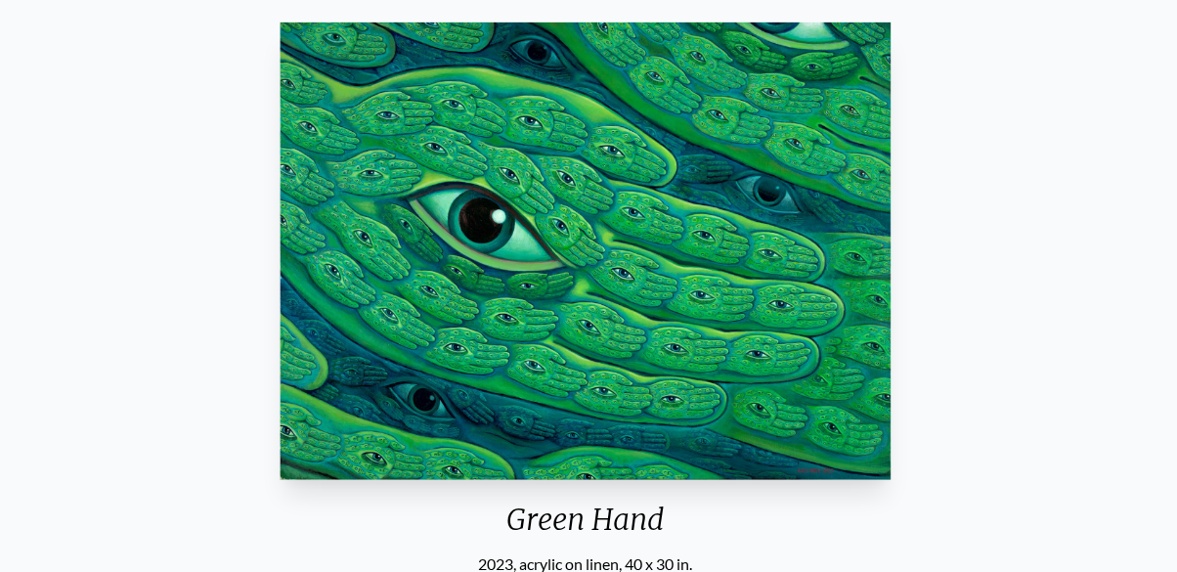
scroll to position [199, 0]
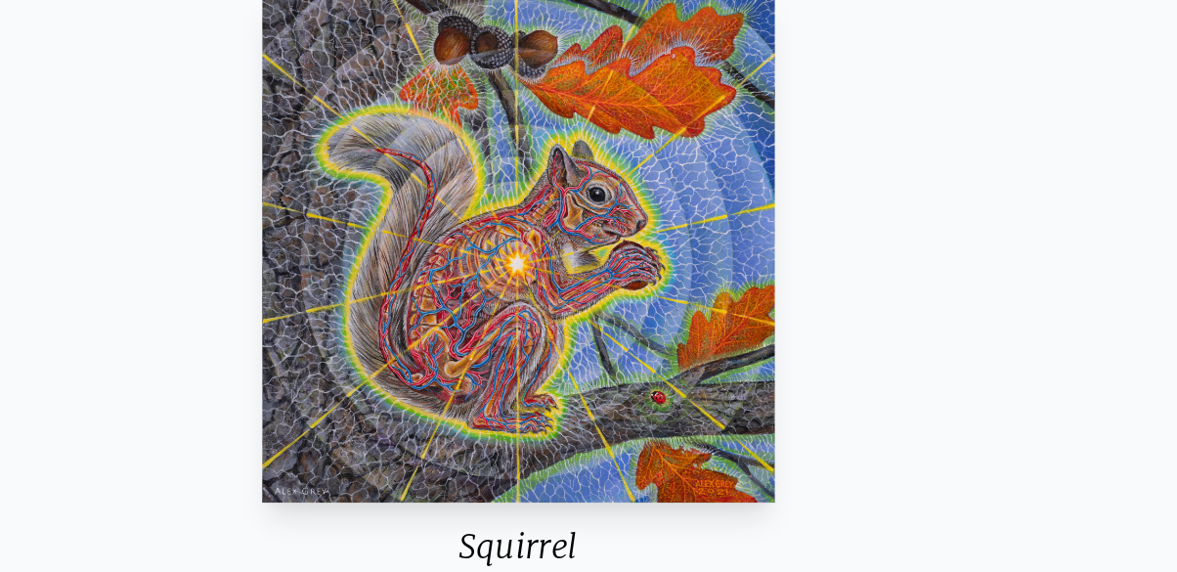
scroll to position [131, 0]
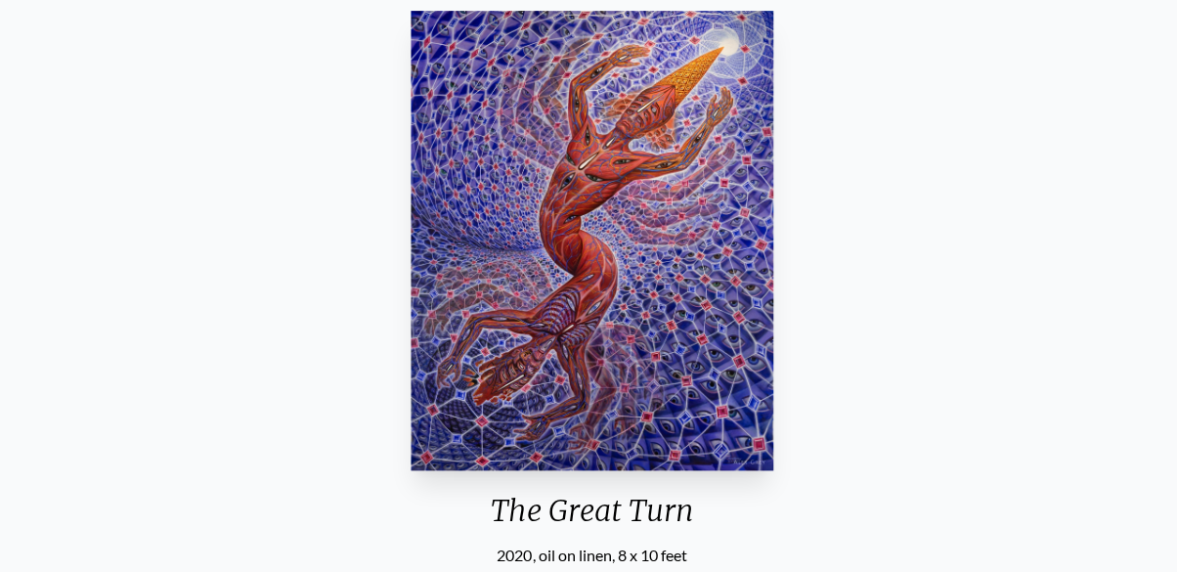
scroll to position [211, 0]
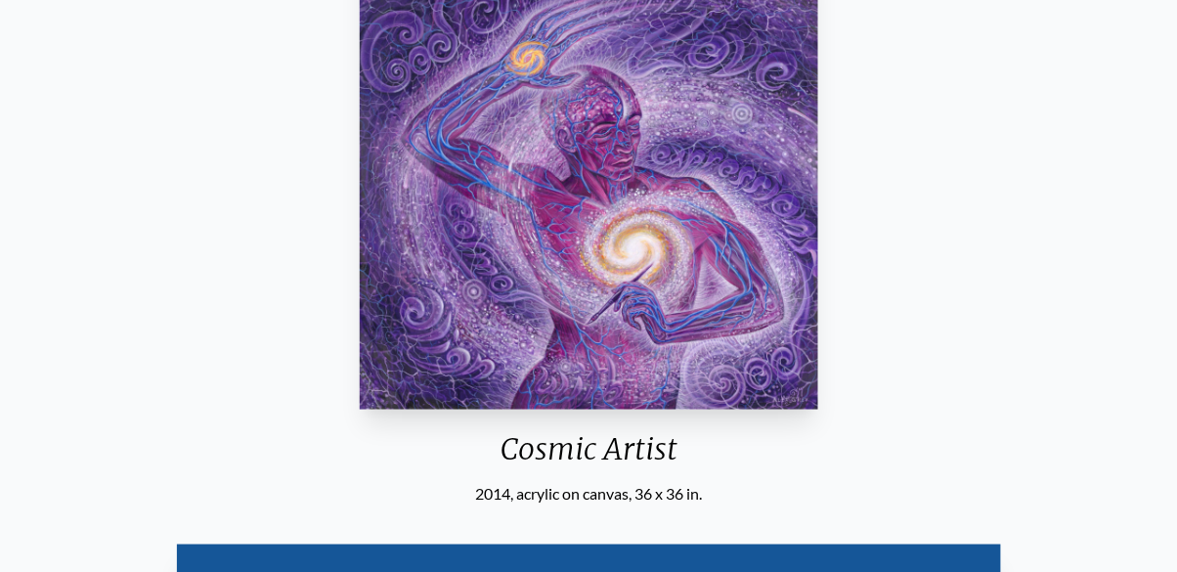
scroll to position [241, 0]
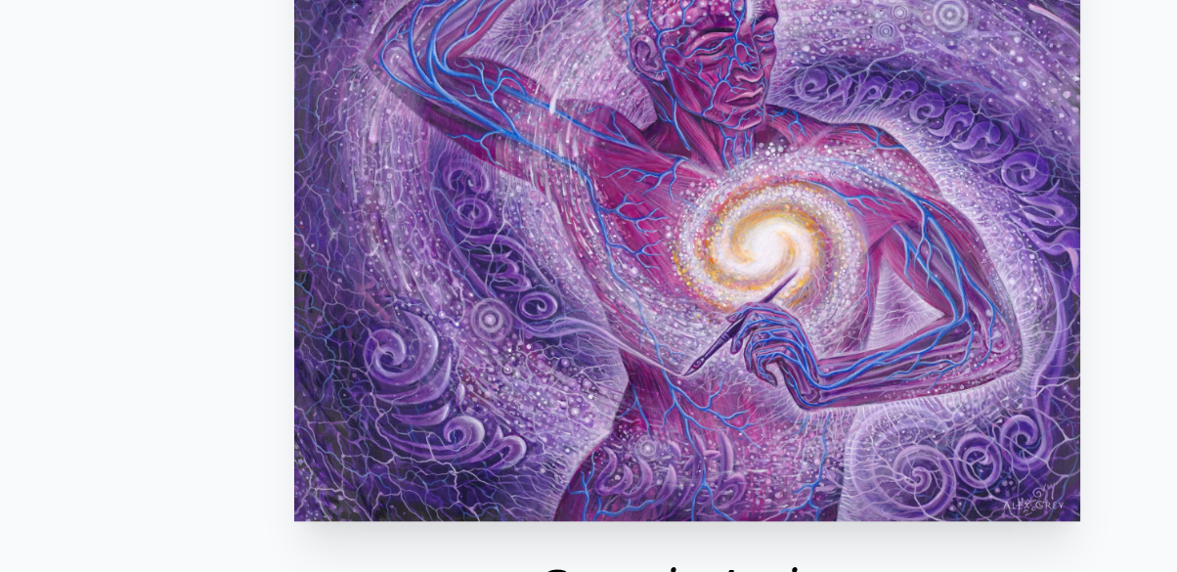
scroll to position [209, 0]
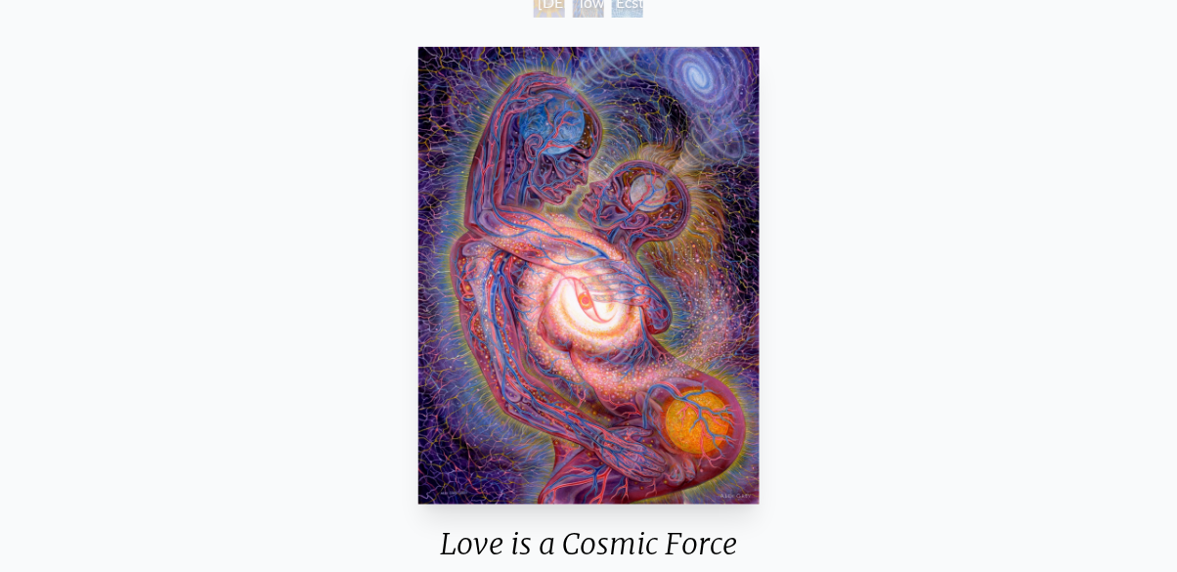
scroll to position [241, 0]
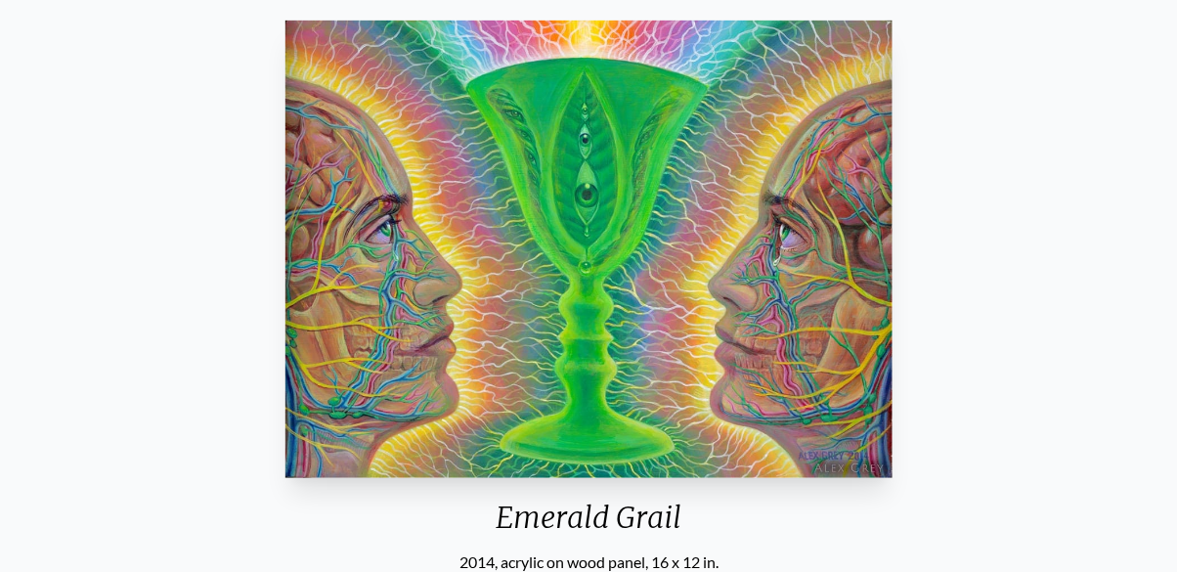
scroll to position [200, 0]
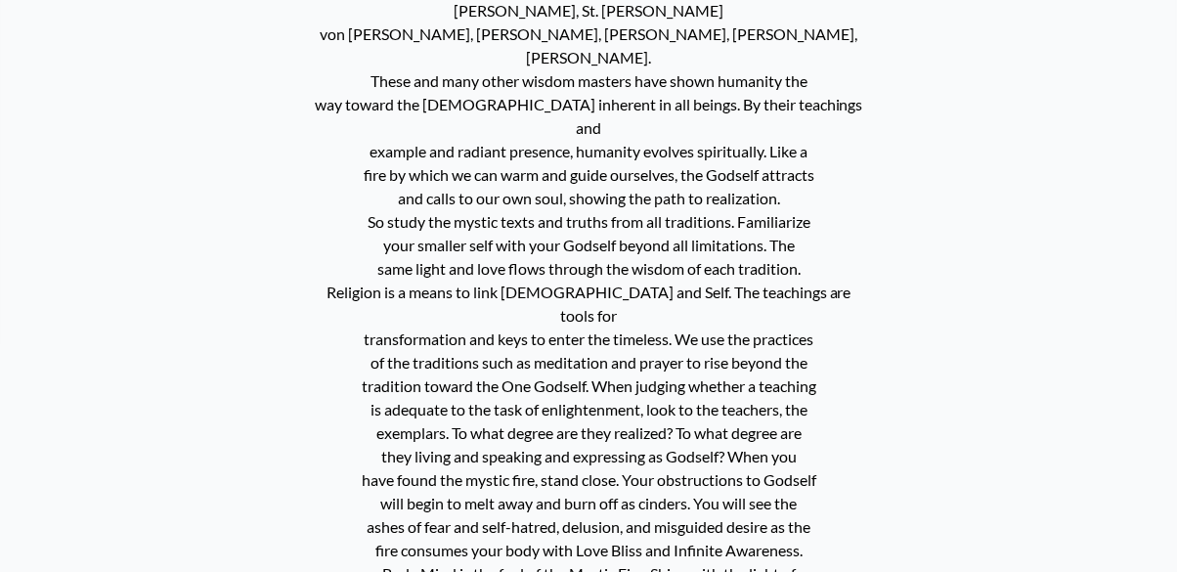
scroll to position [1034, 0]
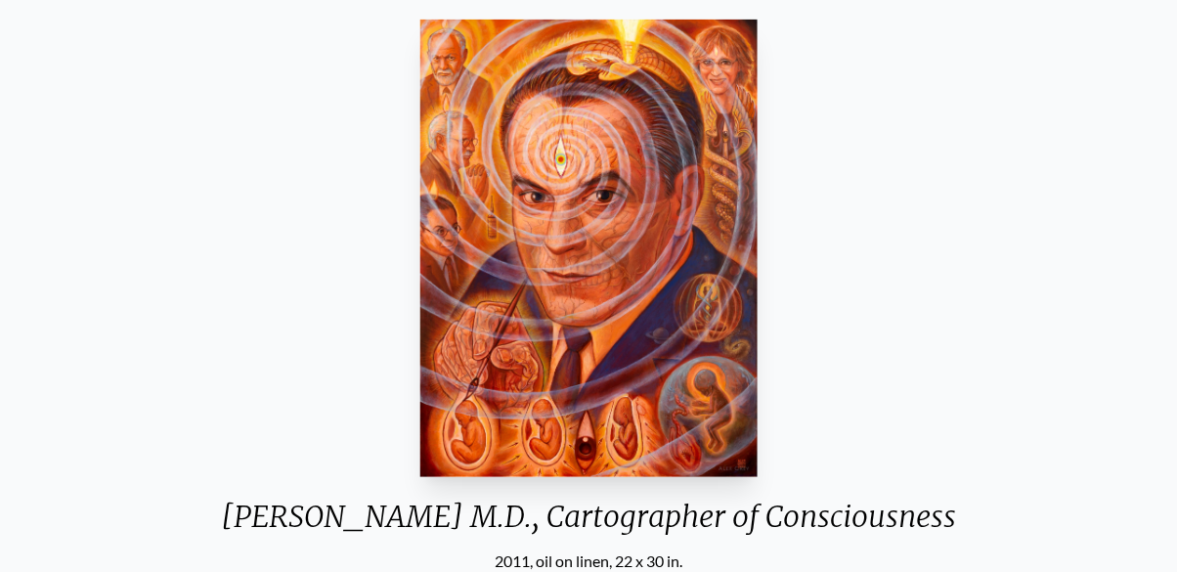
scroll to position [165, 0]
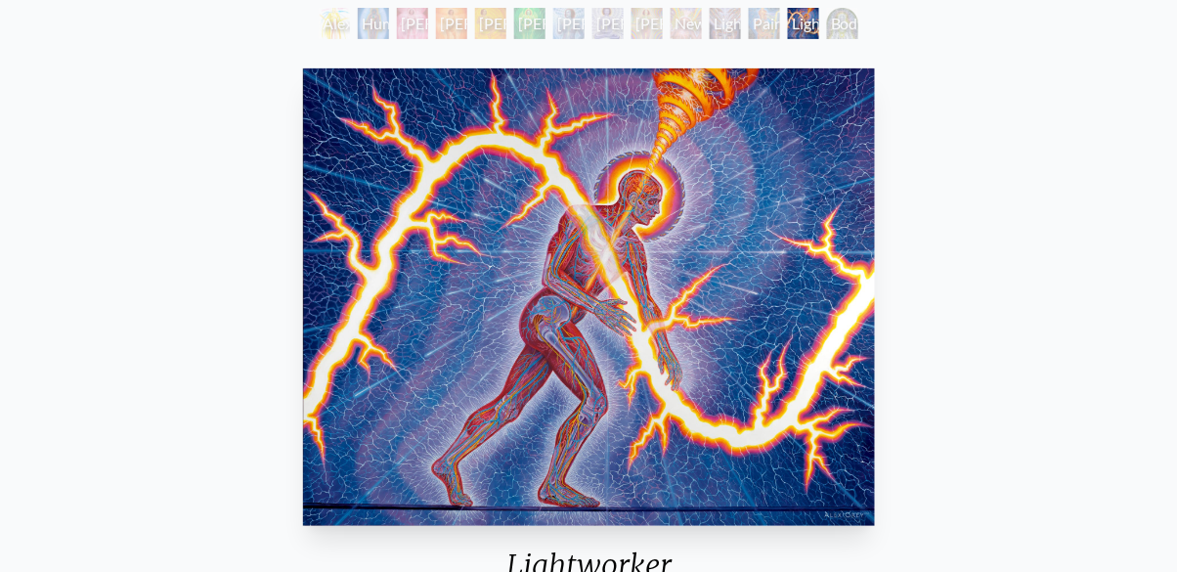
scroll to position [116, 0]
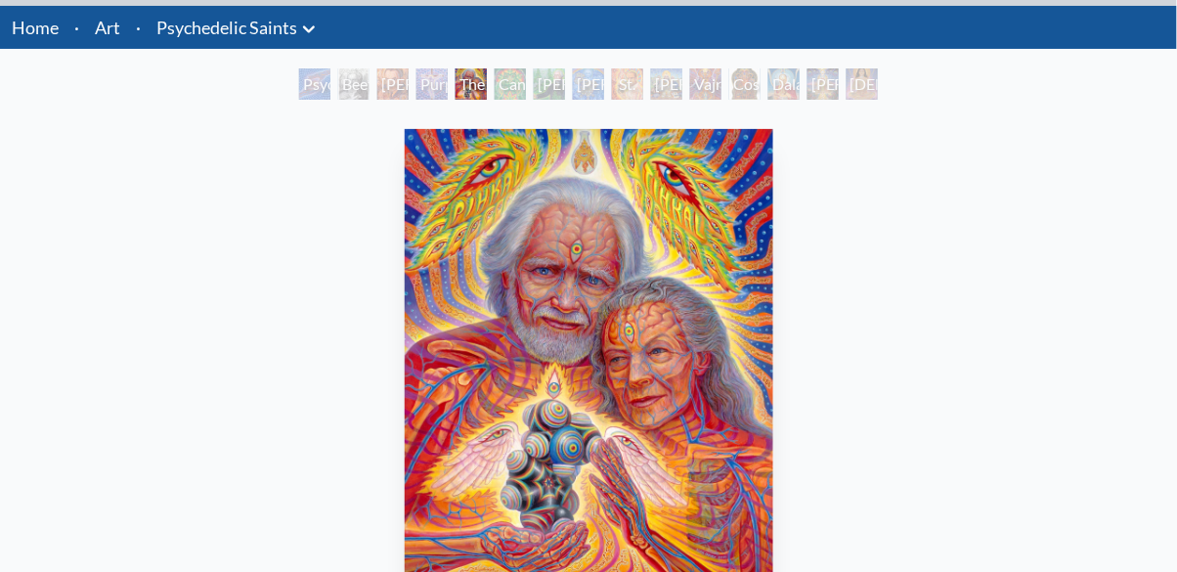
scroll to position [59, 0]
